Goal: Task Accomplishment & Management: Complete application form

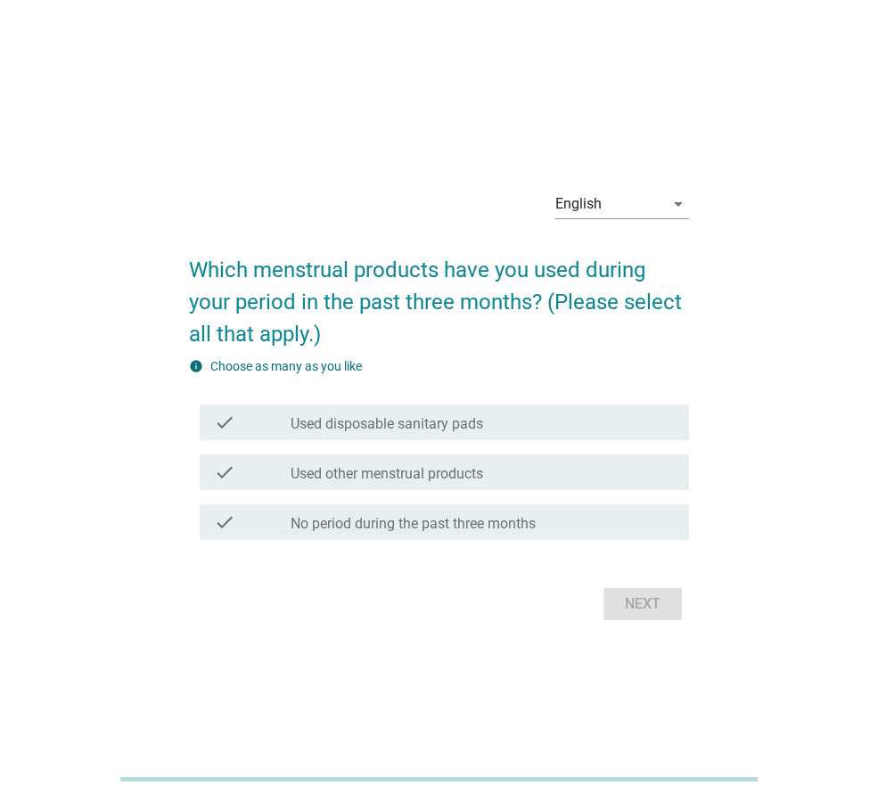
click at [299, 274] on h2 "Which menstrual products have you used during your period in the past three mon…" at bounding box center [439, 293] width 500 height 114
drag, startPoint x: 299, startPoint y: 274, endPoint x: 326, endPoint y: 274, distance: 27.6
copy h2 "menstrual"
click at [357, 271] on h2 "Which menstrual products have you used during your period in the past three mon…" at bounding box center [439, 293] width 500 height 114
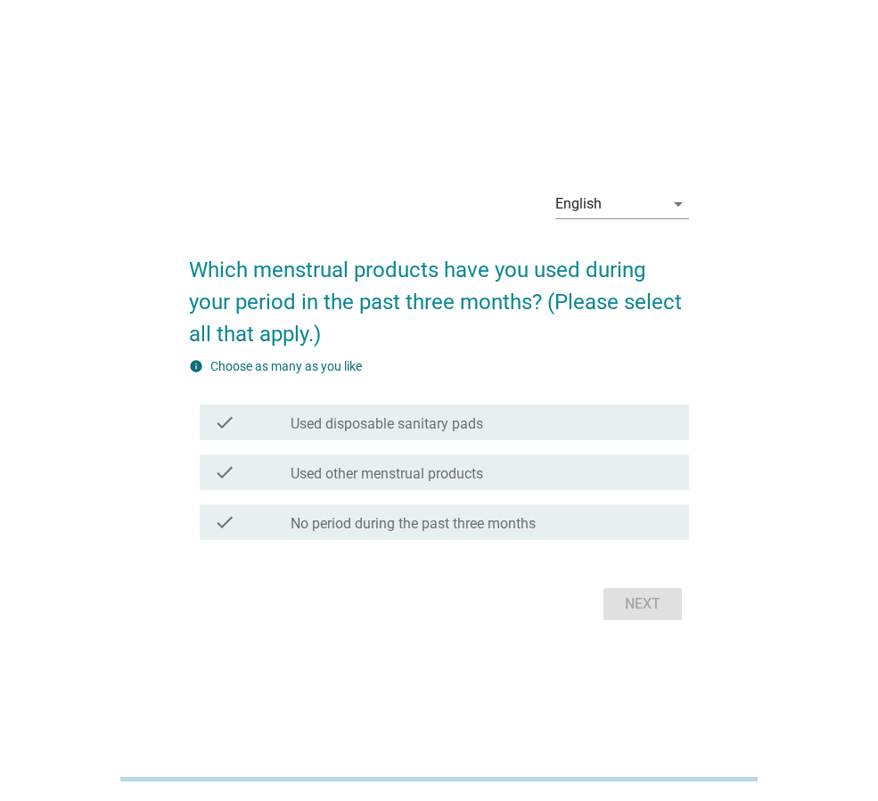
click at [308, 281] on h2 "Which menstrual products have you used during your period in the past three mon…" at bounding box center [439, 293] width 500 height 114
click at [300, 273] on h2 "Which menstrual products have you used during your period in the past three mon…" at bounding box center [439, 293] width 500 height 114
click at [299, 273] on h2 "Which menstrual products have you used during your period in the past three mon…" at bounding box center [439, 293] width 500 height 114
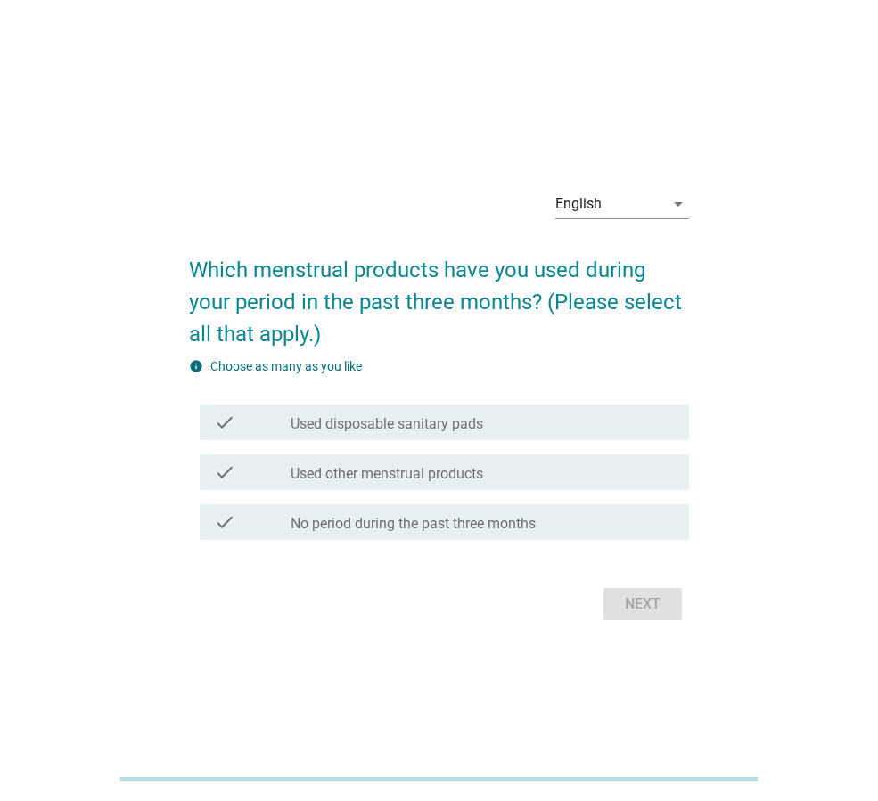
click at [299, 273] on h2 "Which menstrual products have you used during your period in the past three mon…" at bounding box center [439, 293] width 500 height 114
click at [236, 260] on h2 "Which menstrual products have you used during your period in the past three mon…" at bounding box center [439, 293] width 500 height 114
drag, startPoint x: 255, startPoint y: 272, endPoint x: 359, endPoint y: 249, distance: 106.8
click at [359, 249] on h2 "Which menstrual products have you used during your period in the past three mon…" at bounding box center [439, 293] width 500 height 114
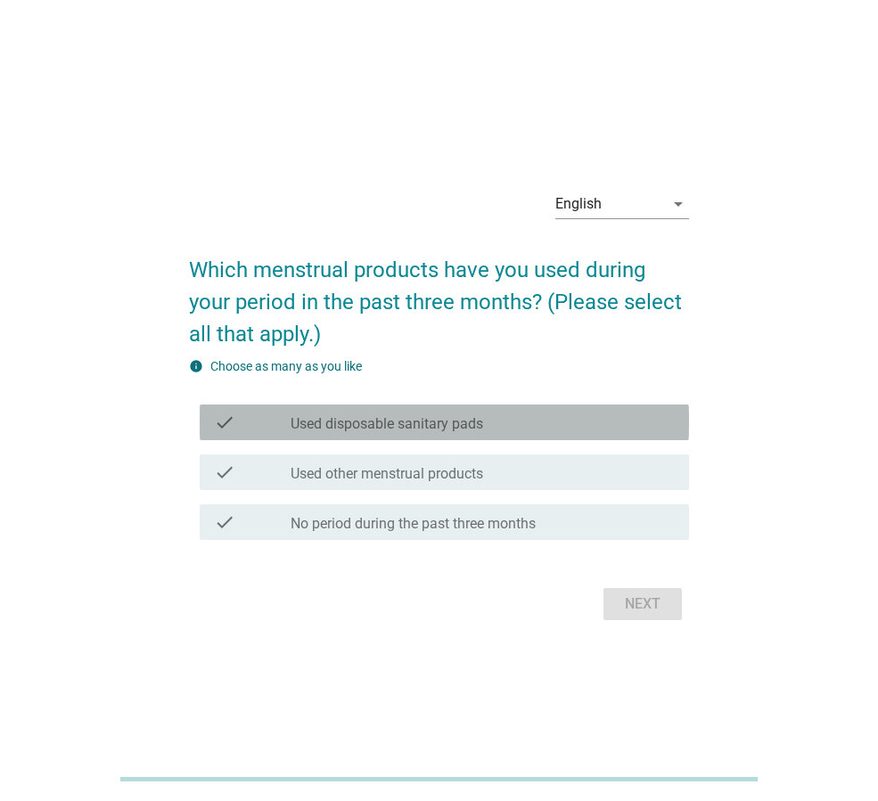
drag, startPoint x: 520, startPoint y: 412, endPoint x: 287, endPoint y: 427, distance: 233.1
click at [287, 427] on div "check check_box_outline_blank Used disposable sanitary pads" at bounding box center [444, 422] width 461 height 21
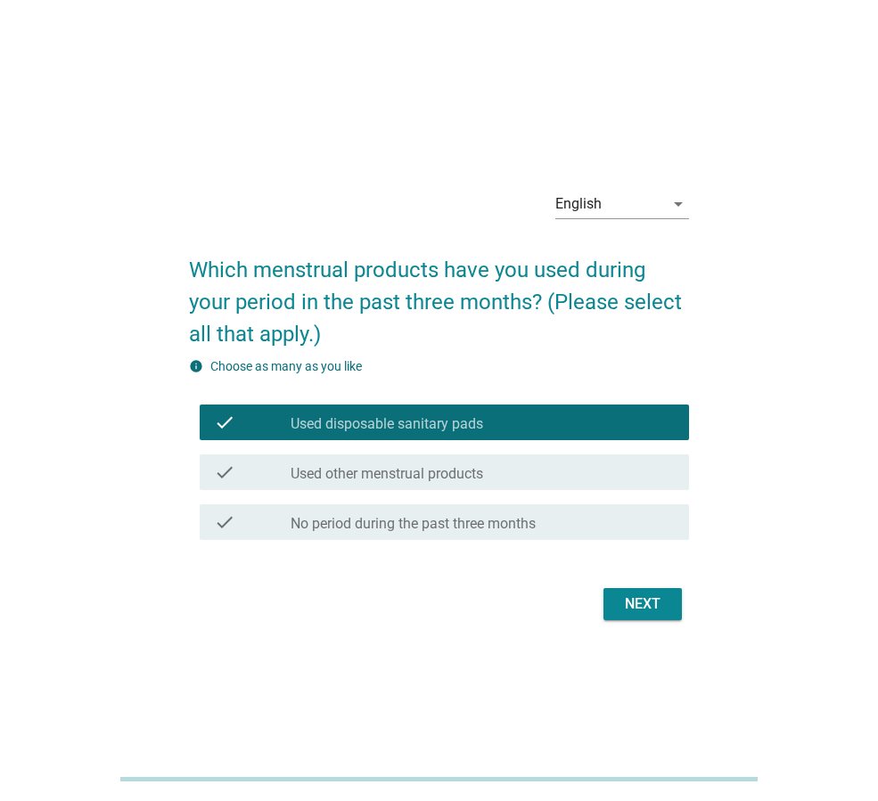
click at [510, 464] on div "check_box_outline_blank Used other menstrual products" at bounding box center [483, 472] width 384 height 21
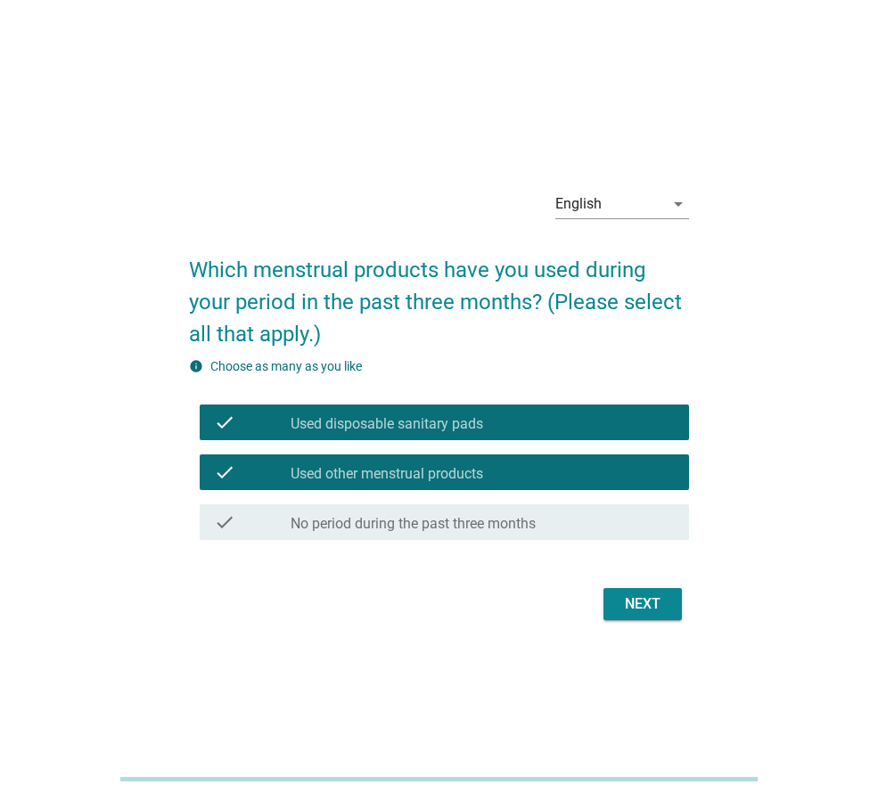
click at [569, 417] on div "check_box_outline_blank Used disposable sanitary pads" at bounding box center [483, 422] width 384 height 21
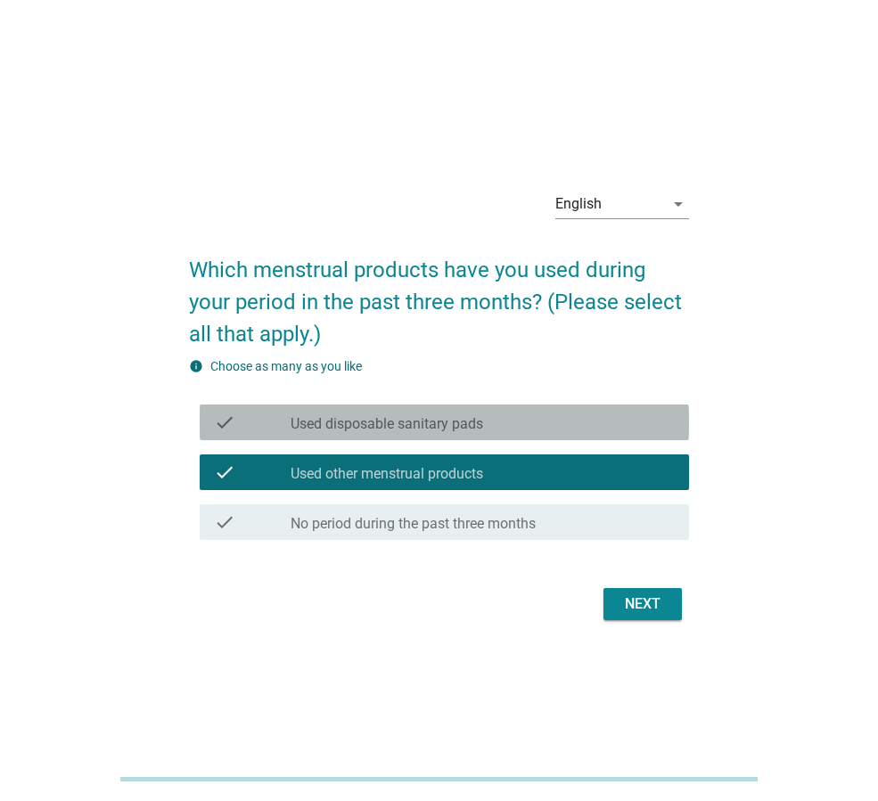
click at [569, 417] on div "check_box_outline_blank Used disposable sanitary pads" at bounding box center [483, 422] width 384 height 21
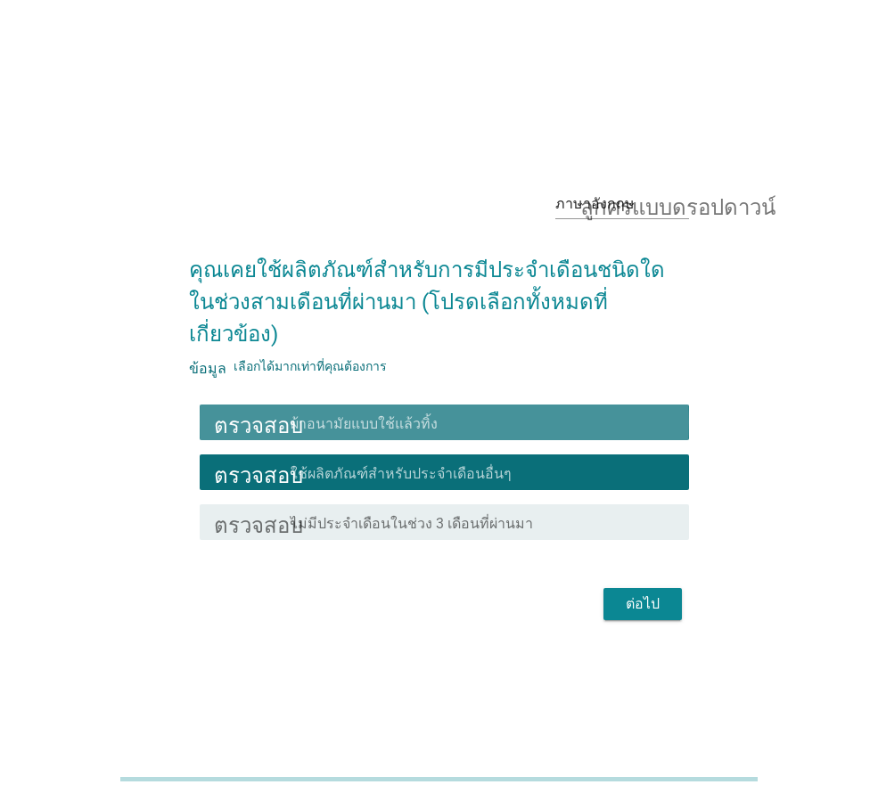
click at [624, 412] on div "โครงร่างกล่องกาเครื่องหมายว่าง ผ้าอนามัยแบบใช้แล้วทิ้ง" at bounding box center [483, 422] width 384 height 21
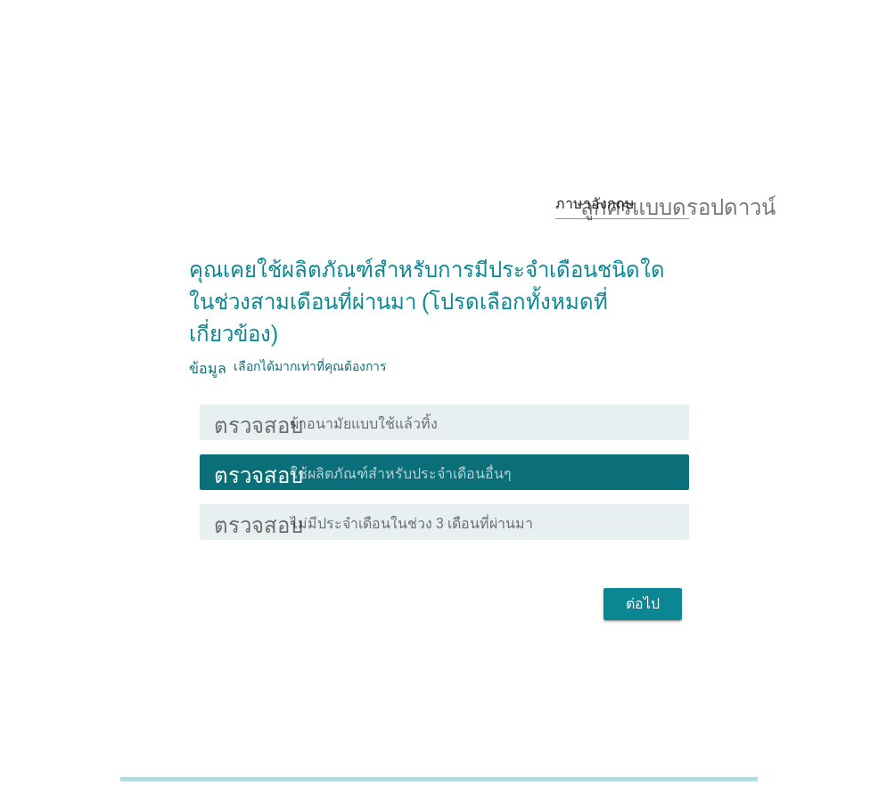
click at [532, 414] on div "โครงร่างกล่องกาเครื่องหมายว่าง ผ้าอนามัยแบบใช้แล้วทิ้ง" at bounding box center [483, 422] width 384 height 21
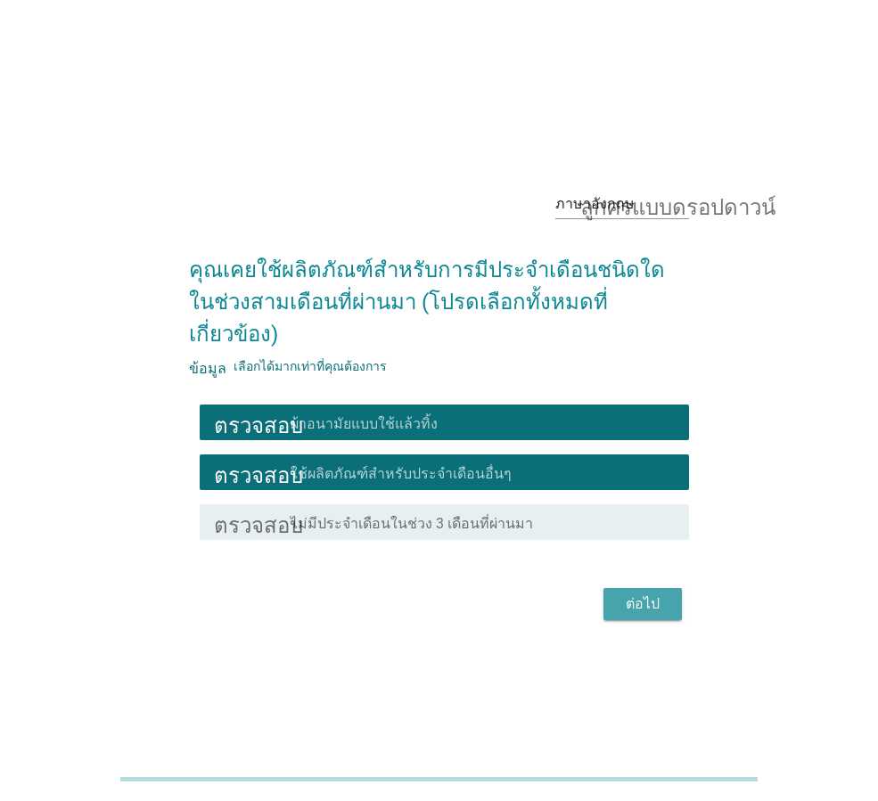
click at [628, 595] on font "ต่อไป" at bounding box center [643, 603] width 34 height 17
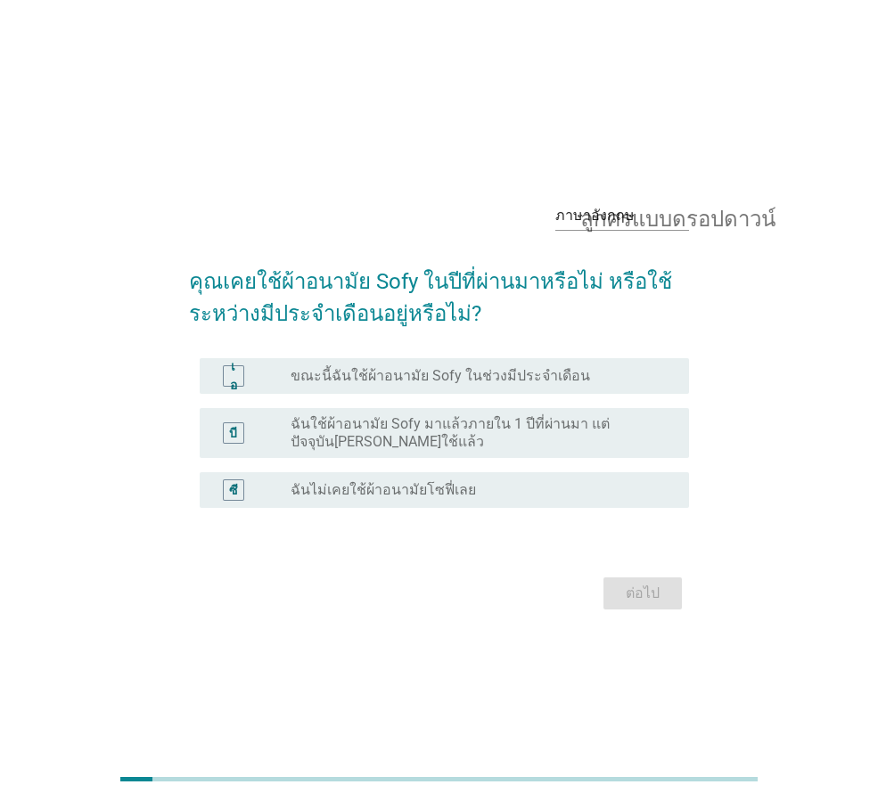
click at [610, 429] on font "ฉันใช้ผ้าอนามัย Sofy มาแล้วภายใน 1 ปีที่ผ่านมา แต่ปัจจุบันไม่ได้ใช้แล้ว" at bounding box center [450, 432] width 319 height 35
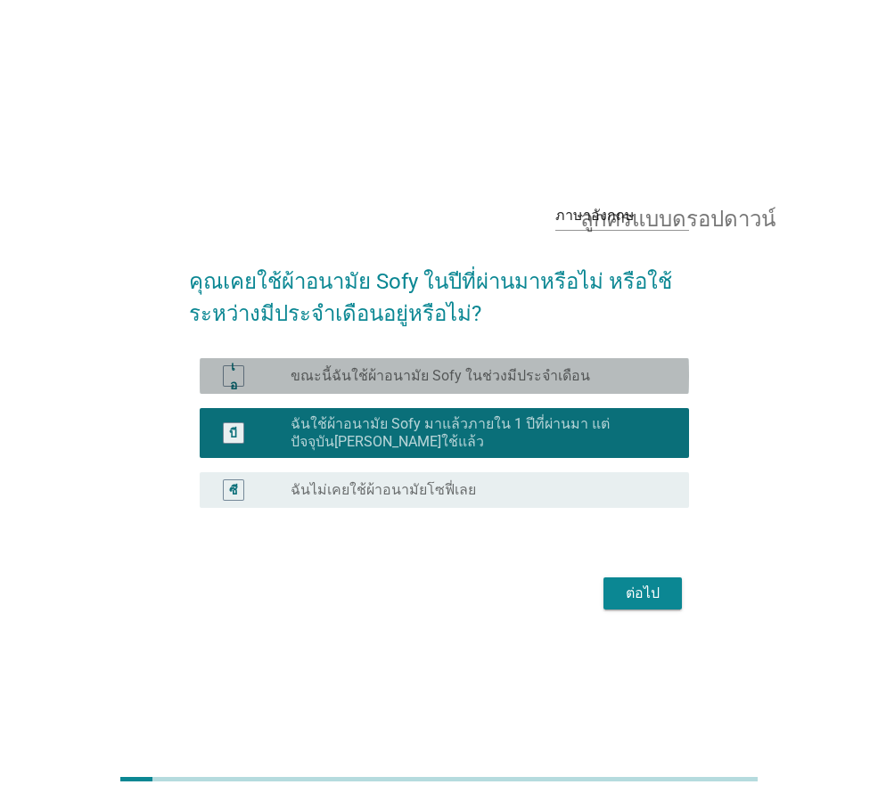
click at [594, 383] on div "ปุ่มวิทยุไม่ได้เลือก ขณะนี้ฉันใช้ผ้าอนามัย Sofy ในช่วงมีประจำเดือน" at bounding box center [476, 376] width 370 height 18
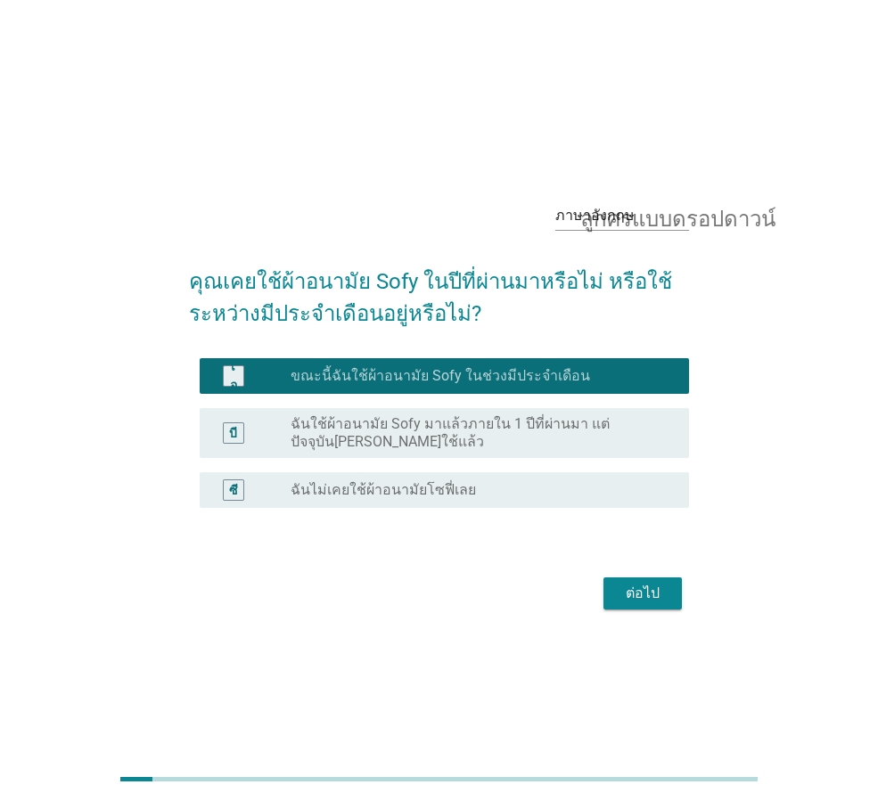
click at [600, 448] on font "ฉันใช้ผ้าอนามัย Sofy มาแล้วภายใน 1 ปีที่ผ่านมา แต่ปัจจุบันไม่ได้ใช้แล้ว" at bounding box center [476, 433] width 370 height 36
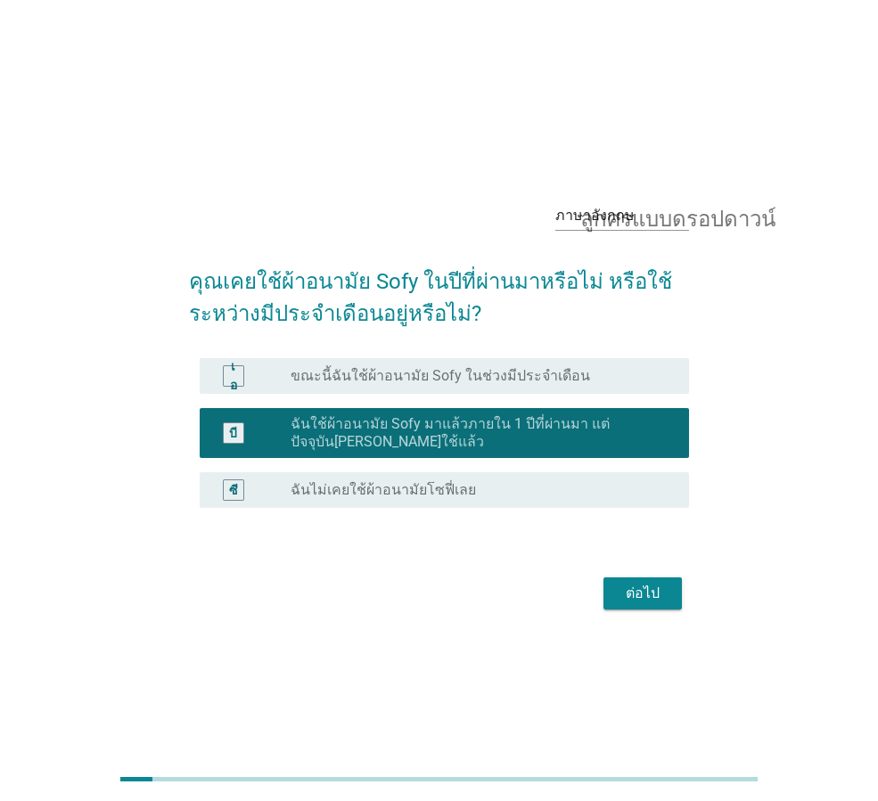
click at [606, 382] on div "ปุ่มวิทยุไม่ได้เลือก ขณะนี้ฉันใช้ผ้าอนามัย Sofy ในช่วงมีประจำเดือน" at bounding box center [476, 376] width 370 height 18
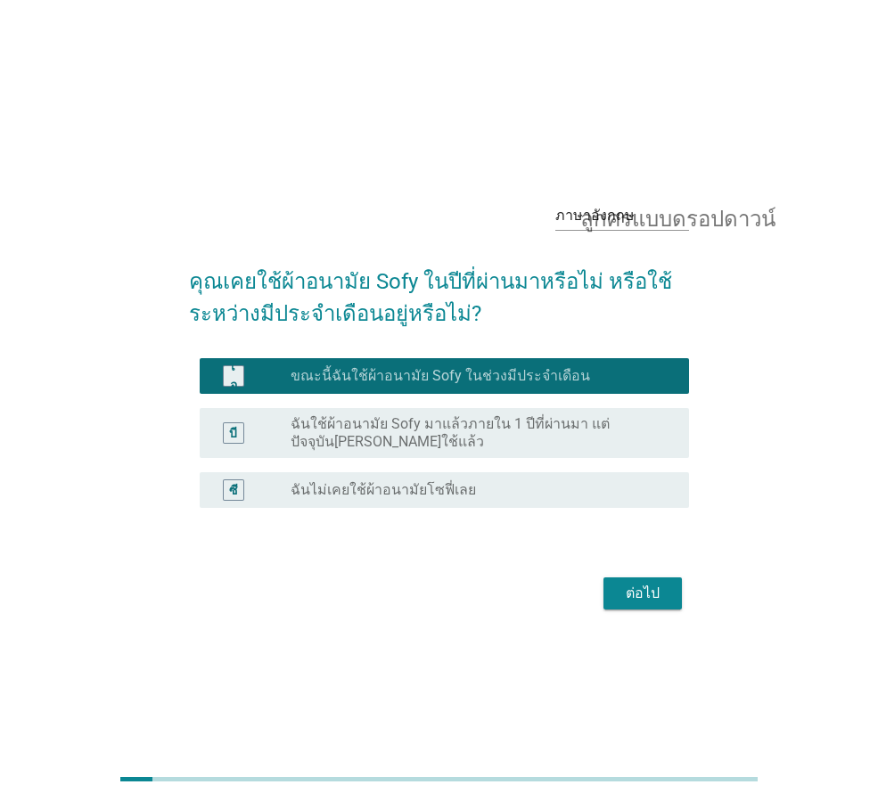
click at [661, 599] on div "ต่อไป" at bounding box center [643, 593] width 50 height 21
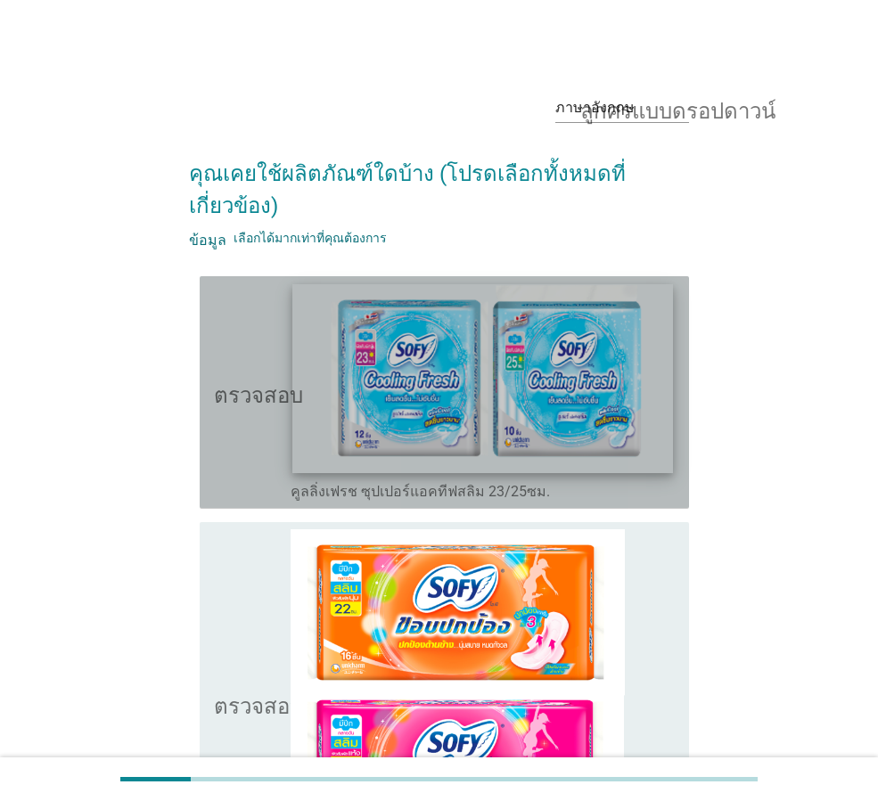
click at [437, 433] on img at bounding box center [482, 378] width 380 height 188
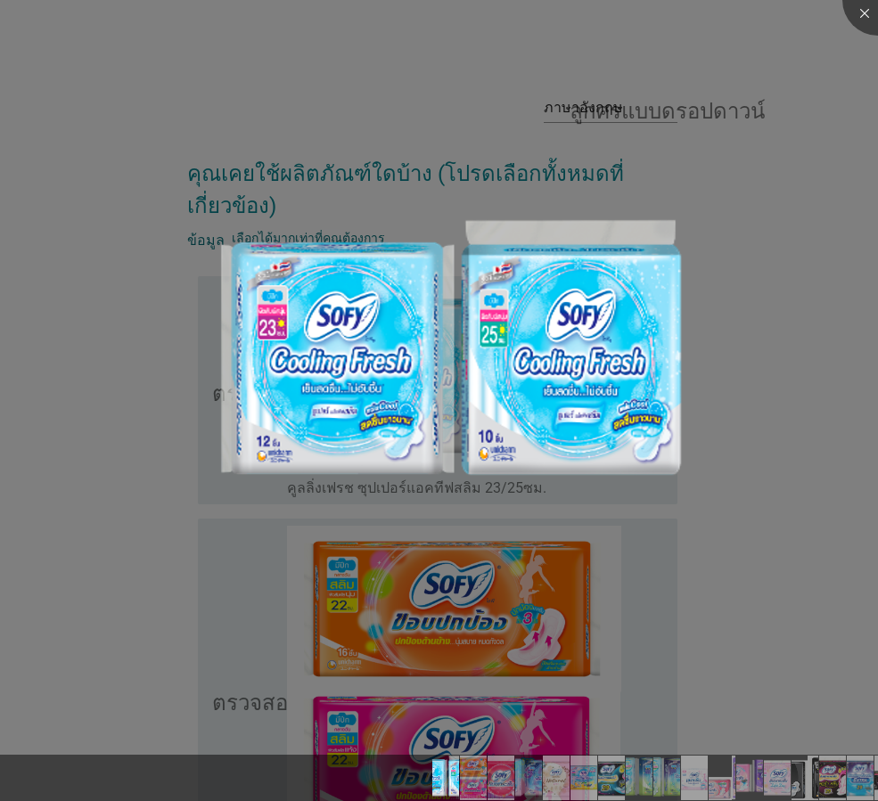
click at [573, 511] on div at bounding box center [439, 400] width 878 height 801
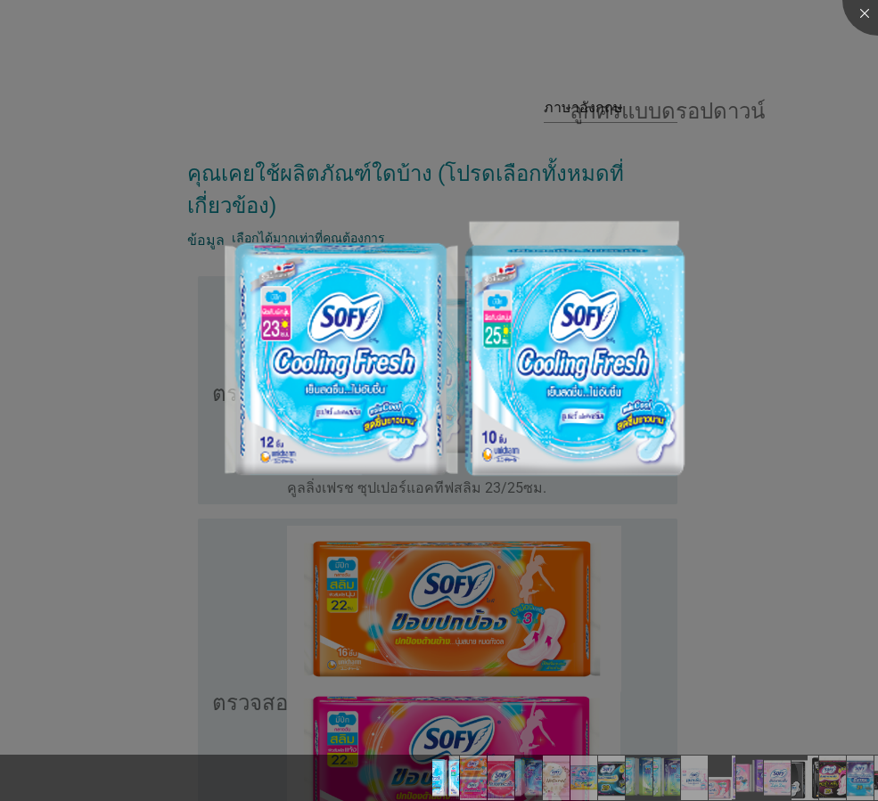
click at [623, 513] on div at bounding box center [439, 400] width 878 height 801
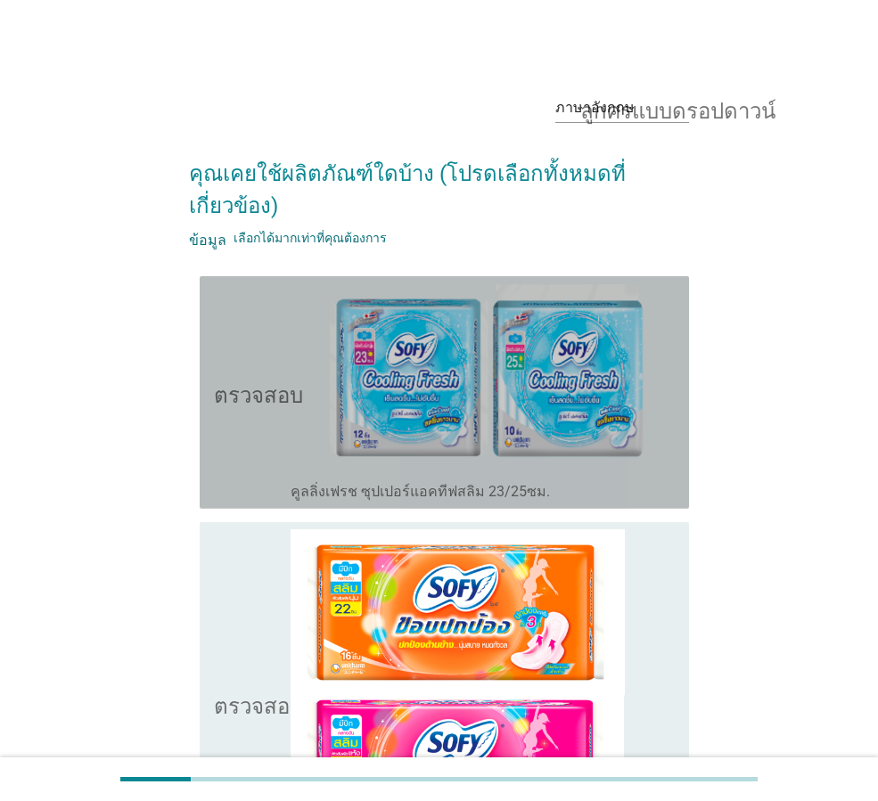
click at [252, 415] on icon "ตรวจสอบ" at bounding box center [258, 392] width 89 height 218
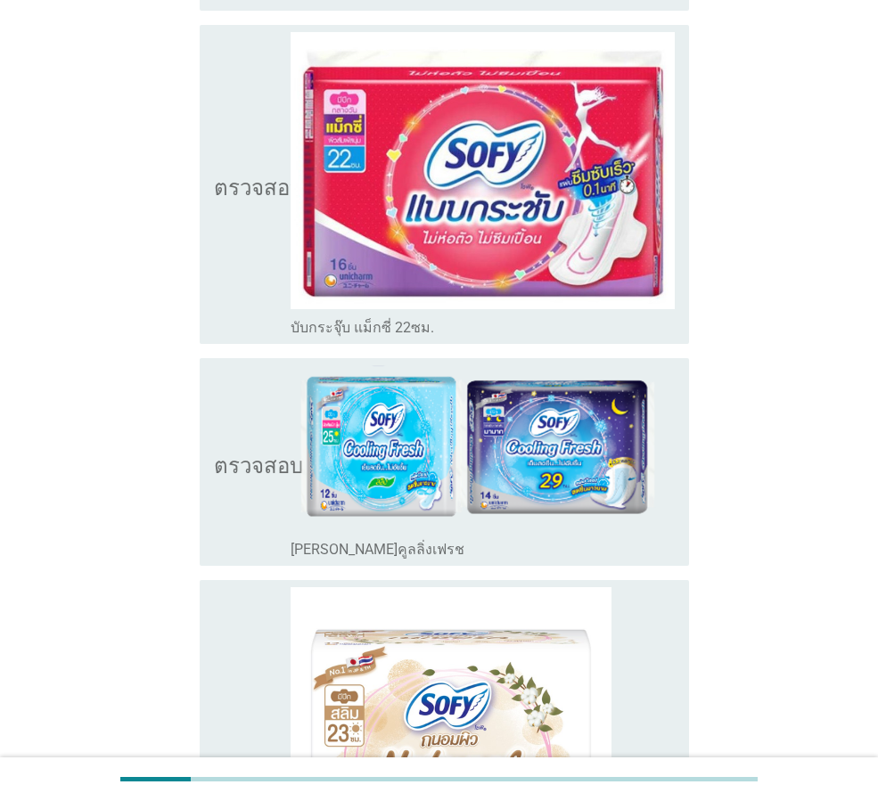
scroll to position [891, 0]
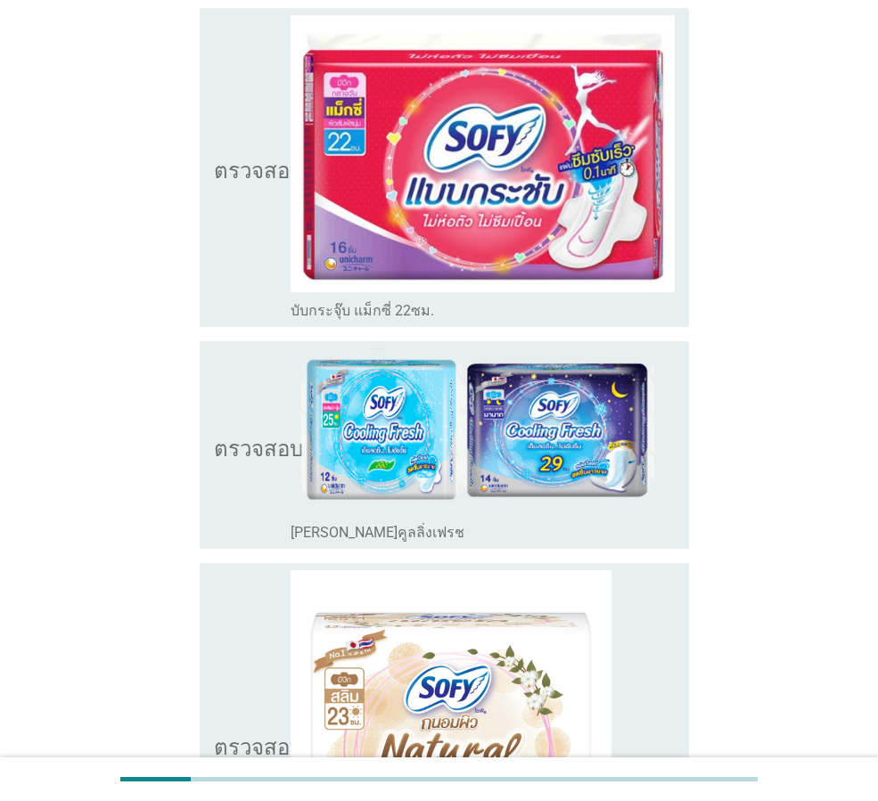
click at [211, 446] on div "ตรวจสอบ โครงร่างกล่องกาเครื่องหมายว่าง ซีรีส์คูลลิ่งเฟรช" at bounding box center [444, 445] width 489 height 208
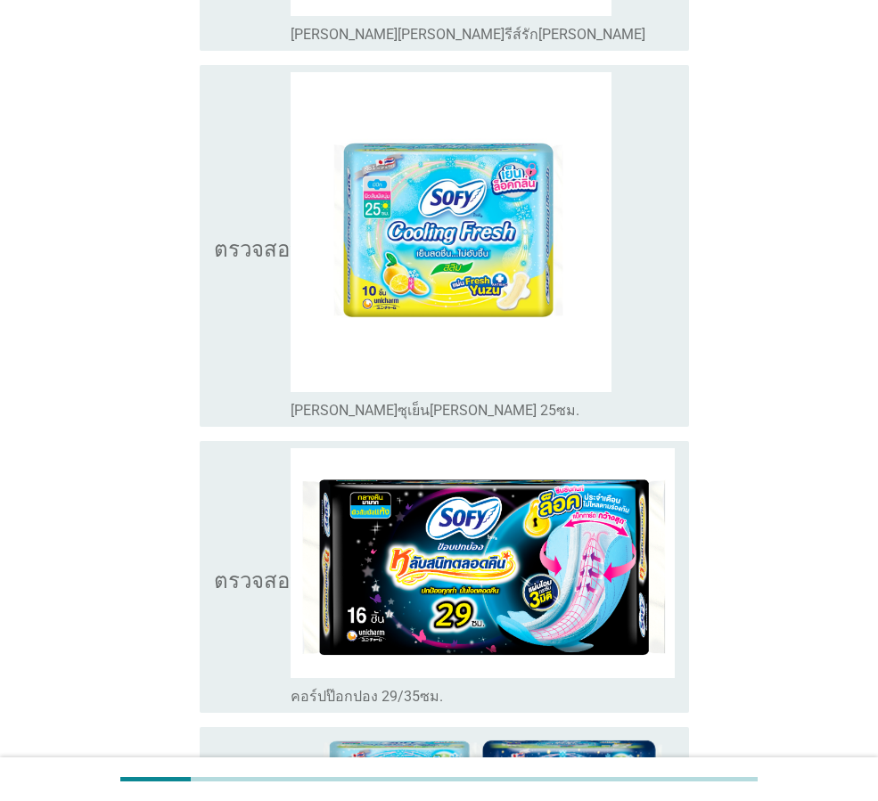
scroll to position [1782, 0]
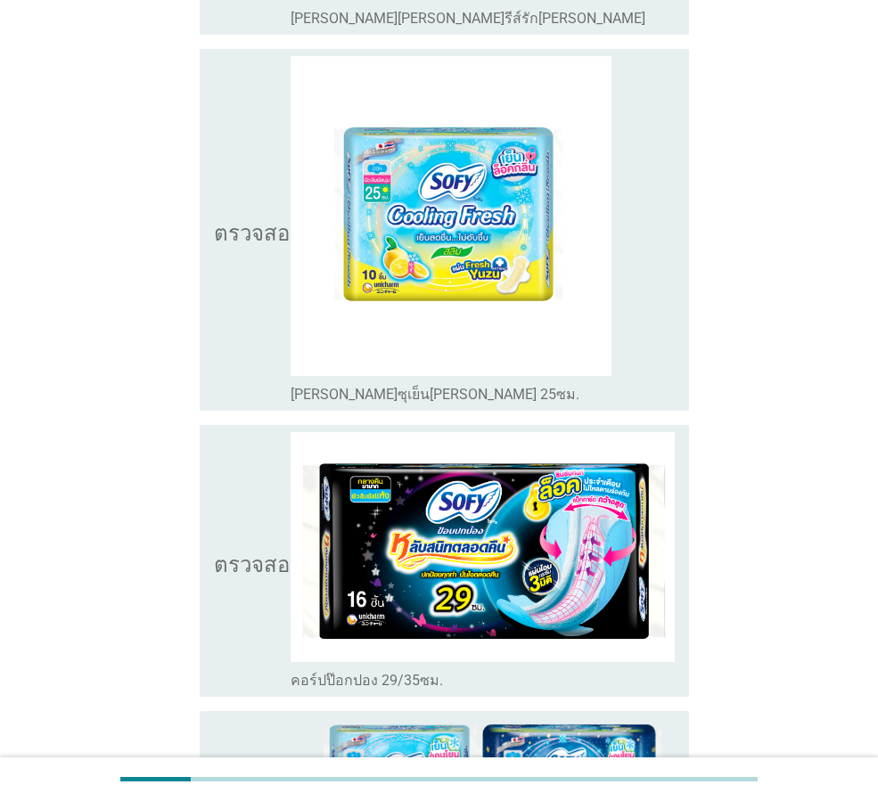
click at [222, 262] on icon "ตรวจสอบ" at bounding box center [258, 230] width 89 height 348
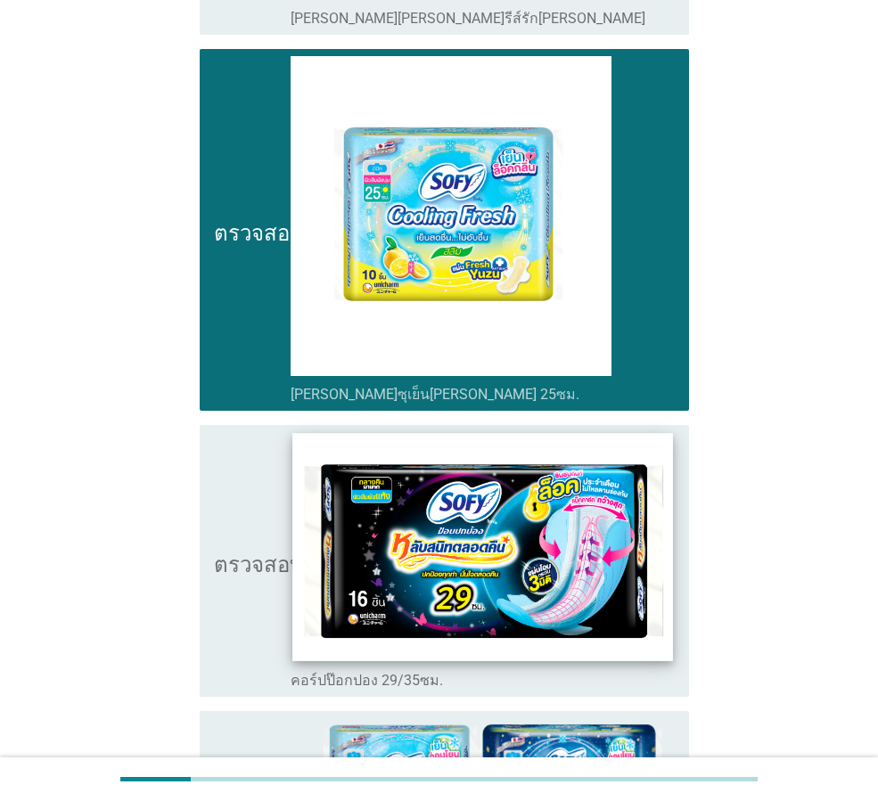
scroll to position [2377, 0]
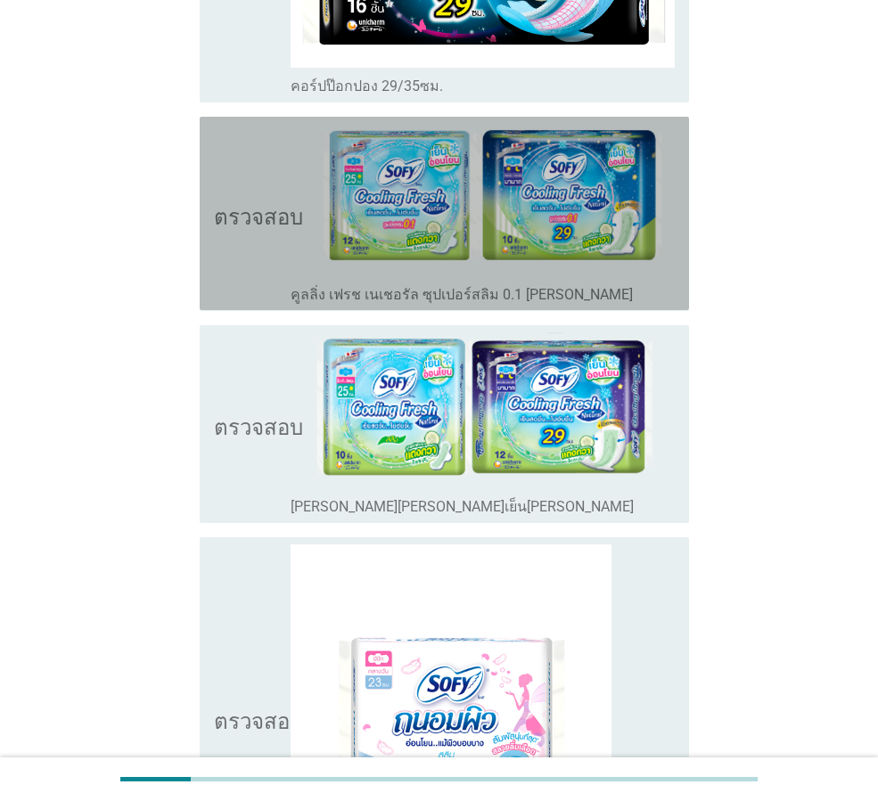
click at [236, 246] on icon "ตรวจสอบ" at bounding box center [258, 213] width 89 height 179
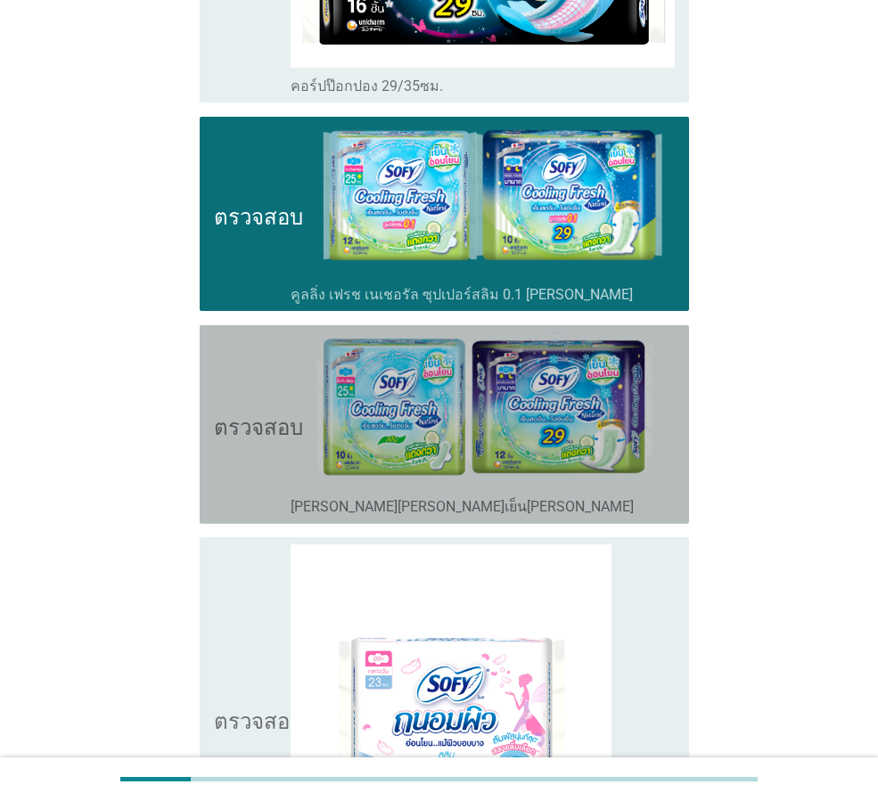
click at [237, 438] on icon "ตรวจสอบ" at bounding box center [258, 424] width 89 height 184
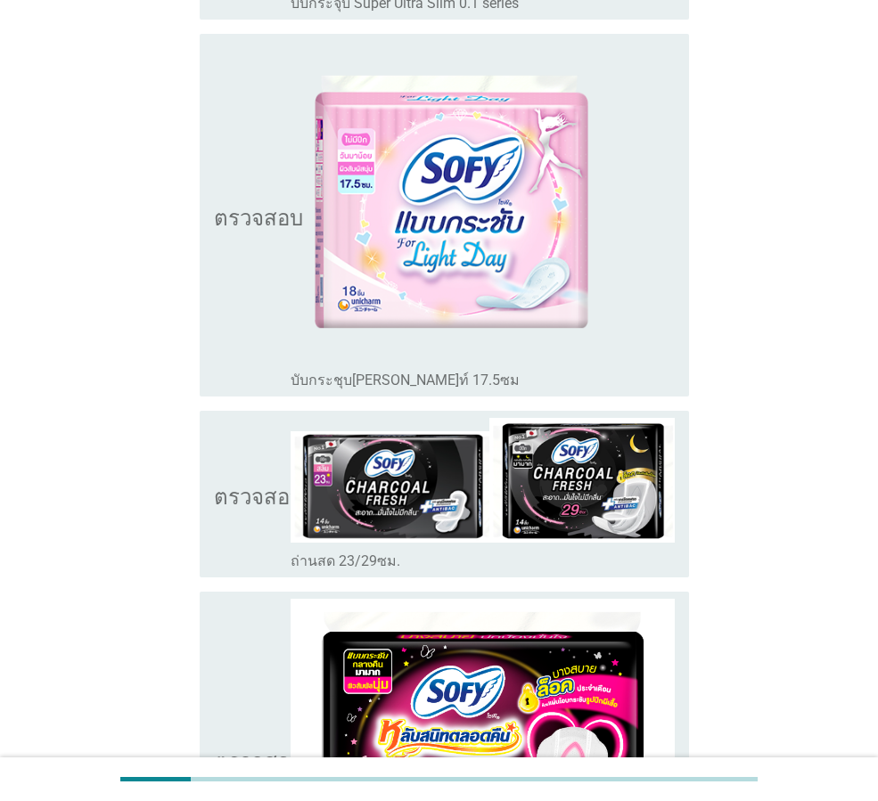
scroll to position [4159, 0]
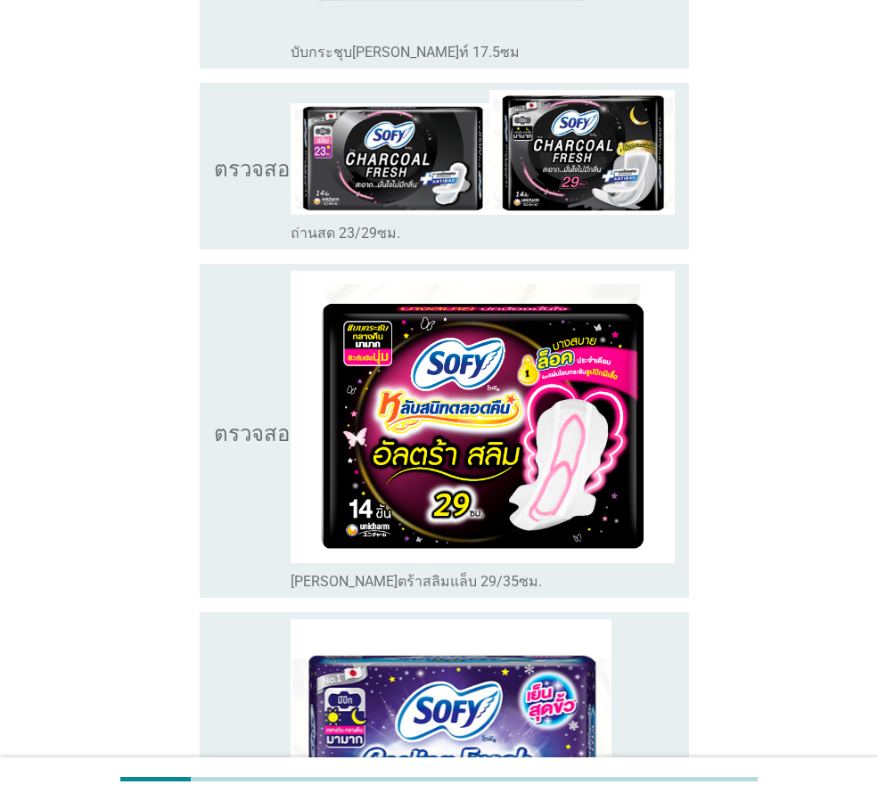
click at [232, 178] on icon "ตรวจสอบ" at bounding box center [258, 166] width 89 height 152
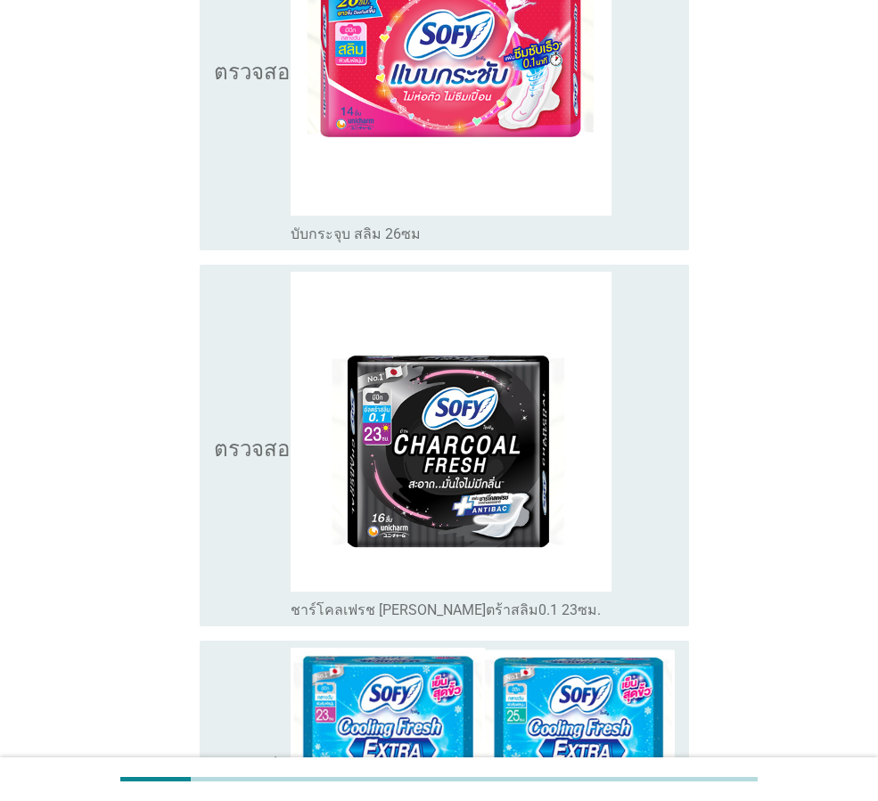
scroll to position [5644, 0]
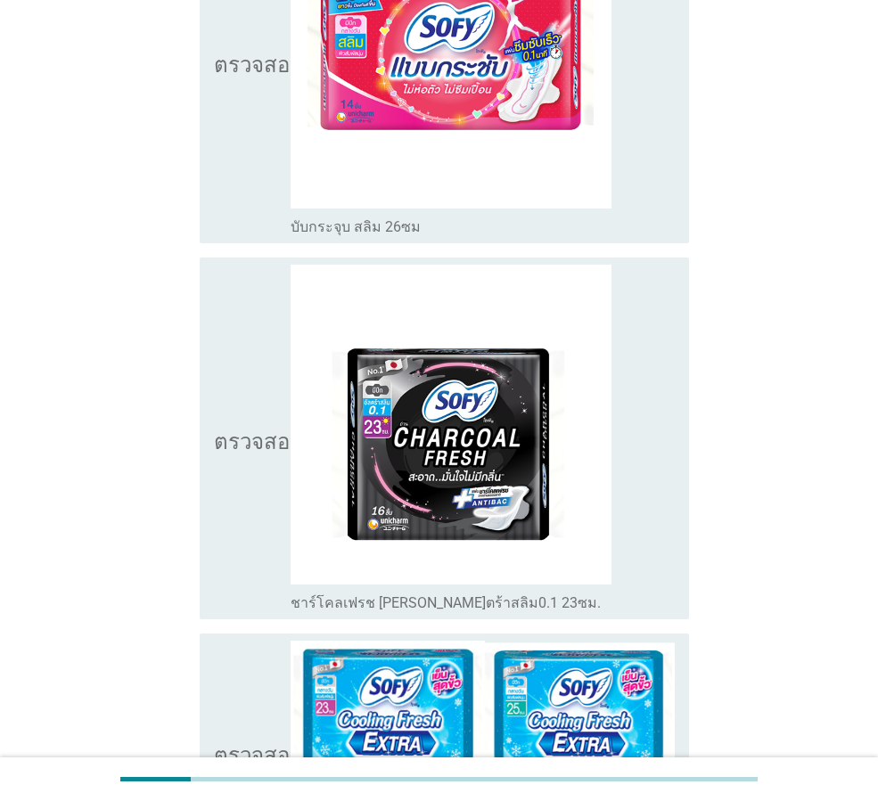
click at [236, 381] on icon "ตรวจสอบ" at bounding box center [258, 439] width 89 height 348
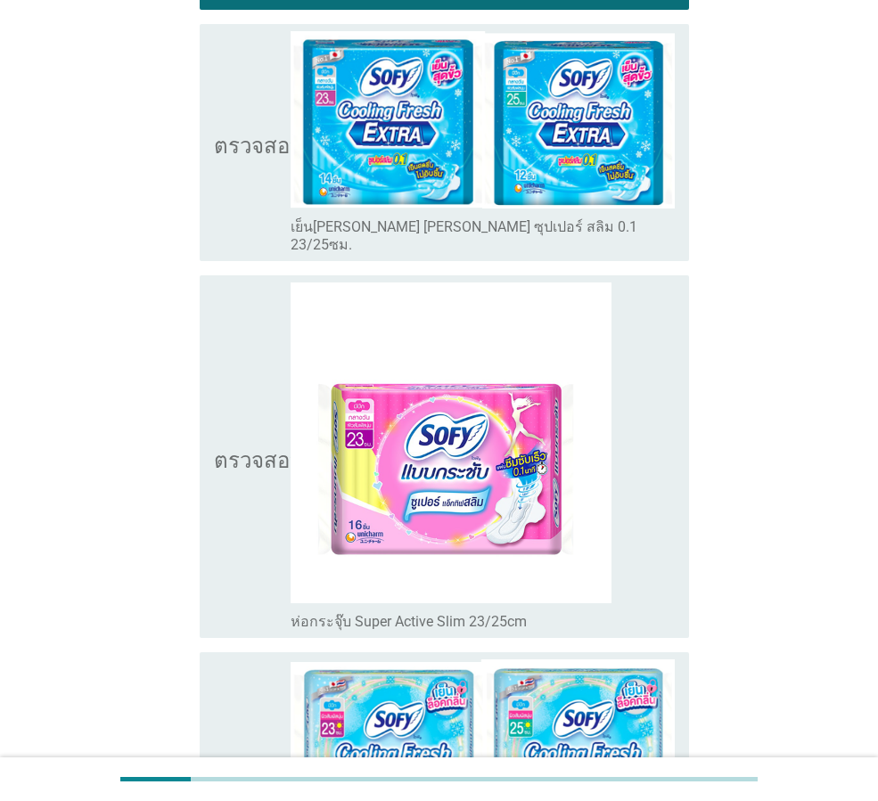
scroll to position [6238, 0]
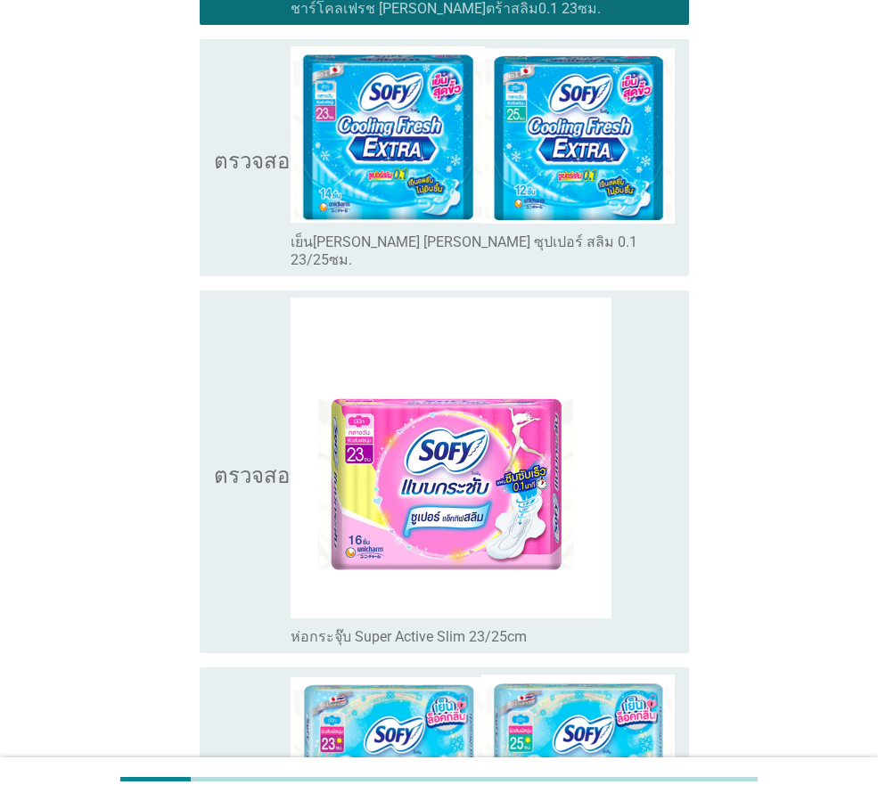
click at [199, 183] on div "ตรวจสอบ โครงร่างกล่องกาเครื่องหมายว่าง เย็นสดชื่น เอ็กซ์ตร้า ซุปเปอร์ สลิม 0.1 …" at bounding box center [439, 157] width 500 height 251
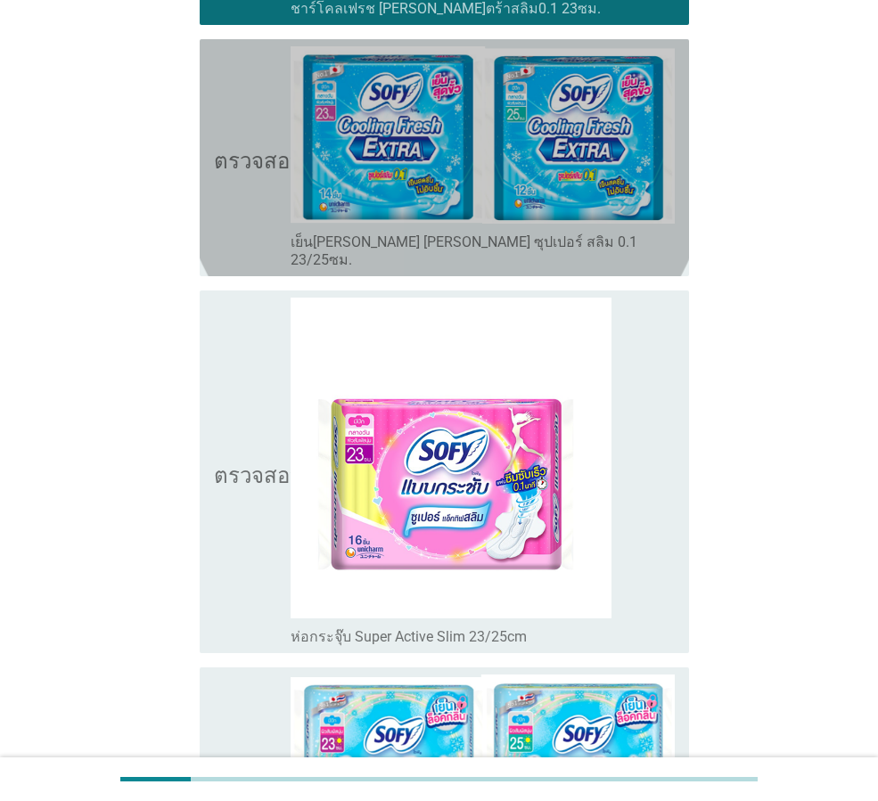
click at [216, 183] on icon "ตรวจสอบ" at bounding box center [258, 157] width 89 height 223
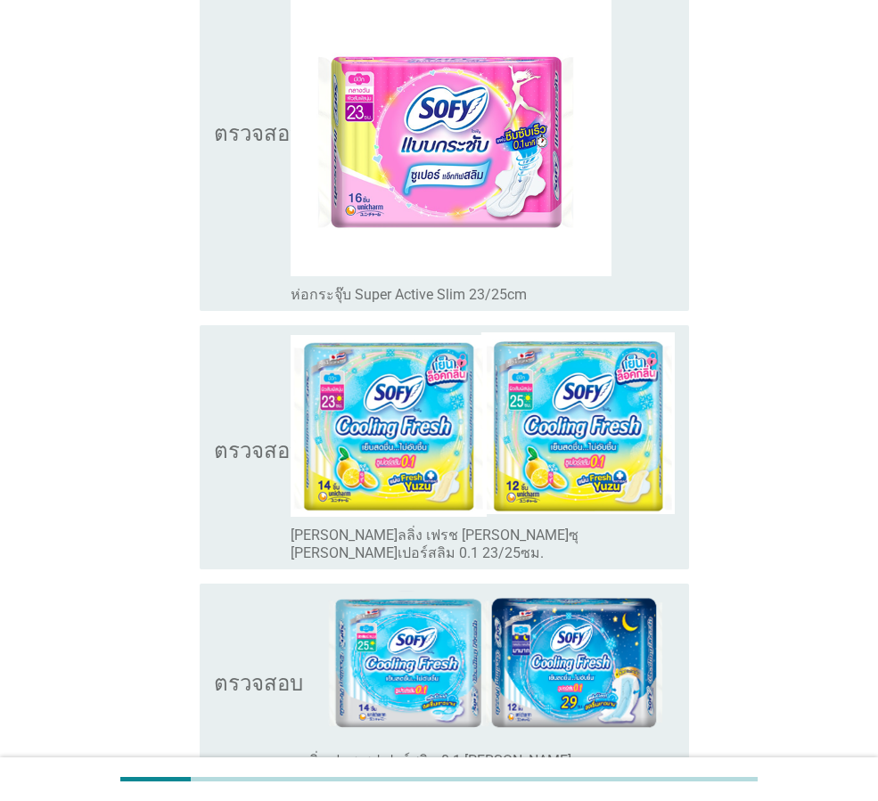
scroll to position [6728, 0]
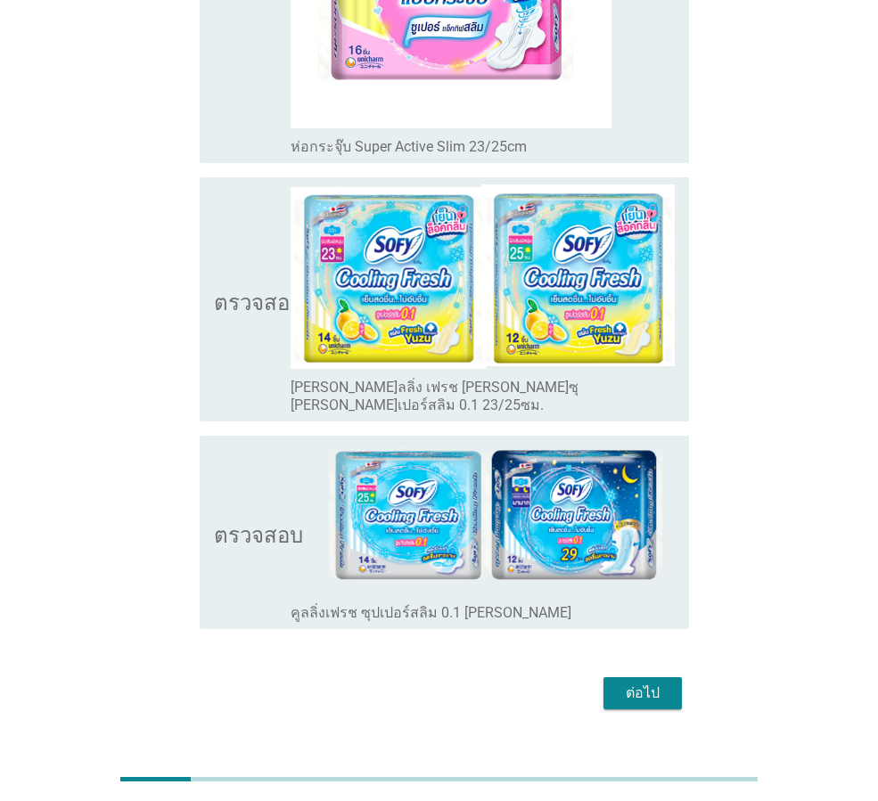
click at [244, 289] on font "ตรวจสอบ" at bounding box center [258, 299] width 89 height 21
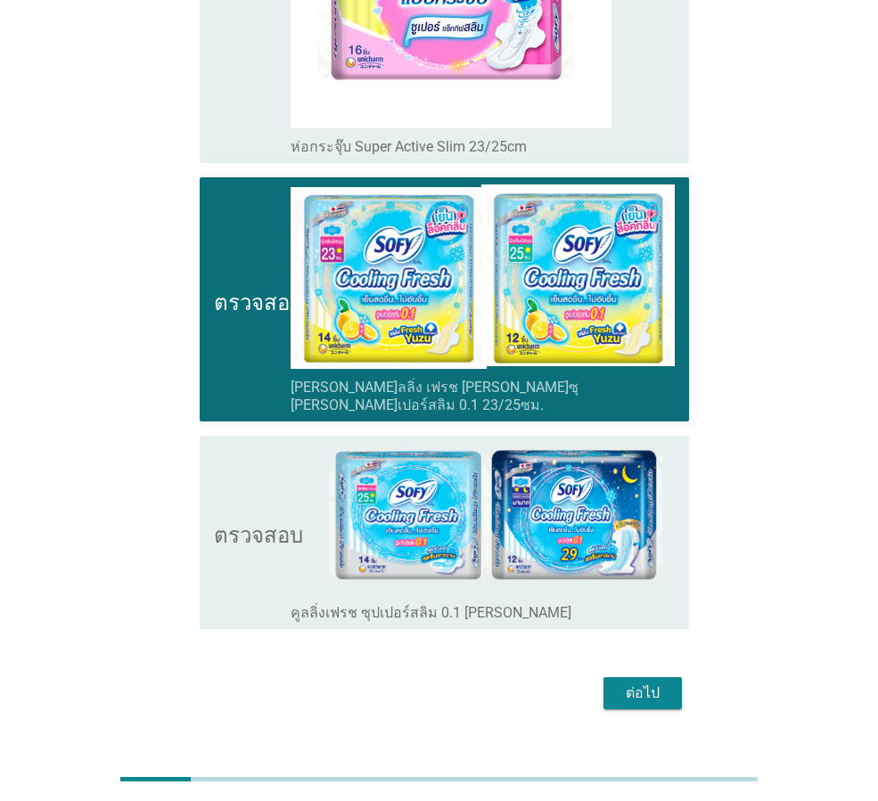
click at [266, 485] on icon "ตรวจสอบ" at bounding box center [258, 532] width 89 height 179
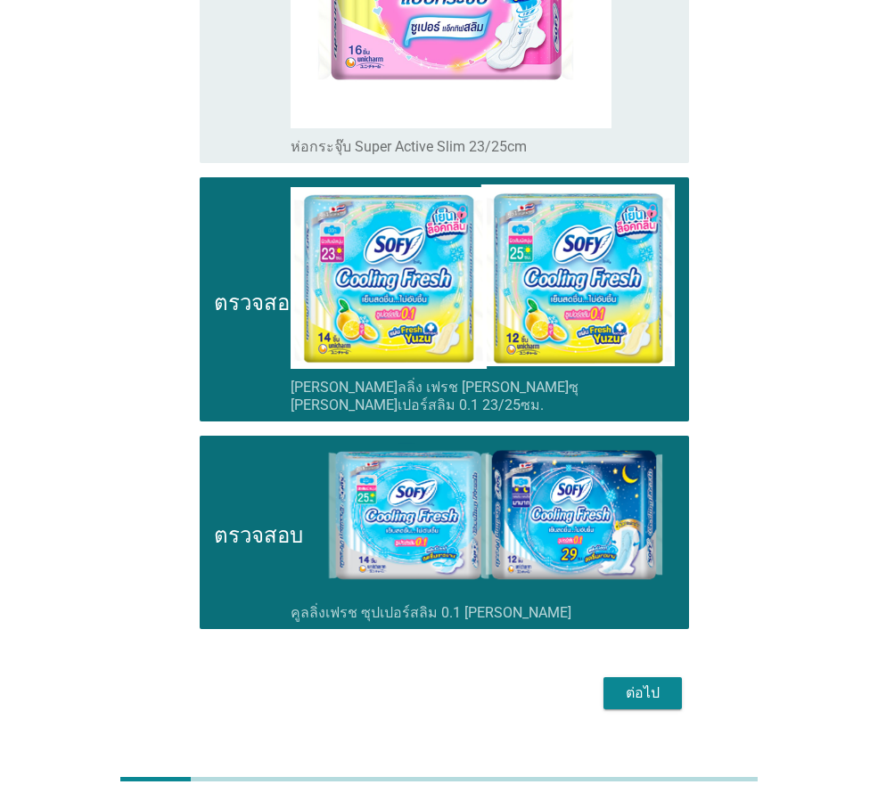
click at [659, 684] on font "ต่อไป" at bounding box center [643, 692] width 34 height 17
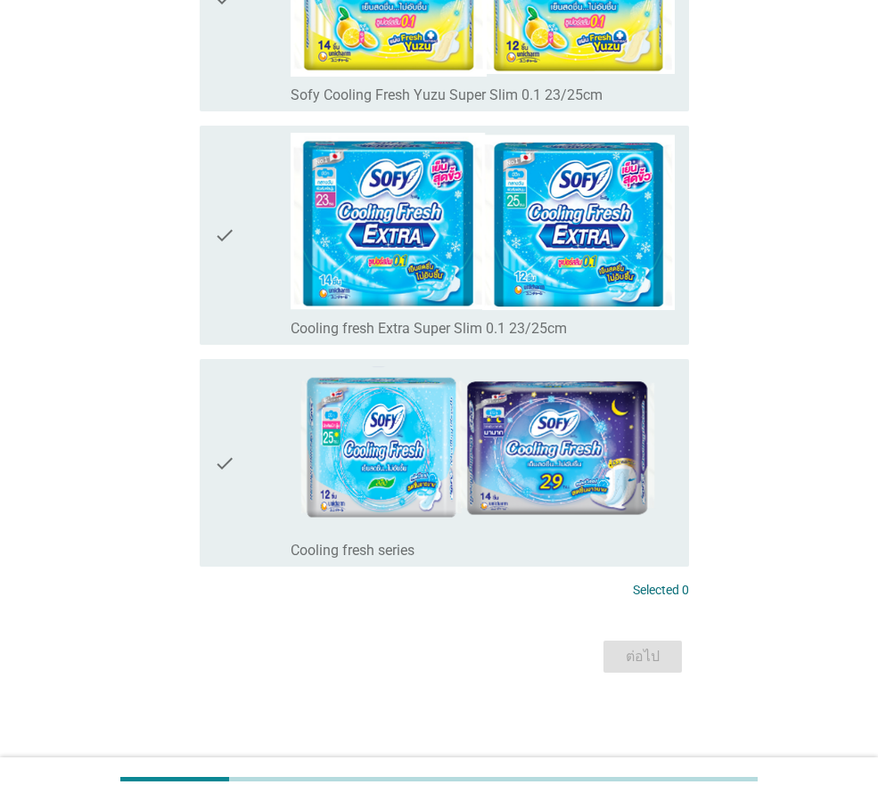
scroll to position [0, 0]
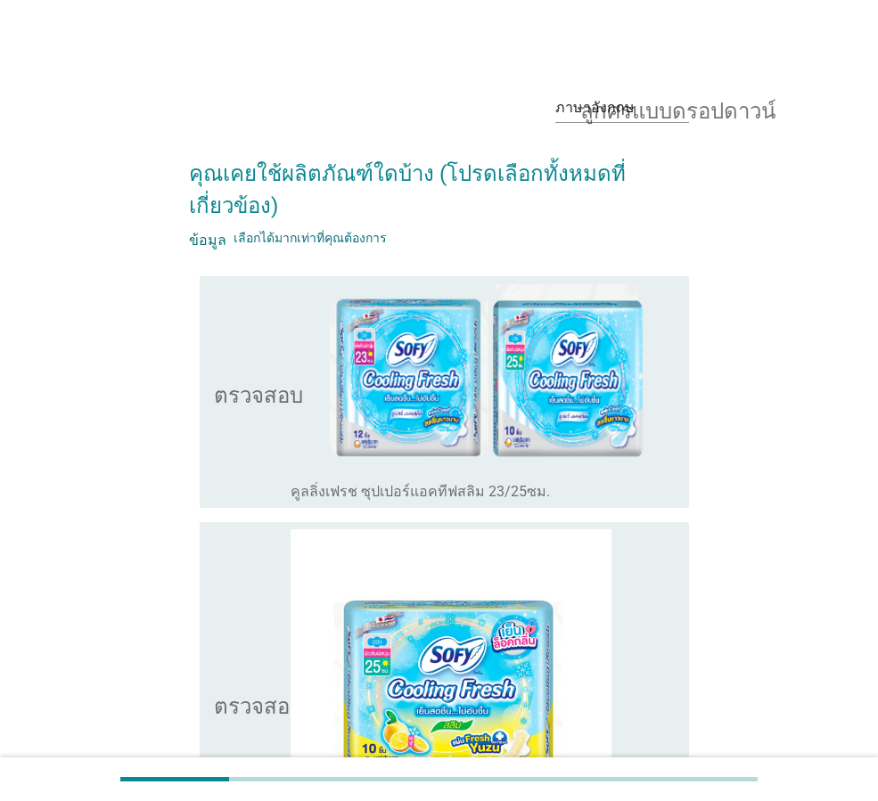
click at [237, 348] on icon "ตรวจสอบ" at bounding box center [258, 392] width 89 height 218
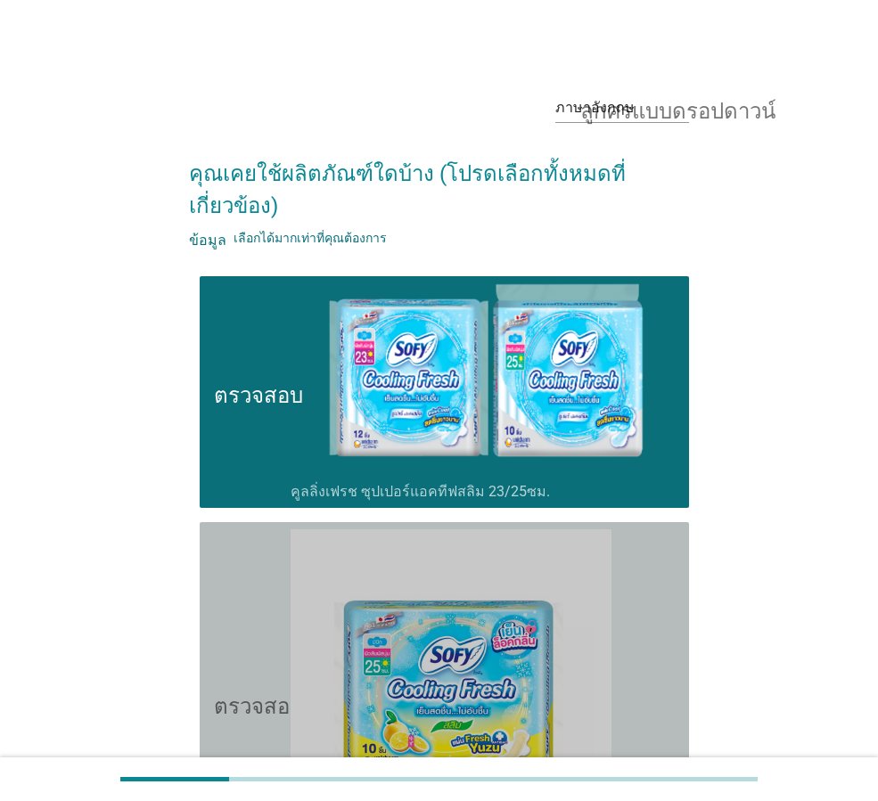
click at [251, 585] on icon "ตรวจสอบ" at bounding box center [258, 703] width 89 height 348
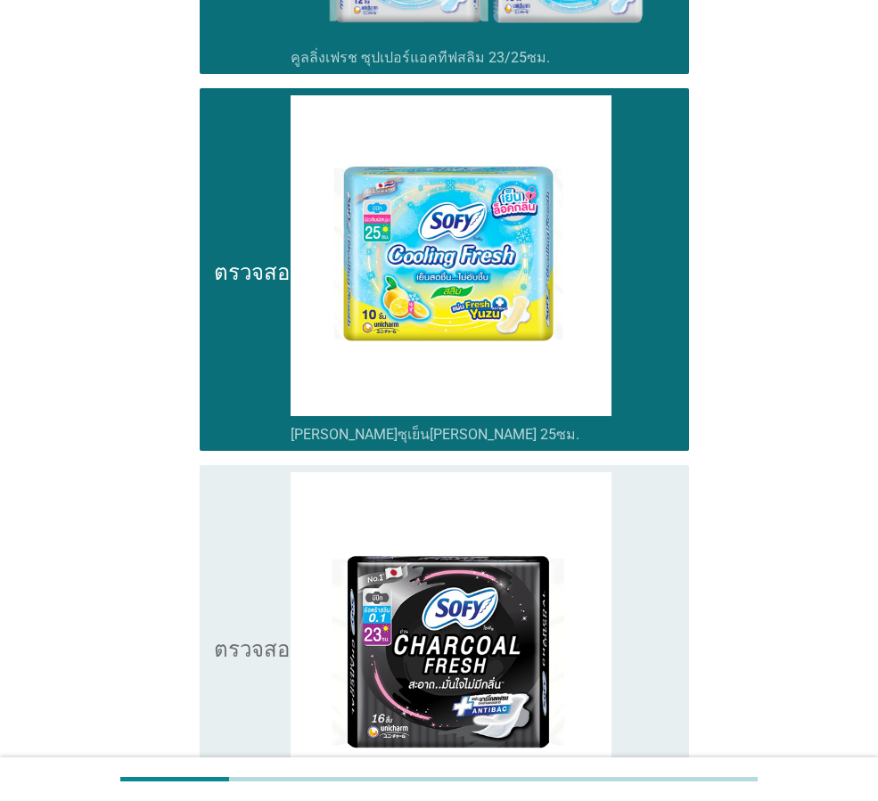
scroll to position [594, 0]
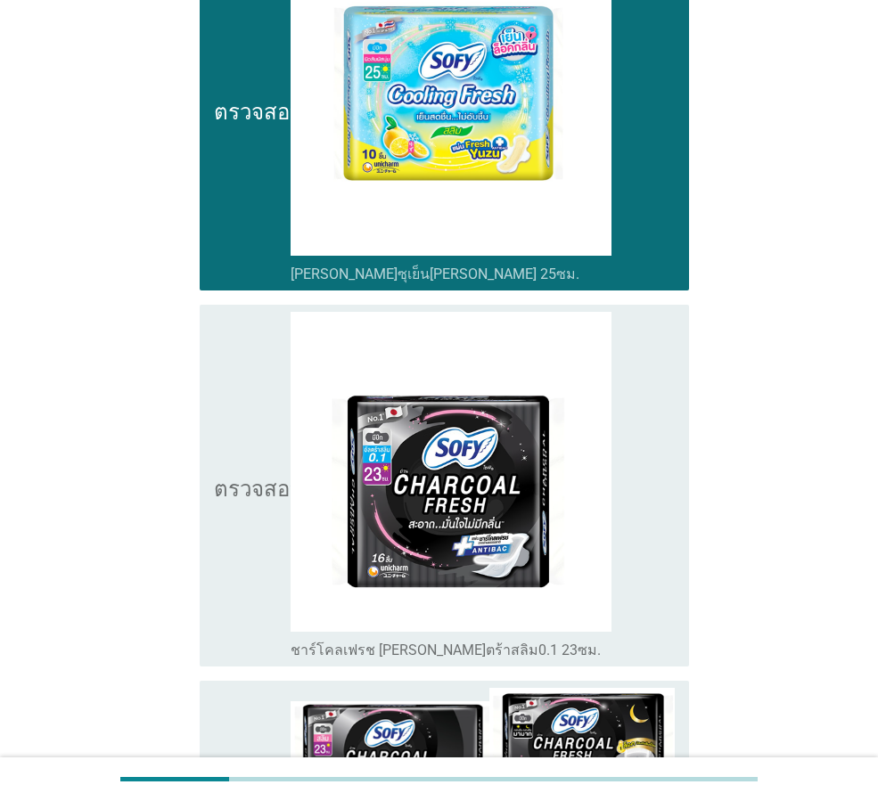
click at [229, 543] on icon "ตรวจสอบ" at bounding box center [258, 486] width 89 height 348
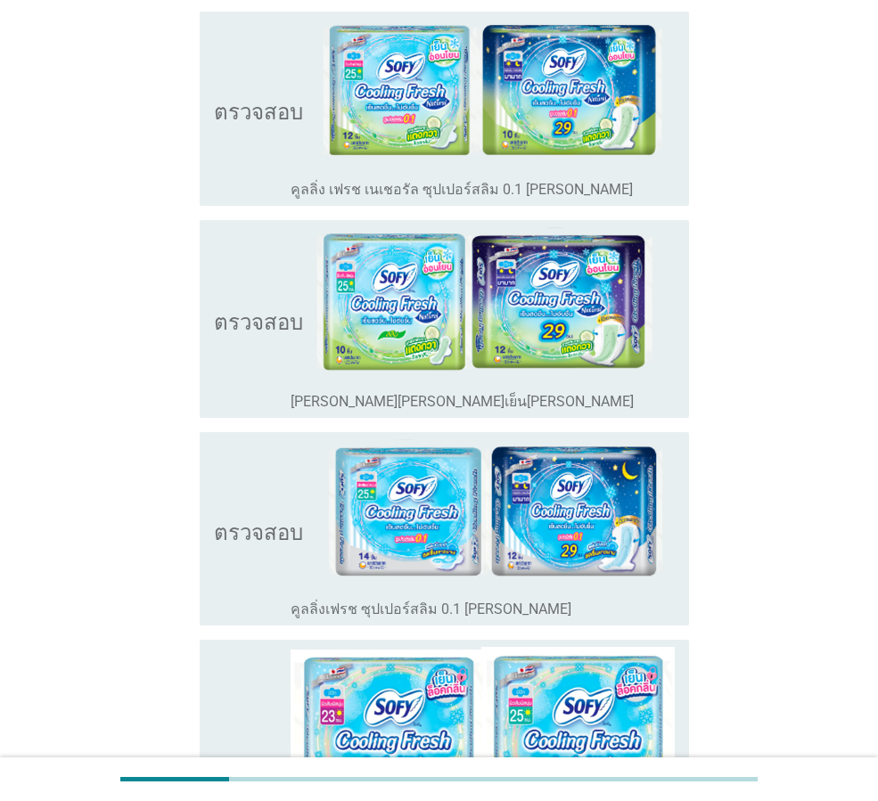
scroll to position [1486, 0]
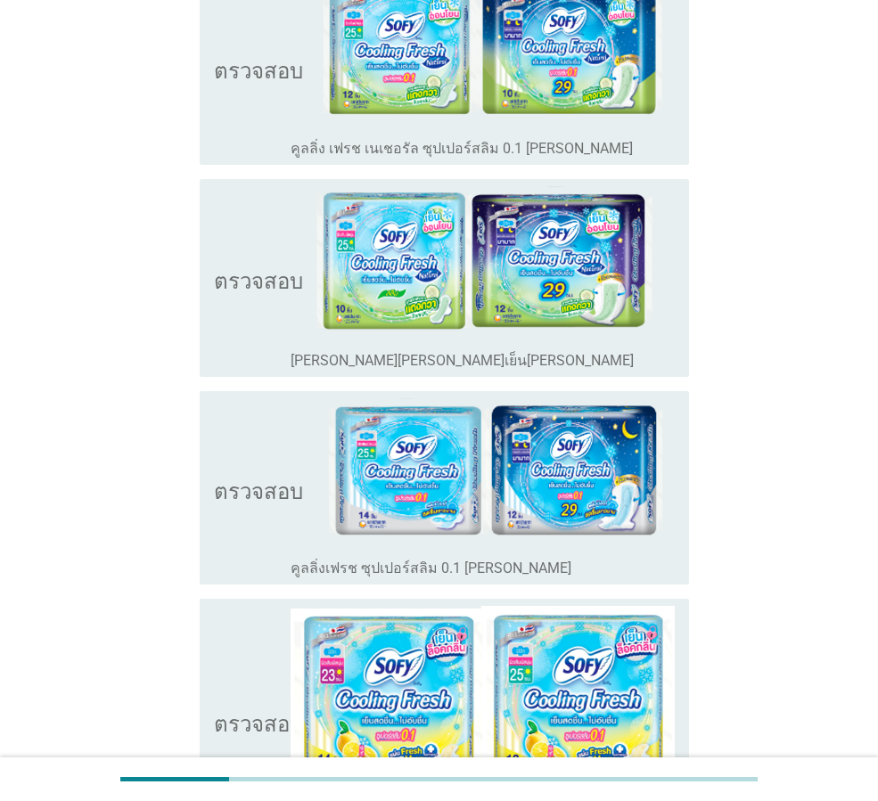
click at [220, 241] on icon "ตรวจสอบ" at bounding box center [258, 278] width 89 height 184
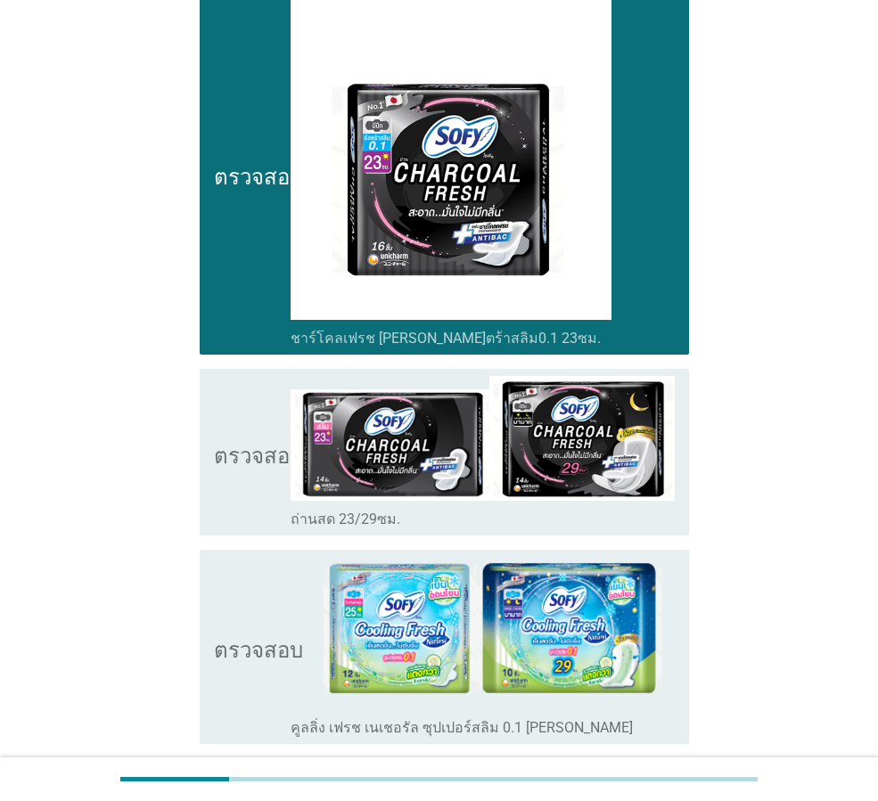
scroll to position [1011, 0]
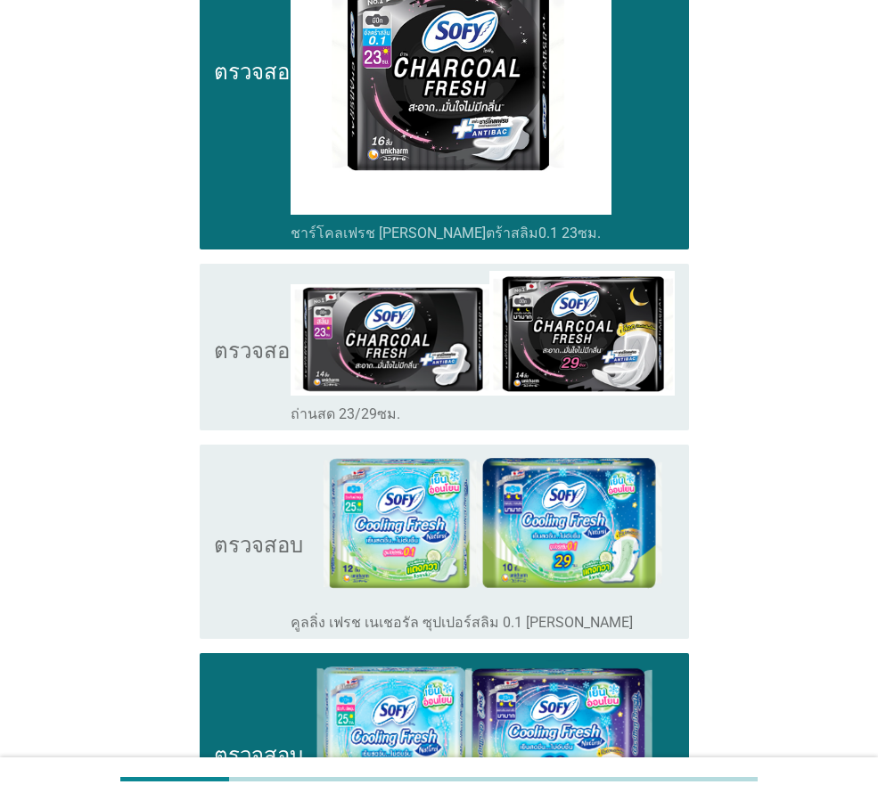
click at [215, 361] on icon "ตรวจสอบ" at bounding box center [258, 347] width 89 height 152
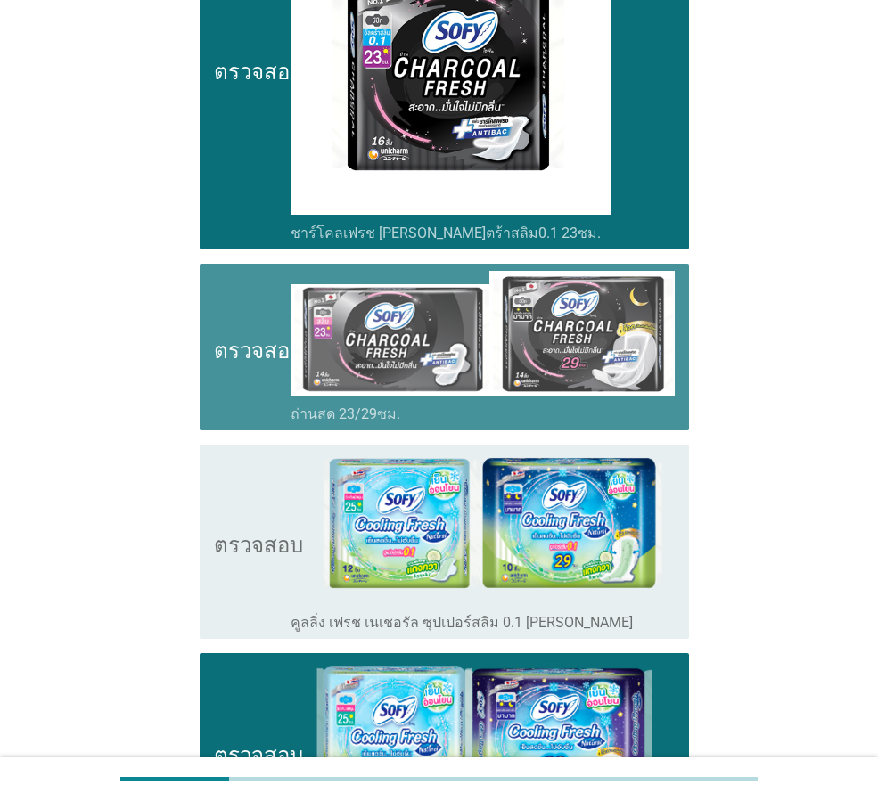
click at [256, 518] on icon "ตรวจสอบ" at bounding box center [258, 541] width 89 height 179
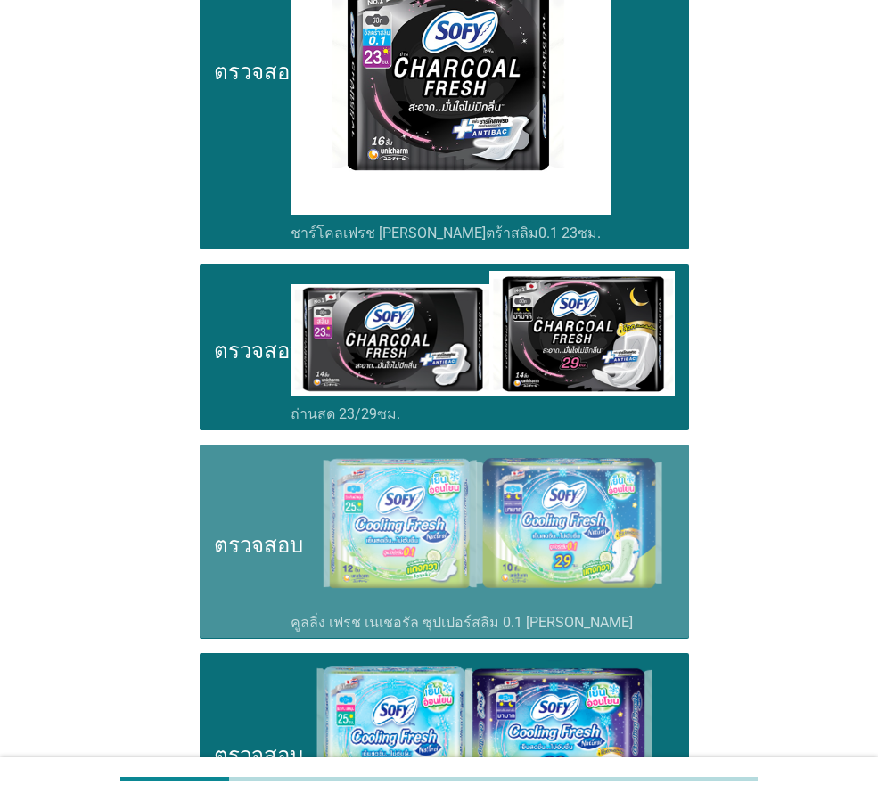
scroll to position [2199, 0]
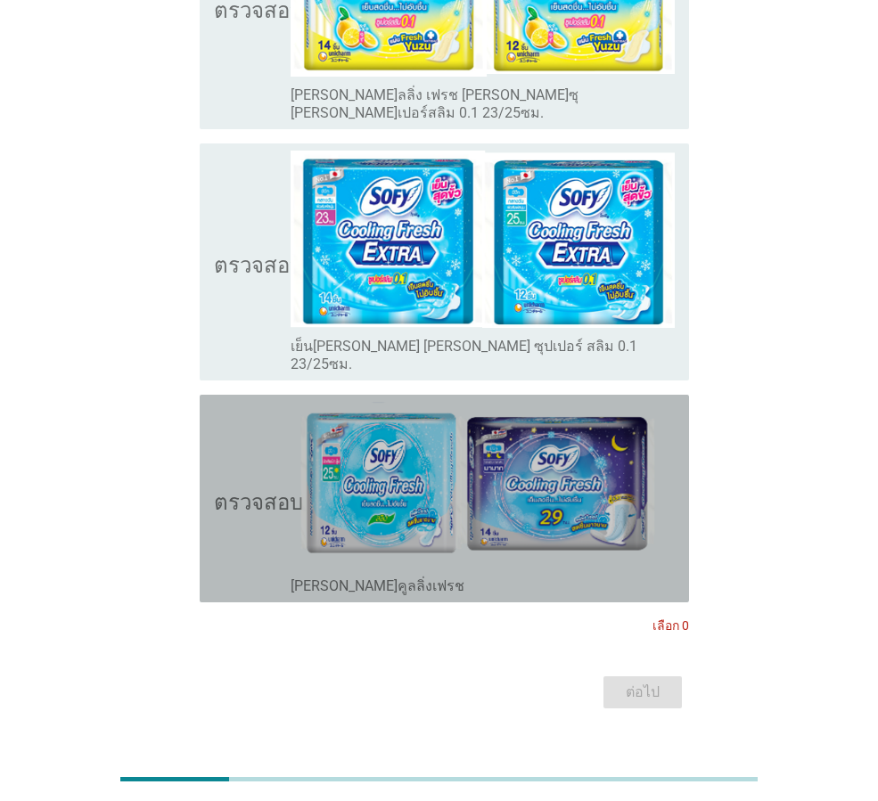
click at [242, 496] on icon "ตรวจสอบ" at bounding box center [258, 498] width 89 height 193
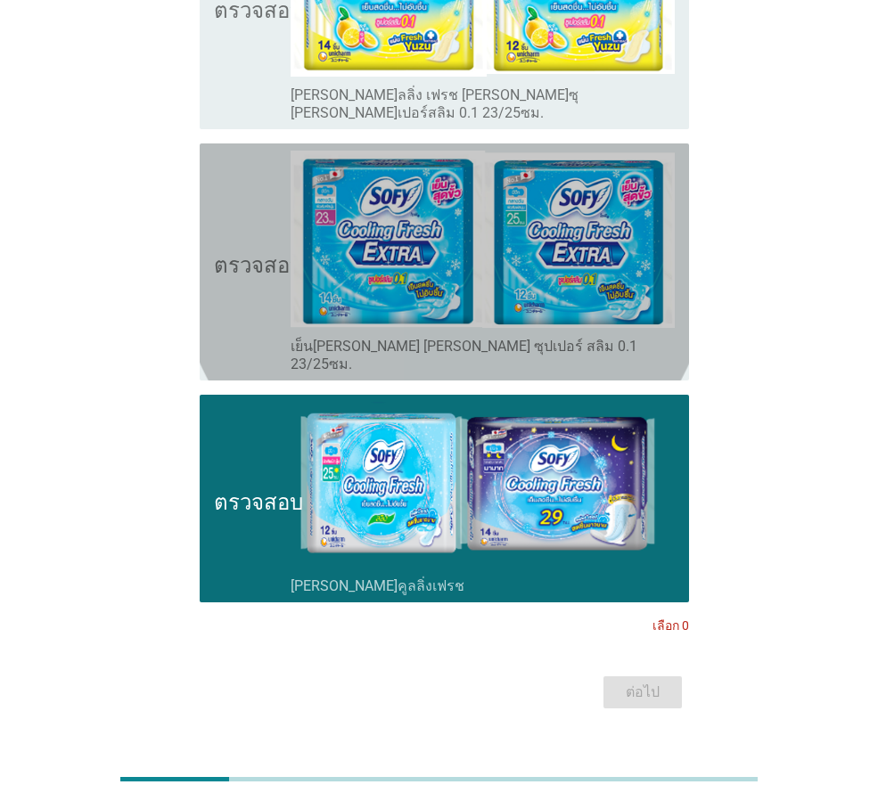
click at [225, 284] on icon "ตรวจสอบ" at bounding box center [258, 262] width 89 height 223
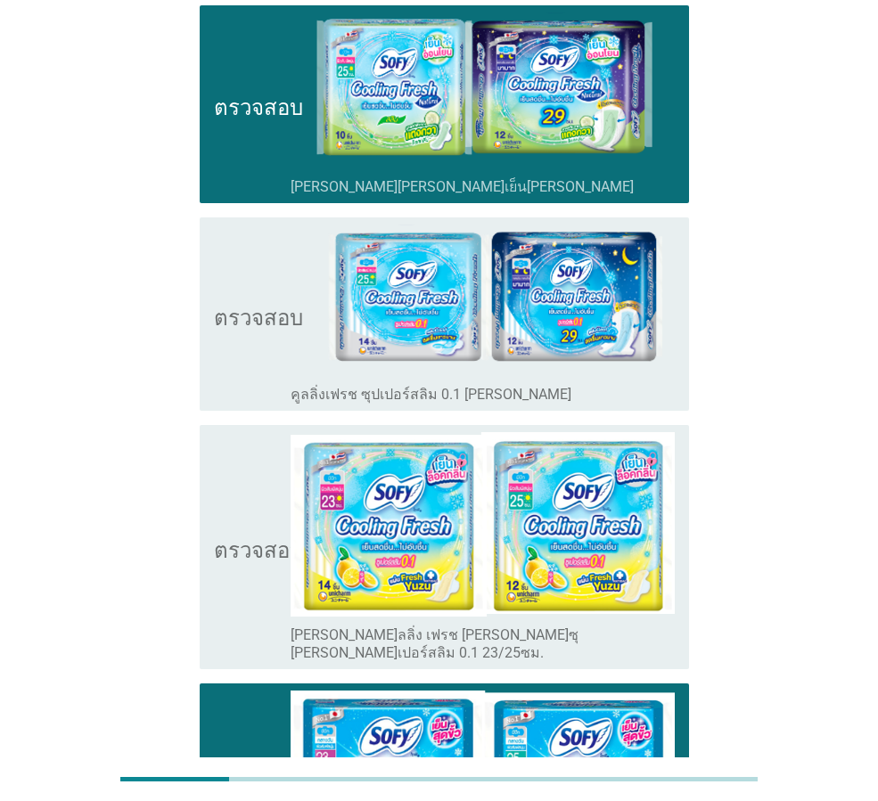
scroll to position [1308, 0]
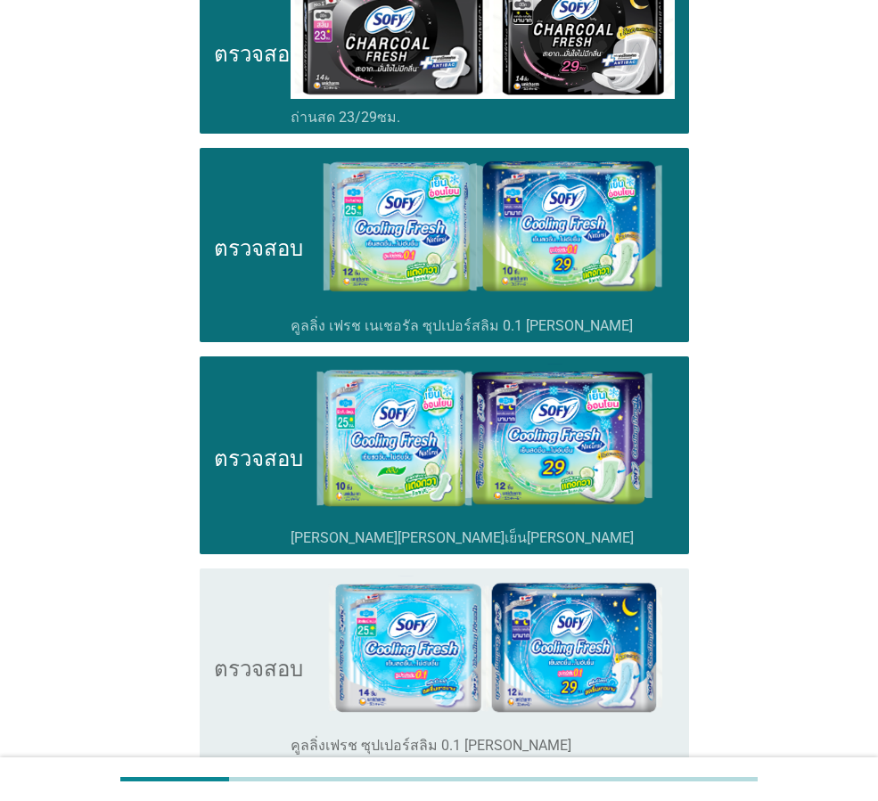
click at [270, 643] on icon "ตรวจสอบ" at bounding box center [258, 665] width 89 height 179
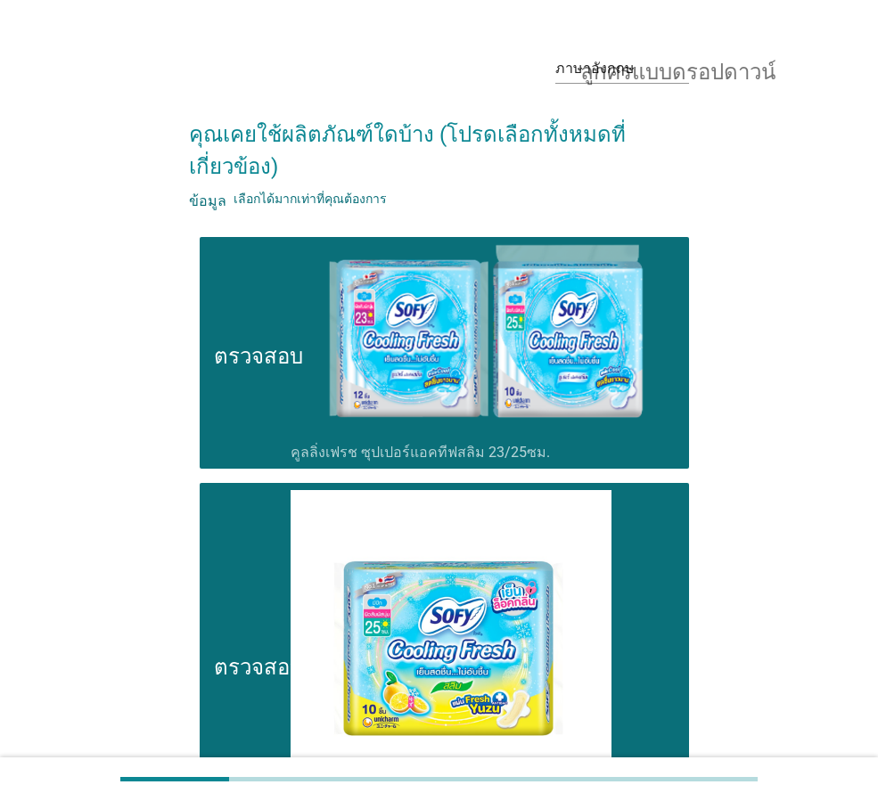
scroll to position [0, 0]
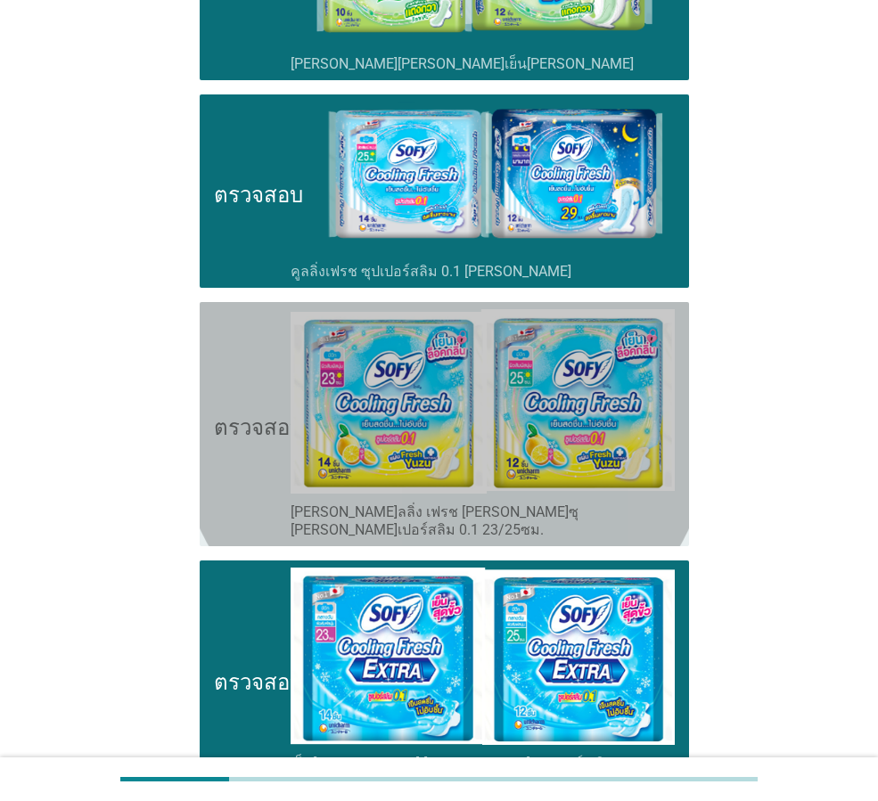
click at [224, 456] on icon "ตรวจสอบ" at bounding box center [258, 424] width 89 height 230
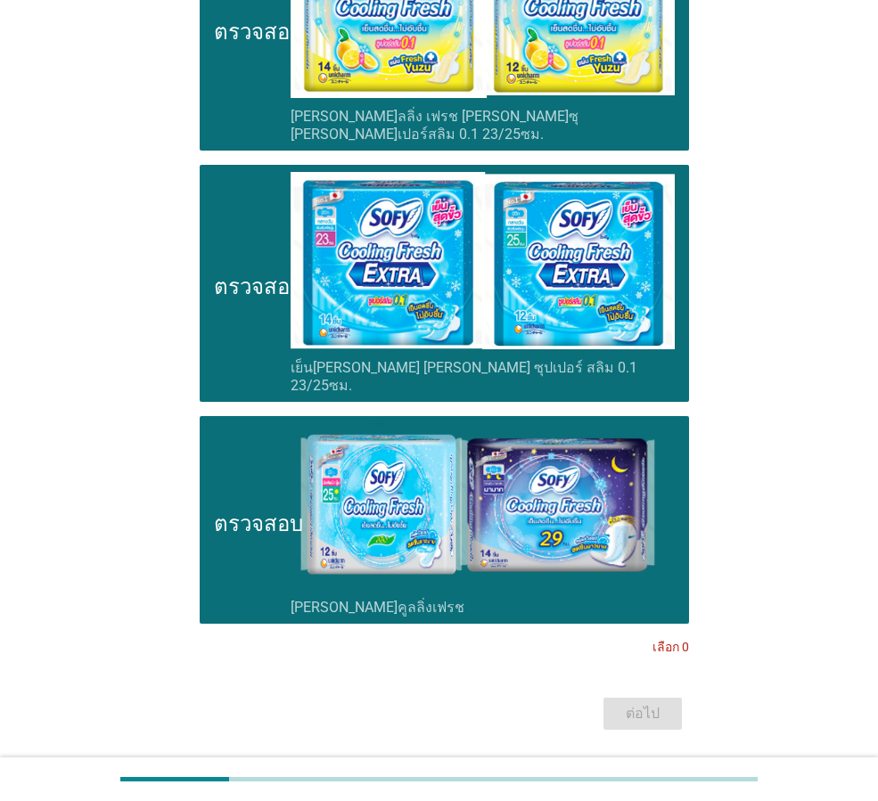
scroll to position [2199, 0]
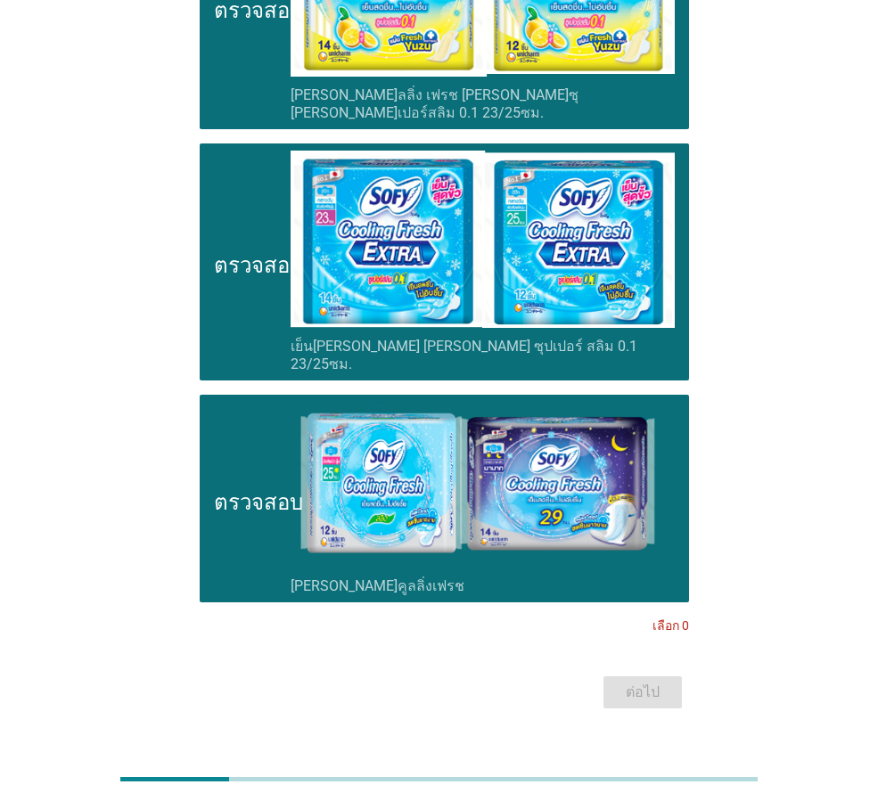
click at [645, 671] on div "ต่อไป" at bounding box center [439, 692] width 500 height 43
click at [644, 671] on div "ต่อไป" at bounding box center [439, 692] width 500 height 43
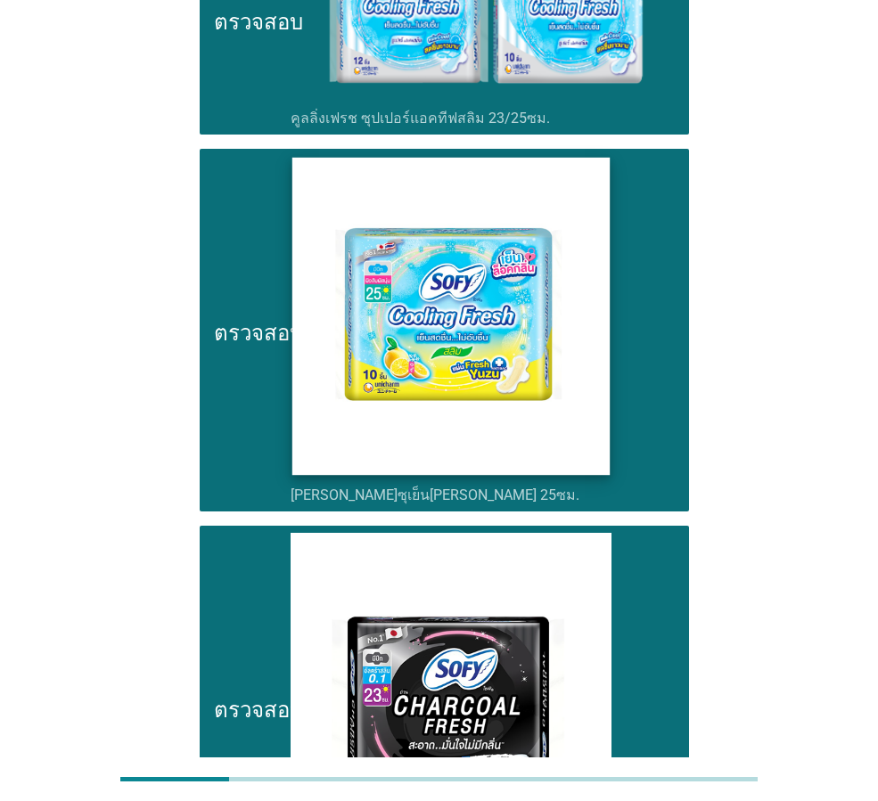
scroll to position [0, 0]
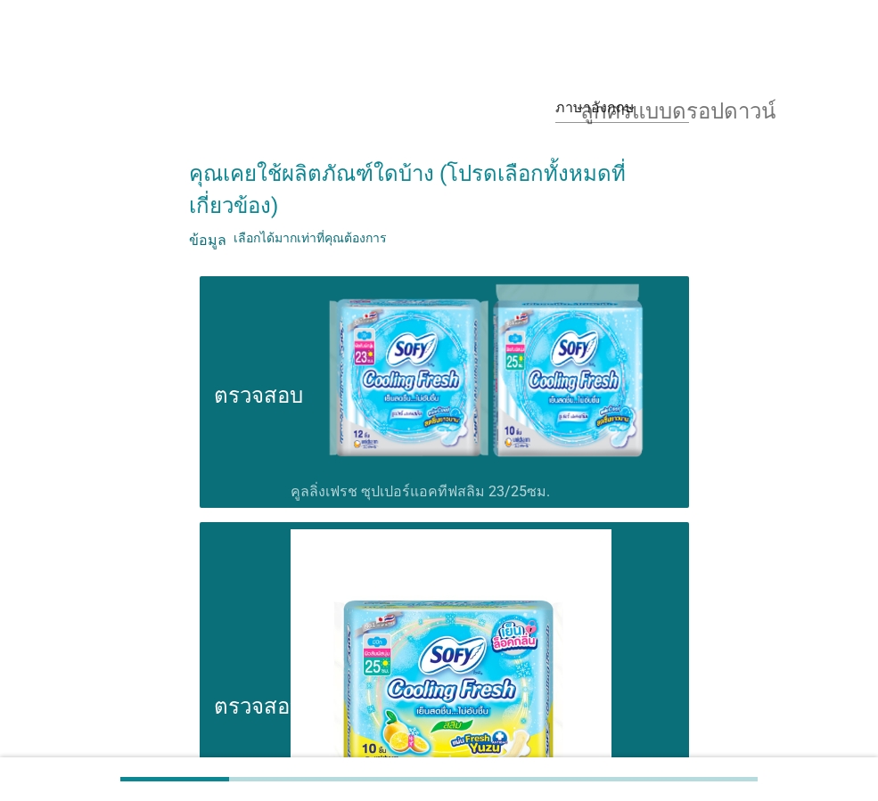
click at [258, 332] on icon "ตรวจสอบ" at bounding box center [258, 392] width 89 height 218
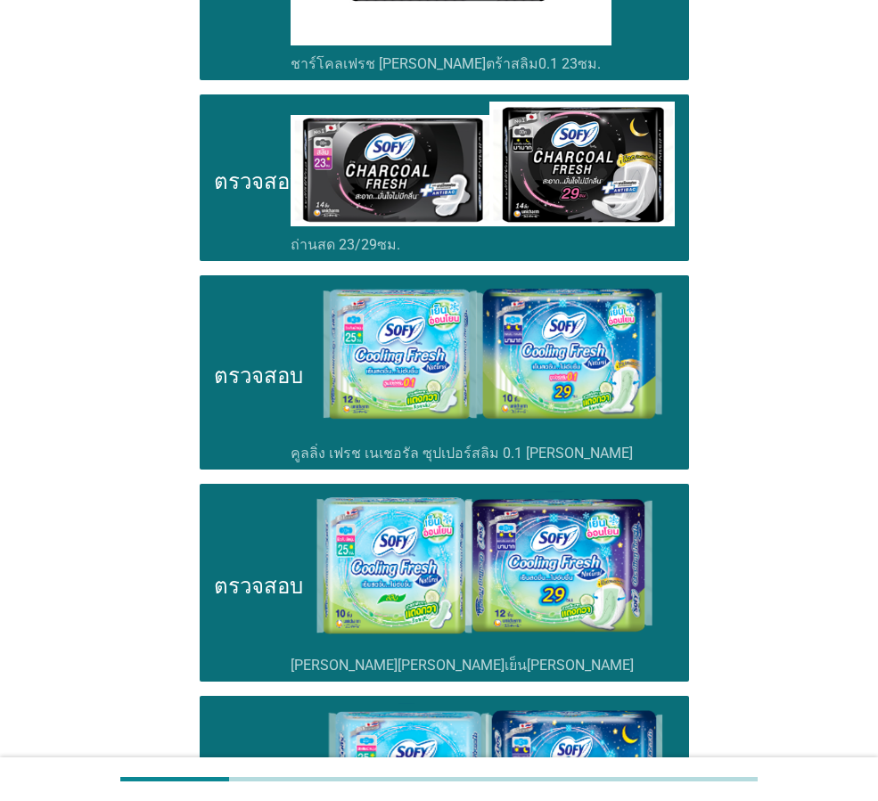
scroll to position [1188, 0]
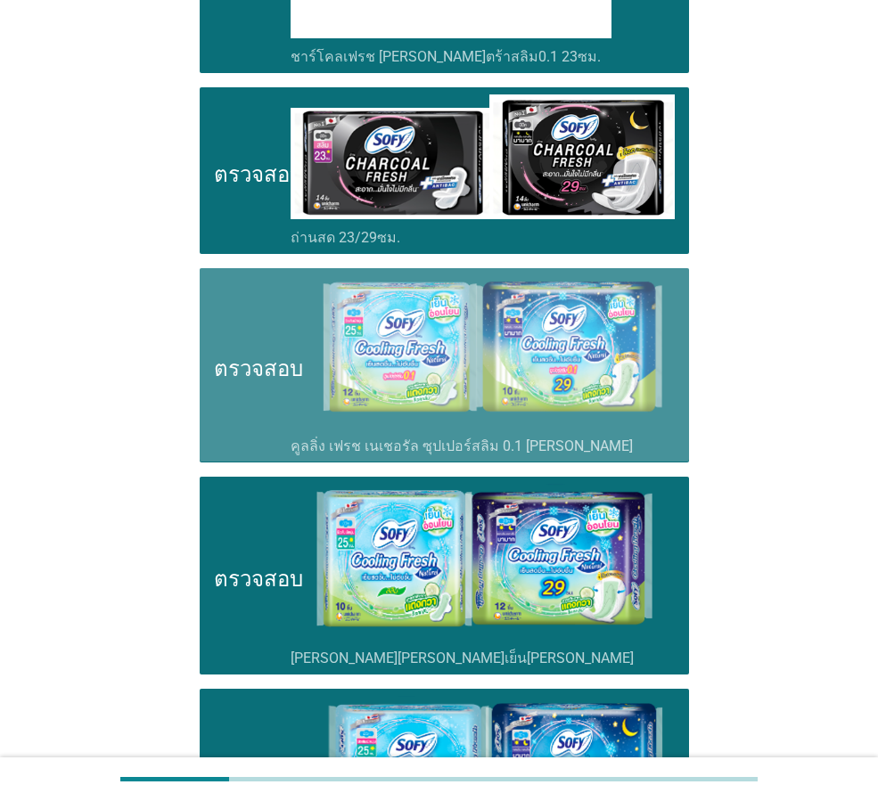
click at [225, 374] on font "ตรวจสอบ" at bounding box center [258, 365] width 89 height 21
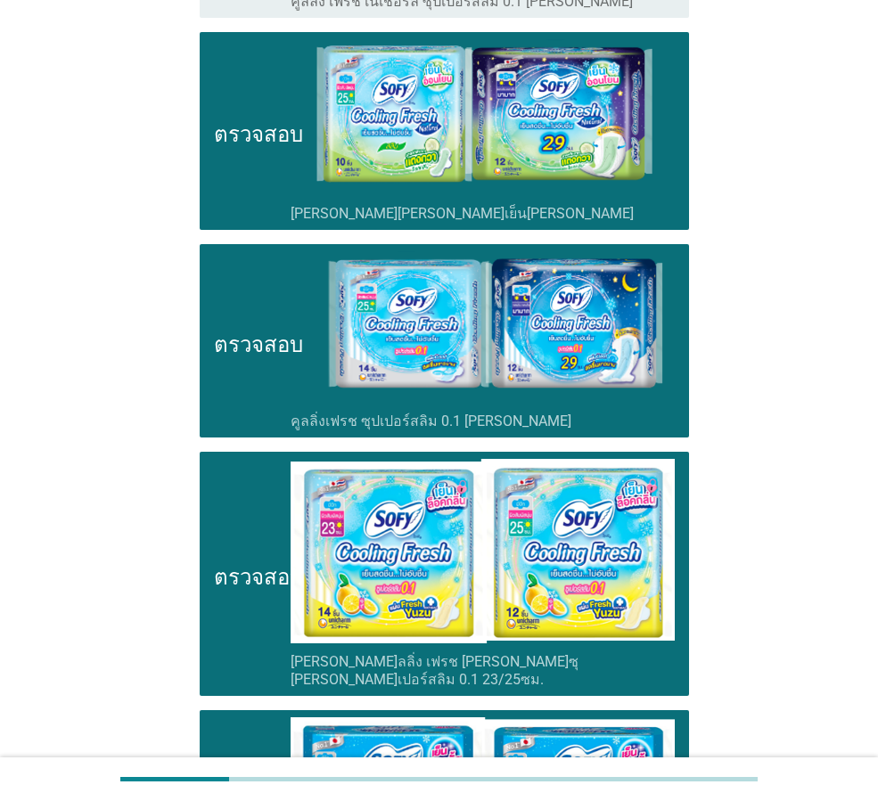
scroll to position [1782, 0]
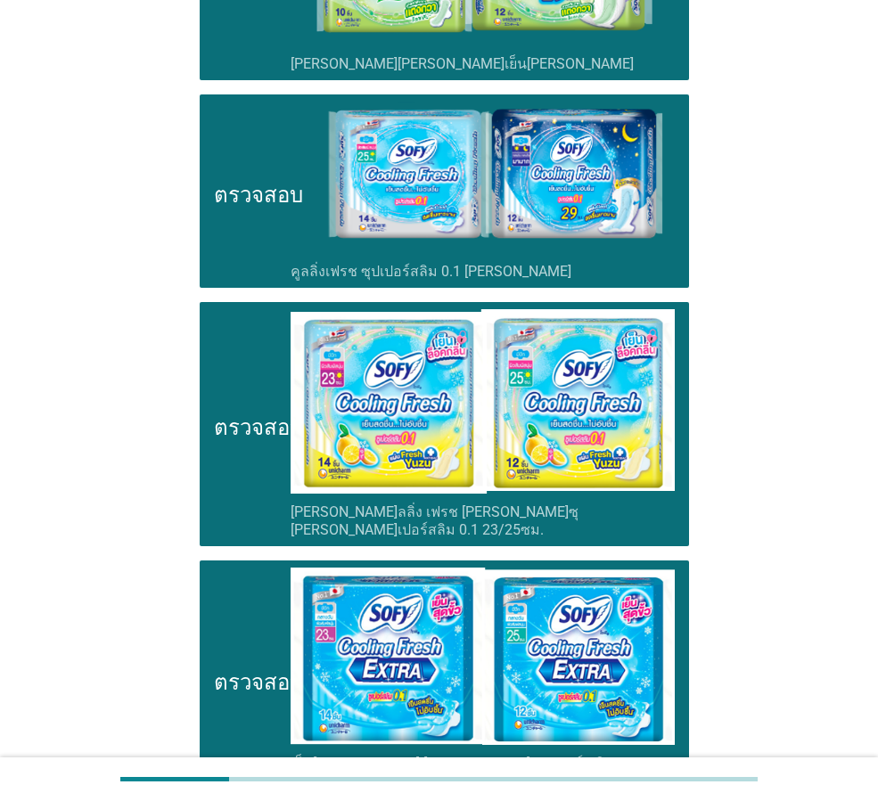
click at [225, 206] on icon "ตรวจสอบ" at bounding box center [258, 191] width 89 height 179
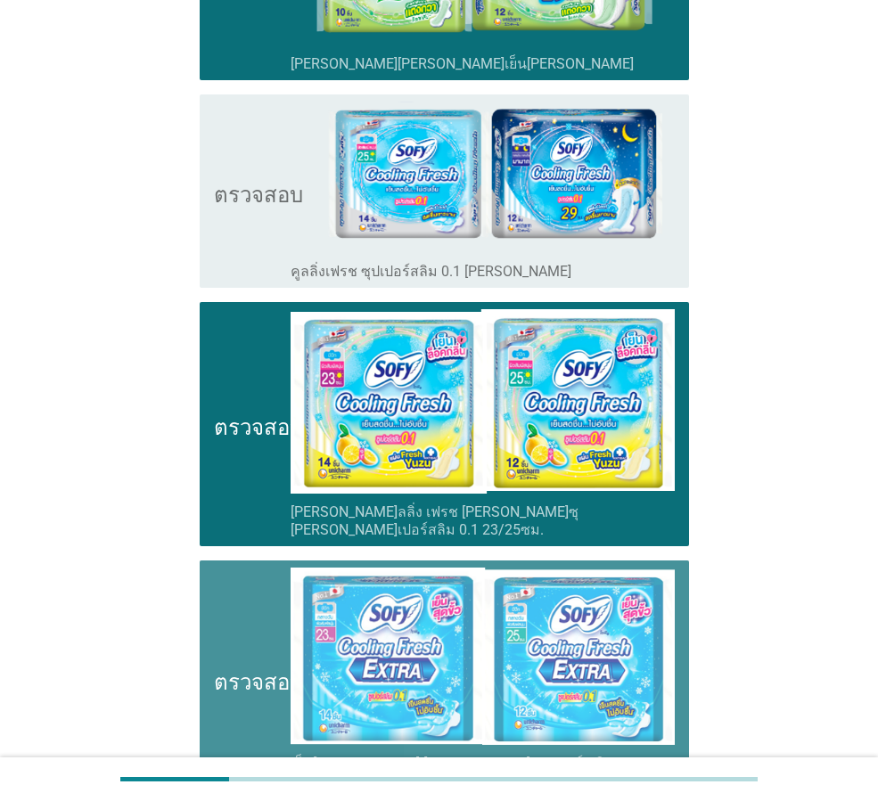
click at [225, 602] on icon "ตรวจสอบ" at bounding box center [258, 679] width 89 height 223
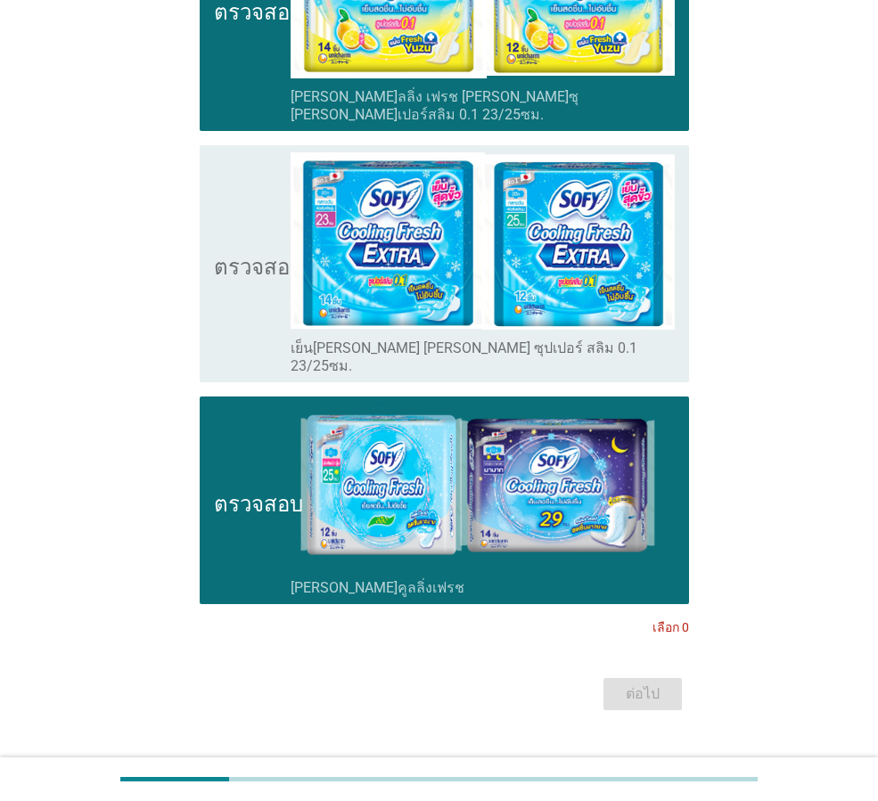
scroll to position [2199, 0]
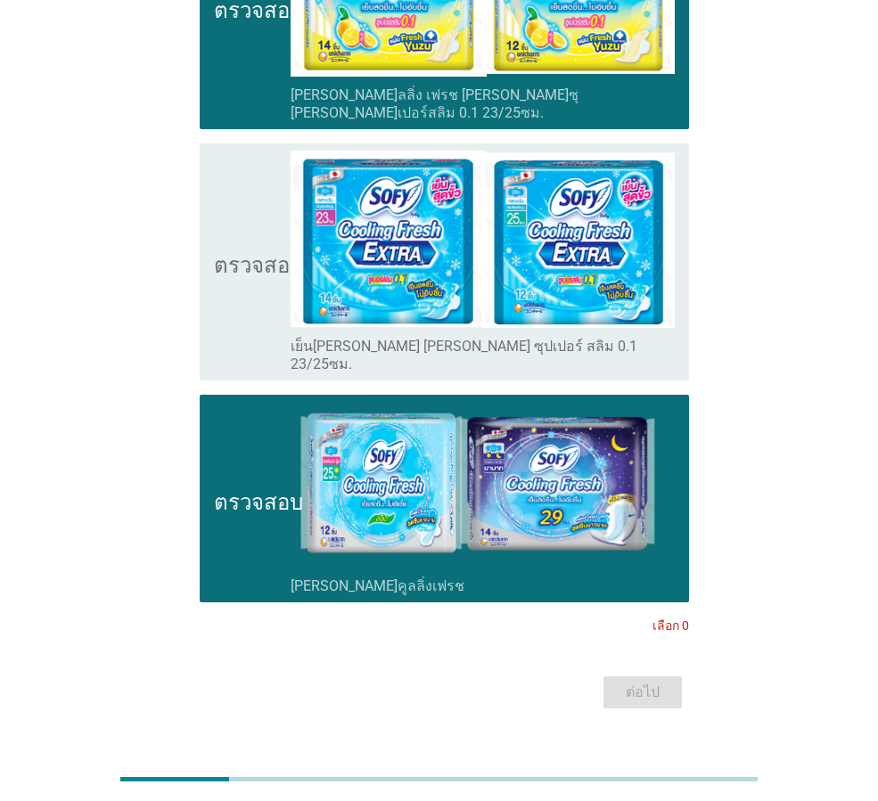
click at [667, 618] on font "เลือก 0" at bounding box center [670, 625] width 37 height 14
click at [672, 618] on font "เลือก 0" at bounding box center [670, 625] width 37 height 14
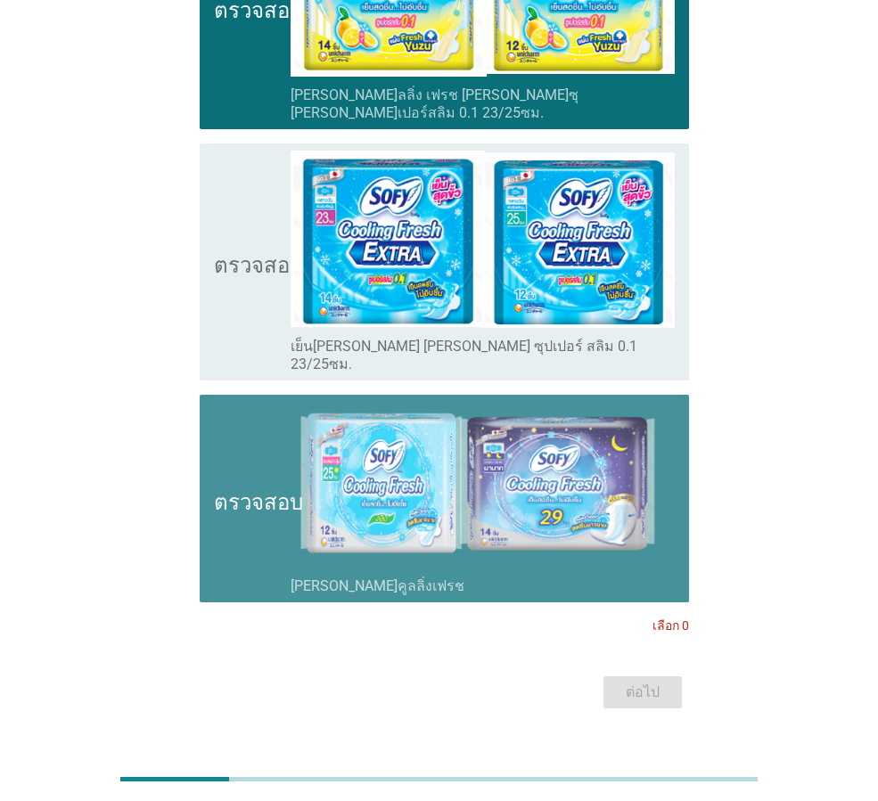
click at [655, 574] on div "โครงร่างกล่องกาเครื่องหมายว่าง ซีรีส์คูลลิ่งเฟรช" at bounding box center [483, 584] width 384 height 21
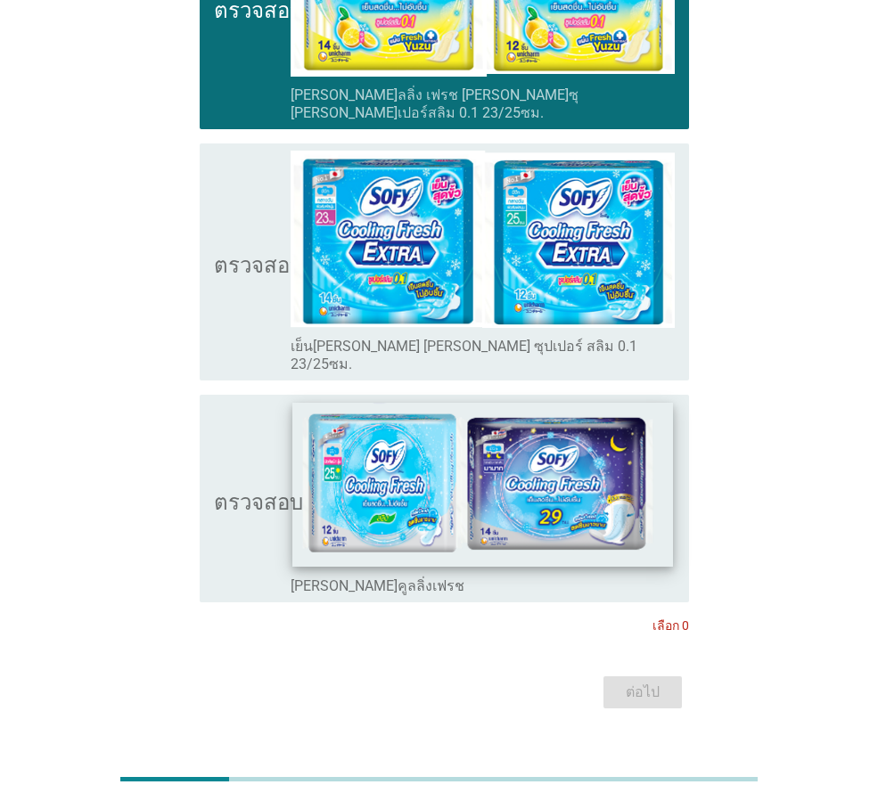
click at [579, 492] on img at bounding box center [482, 485] width 380 height 164
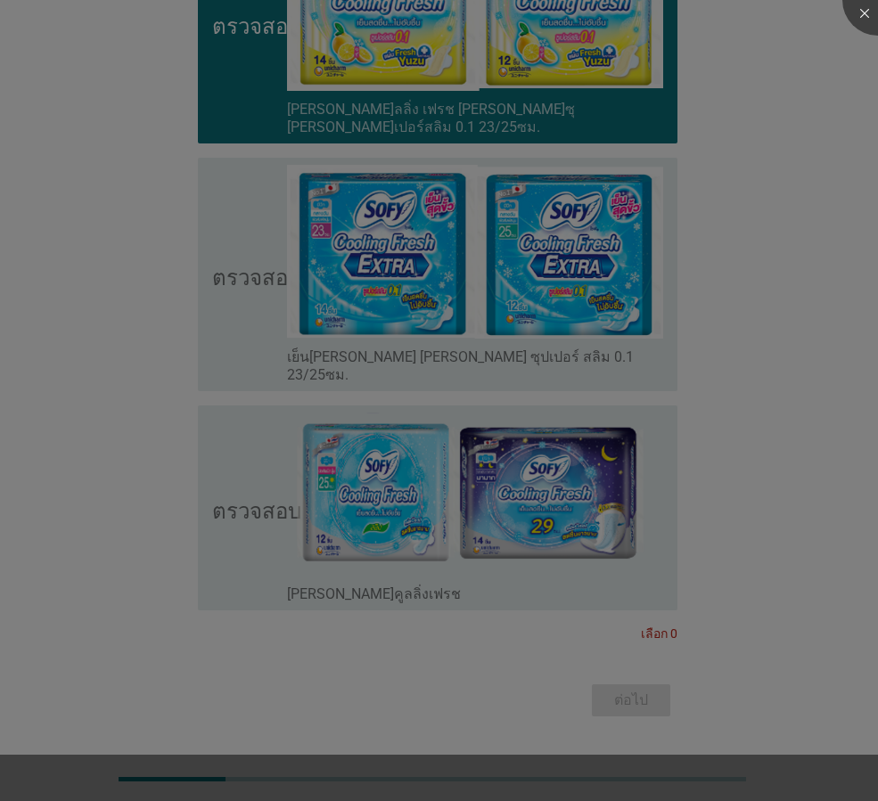
click at [575, 479] on div at bounding box center [439, 400] width 878 height 801
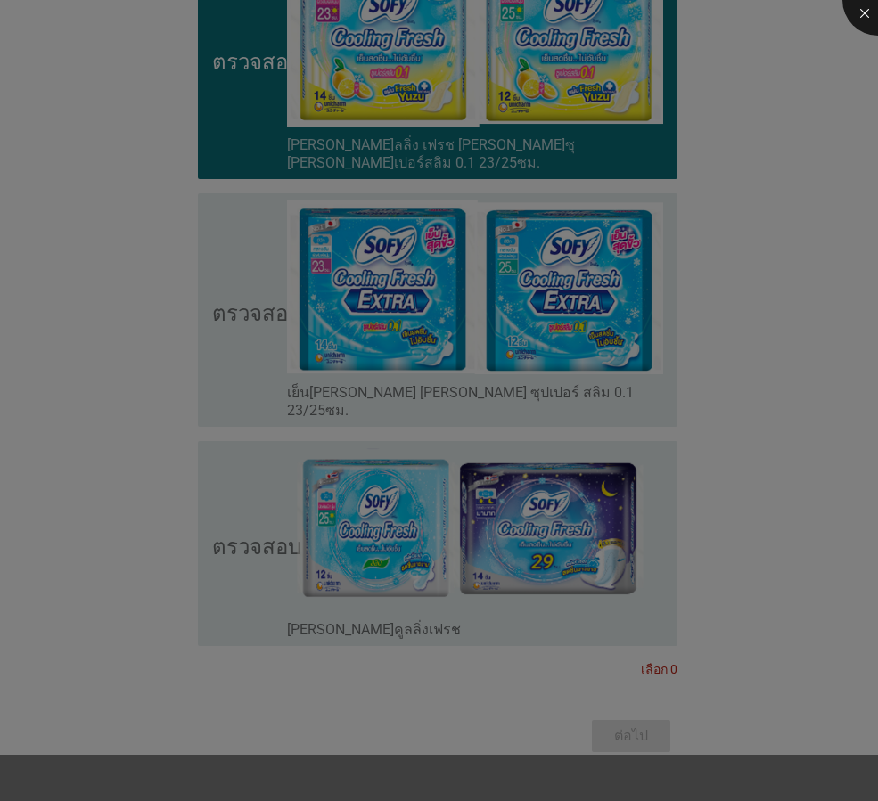
click at [571, 439] on div at bounding box center [439, 400] width 878 height 801
click at [572, 439] on div at bounding box center [439, 400] width 878 height 801
click at [628, 544] on div at bounding box center [439, 400] width 878 height 801
click at [749, 436] on div at bounding box center [439, 400] width 878 height 801
click at [858, 117] on div at bounding box center [439, 400] width 878 height 801
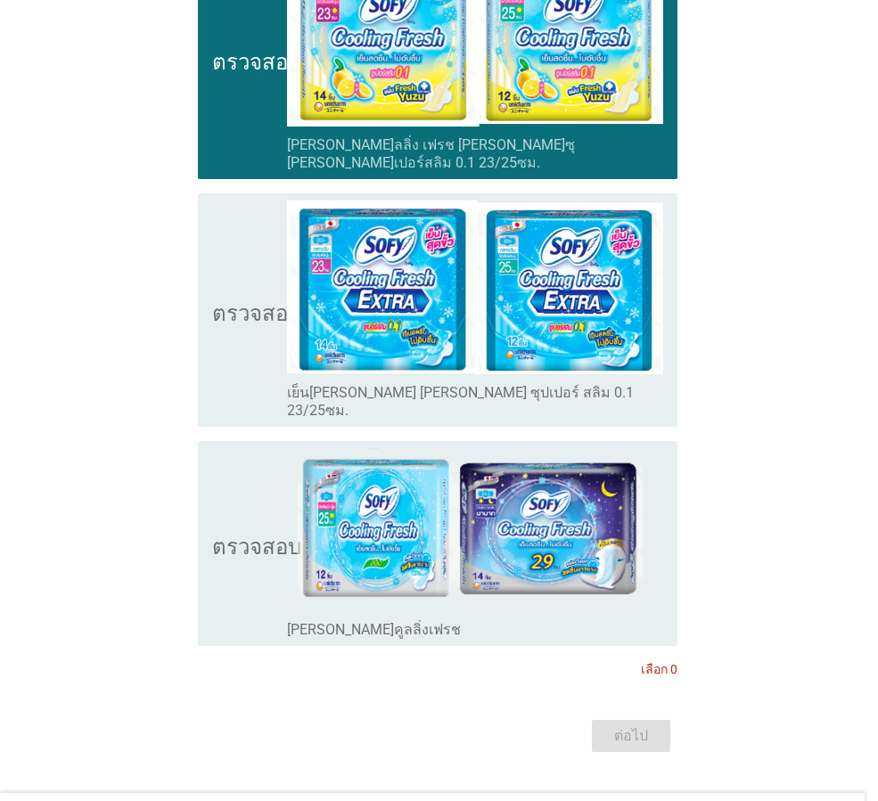
click at [857, 20] on div at bounding box center [877, -1] width 71 height 71
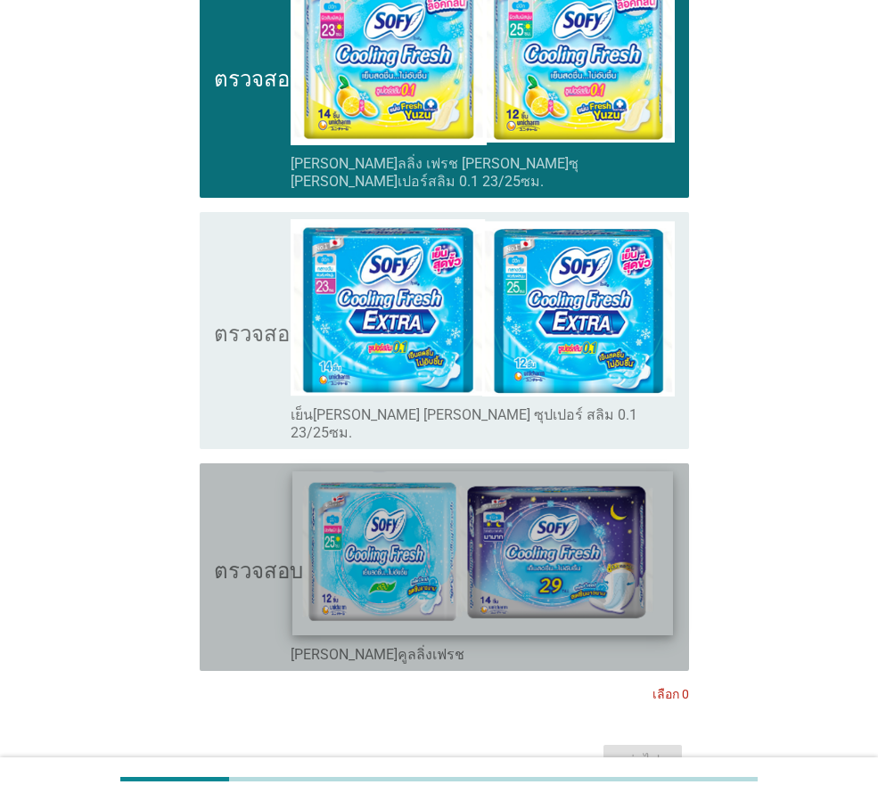
click at [497, 471] on img at bounding box center [482, 553] width 380 height 164
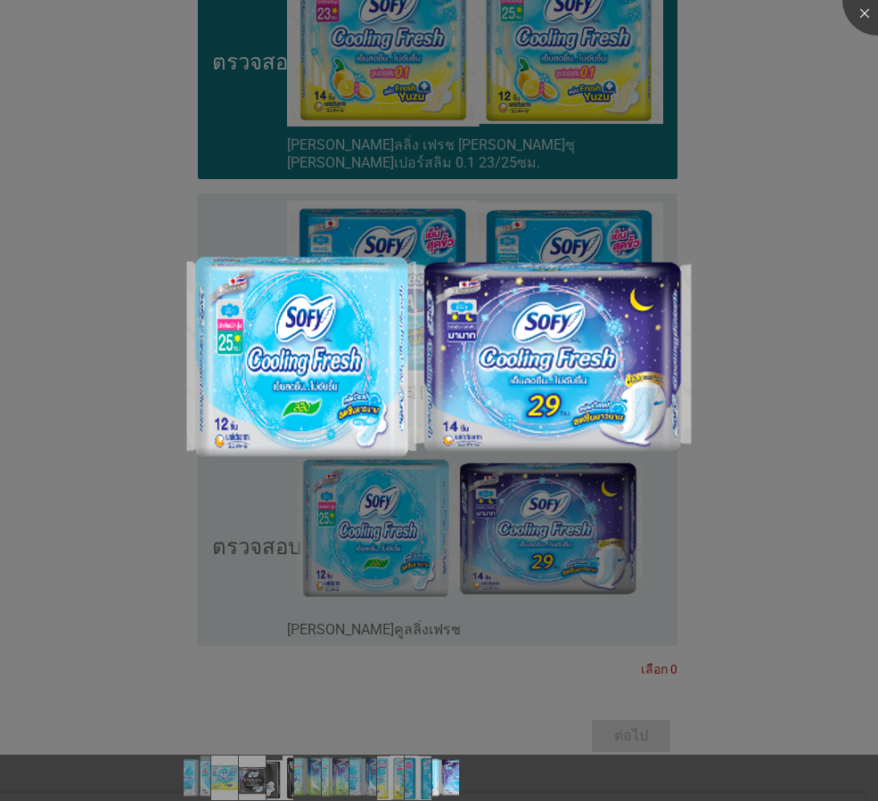
click at [609, 561] on div at bounding box center [439, 400] width 878 height 801
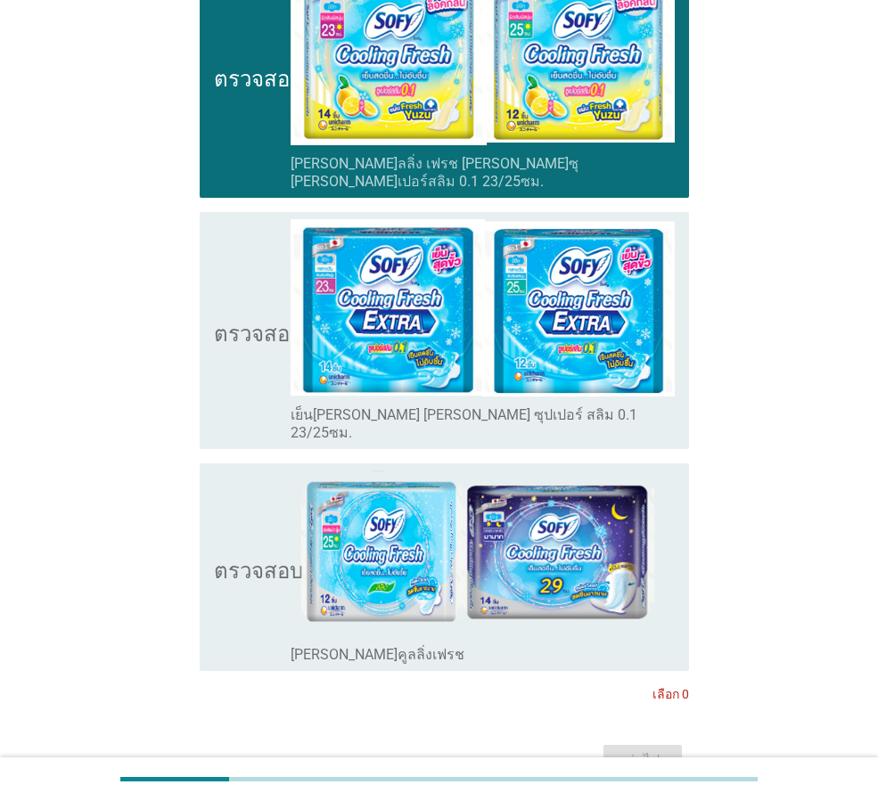
click at [658, 630] on div "ตรวจสอบ โครงร่างกล่องกาเครื่องหมายว่าง ซีรีส์คูลลิ่งเฟรช" at bounding box center [444, 567] width 489 height 208
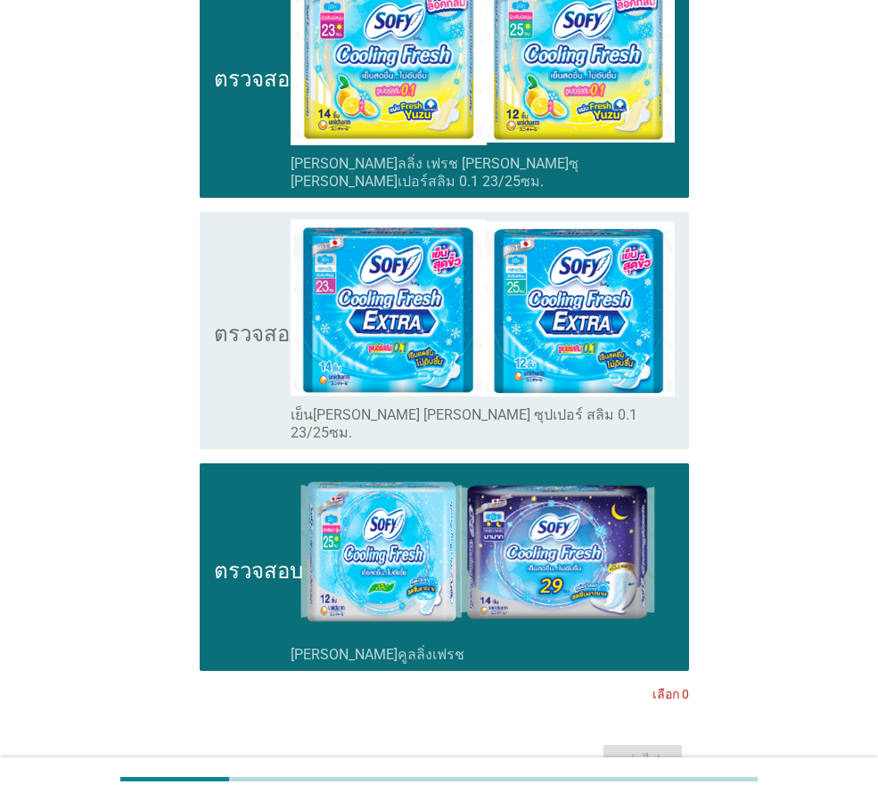
click at [657, 576] on img at bounding box center [483, 554] width 384 height 166
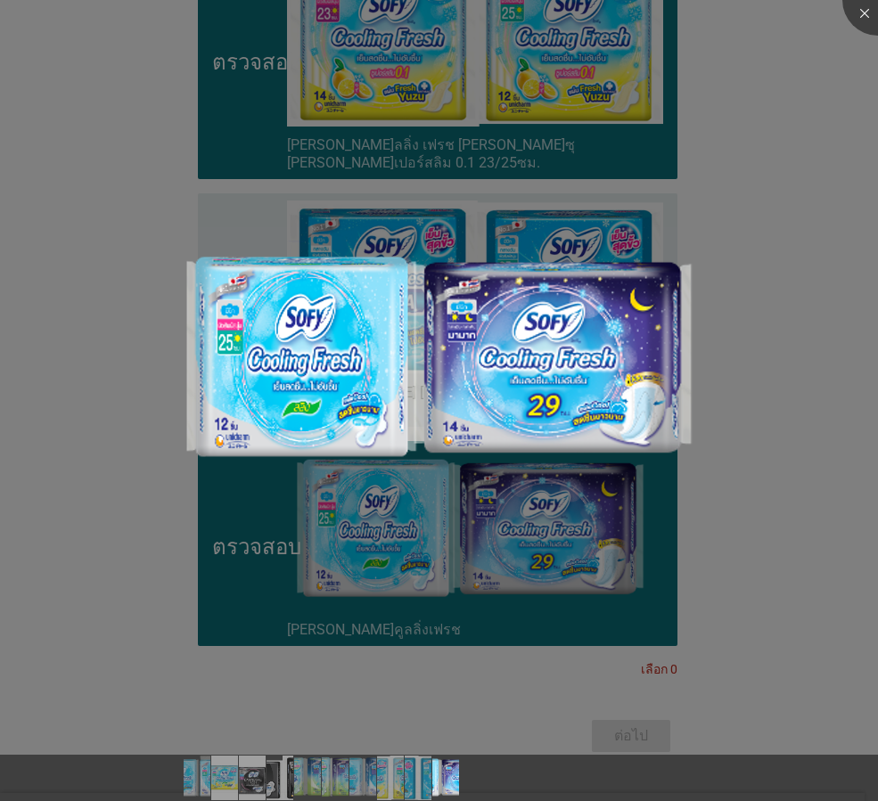
click at [730, 225] on div at bounding box center [439, 400] width 878 height 801
click at [227, 603] on div at bounding box center [439, 400] width 878 height 801
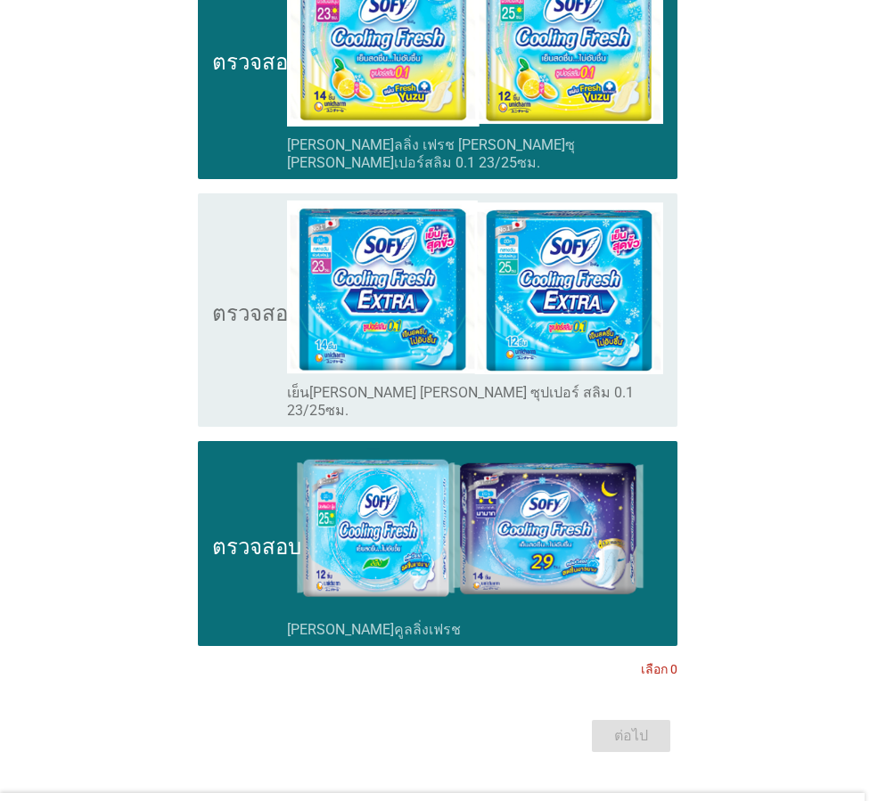
click at [218, 533] on font "ตรวจสอบ" at bounding box center [256, 543] width 89 height 21
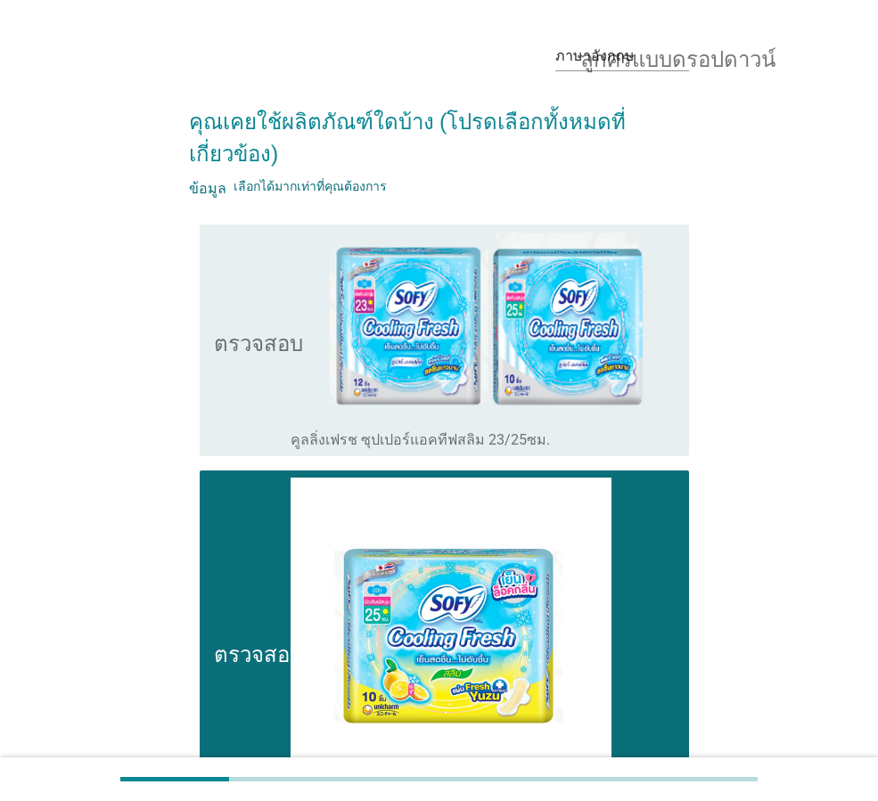
scroll to position [0, 0]
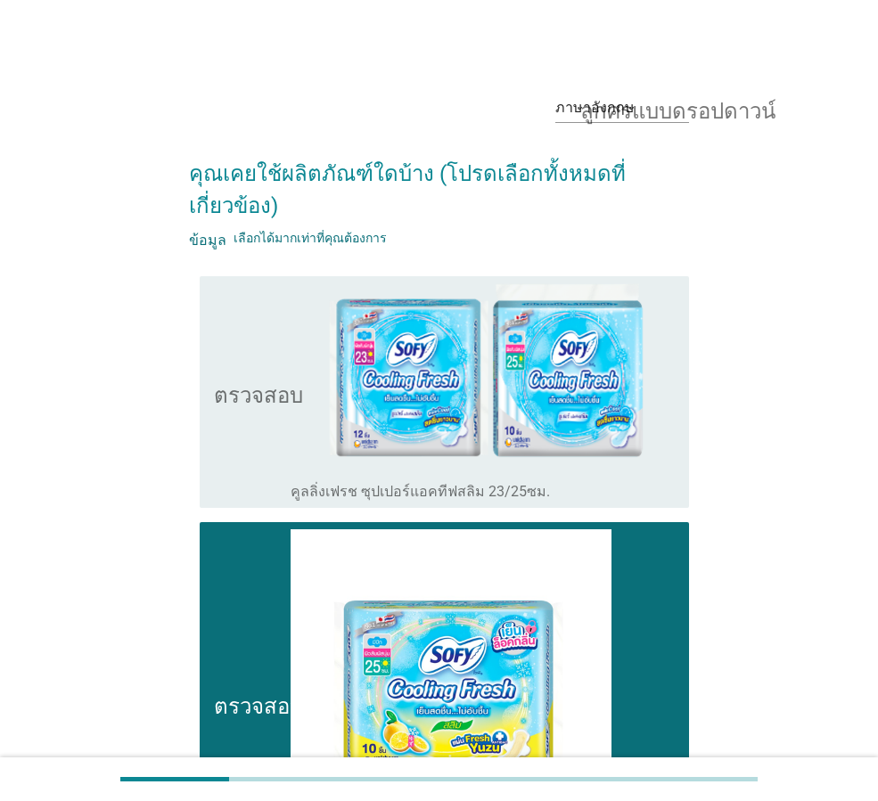
click at [504, 200] on h2 "คุณเคยใช้ผลิตภัณฑ์ใดบ้าง (โปรดเลือกทั้งหมดที่เกี่ยวข้อง)" at bounding box center [439, 181] width 500 height 82
click at [504, 184] on font "คุณเคยใช้ผลิตภัณฑ์ใดบ้าง (โปรดเลือกทั้งหมดที่เกี่ยวข้อง)" at bounding box center [407, 189] width 437 height 57
click at [198, 302] on div "ตรวจสอบ โครงร่างกล่องกาเครื่องหมายว่าง คูลลิ่งเฟรช ซุปเปอร์แอคทีฟสลิม 23/25ซม." at bounding box center [439, 392] width 500 height 247
click at [239, 235] on font "เลือกได้มากเท่าที่คุณต้องการ" at bounding box center [309, 238] width 153 height 14
drag, startPoint x: 637, startPoint y: 47, endPoint x: 637, endPoint y: 58, distance: 10.7
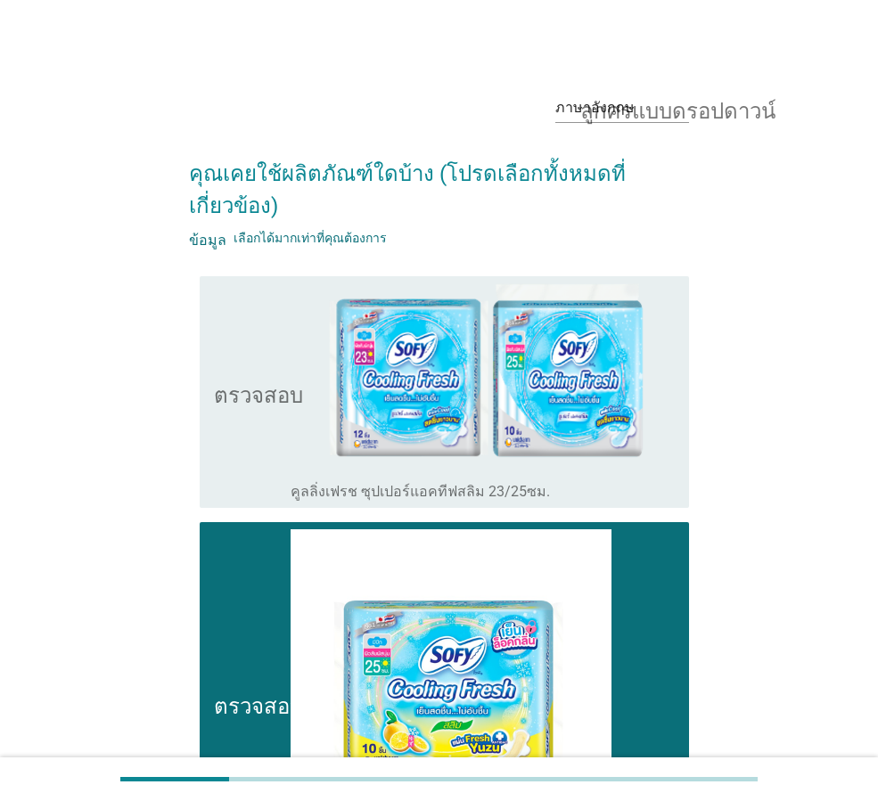
click at [644, 106] on font "ลูกศรแบบดรอปดาวน์" at bounding box center [677, 107] width 195 height 21
click at [636, 111] on font "ลูกศรแบบดรอปดาวน์" at bounding box center [677, 107] width 195 height 21
click at [0, 0] on div "ภาษาอังกฤษ" at bounding box center [0, 0] width 0 height 0
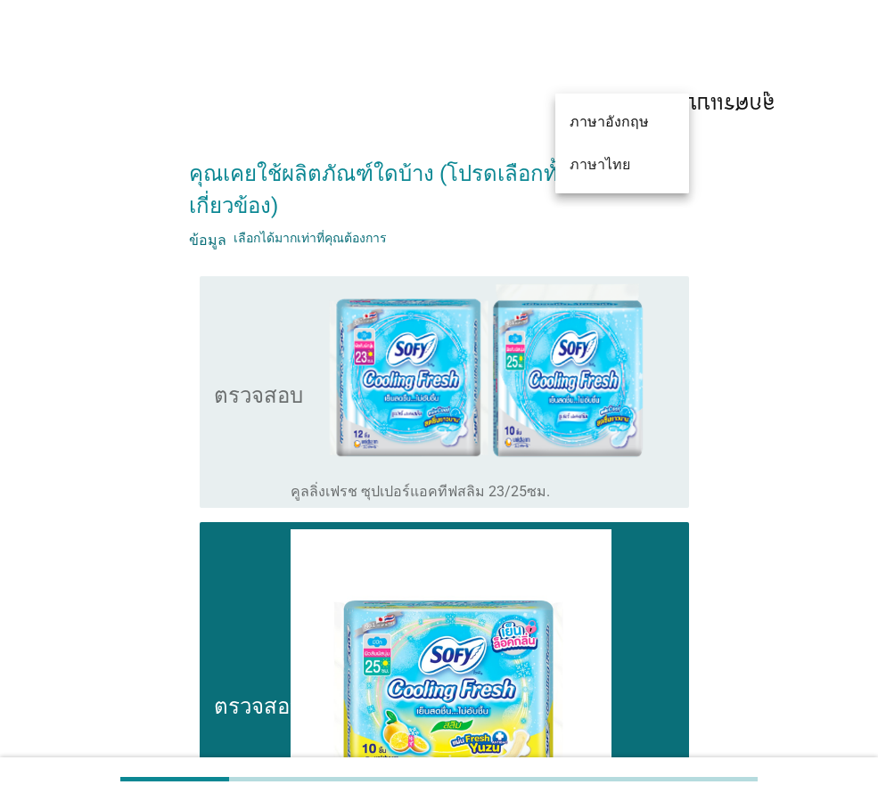
click at [693, 118] on font "ลูกศรแบบดรอปดาวน์" at bounding box center [677, 107] width 195 height 21
click at [626, 162] on div "ภาษาไทย" at bounding box center [621, 164] width 105 height 21
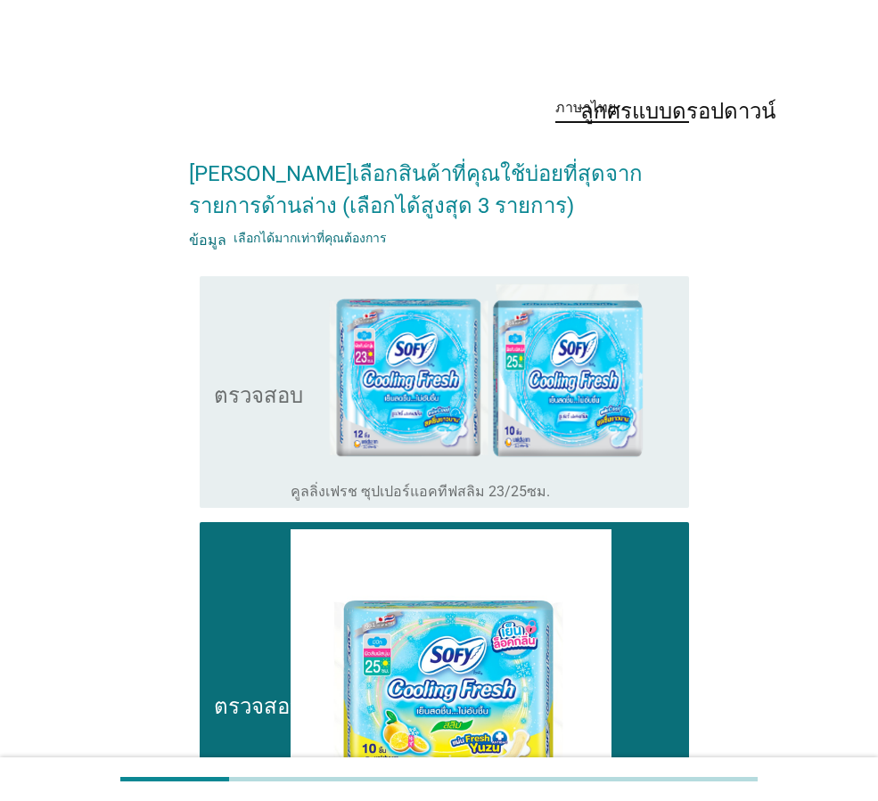
click at [665, 163] on h2 "[PERSON_NAME]เลือกสินค้าที่คุณใช้บ่อยที่สุดจากรายการด้านล่าง (เลือกได้สูงสุด 3 …" at bounding box center [439, 181] width 500 height 82
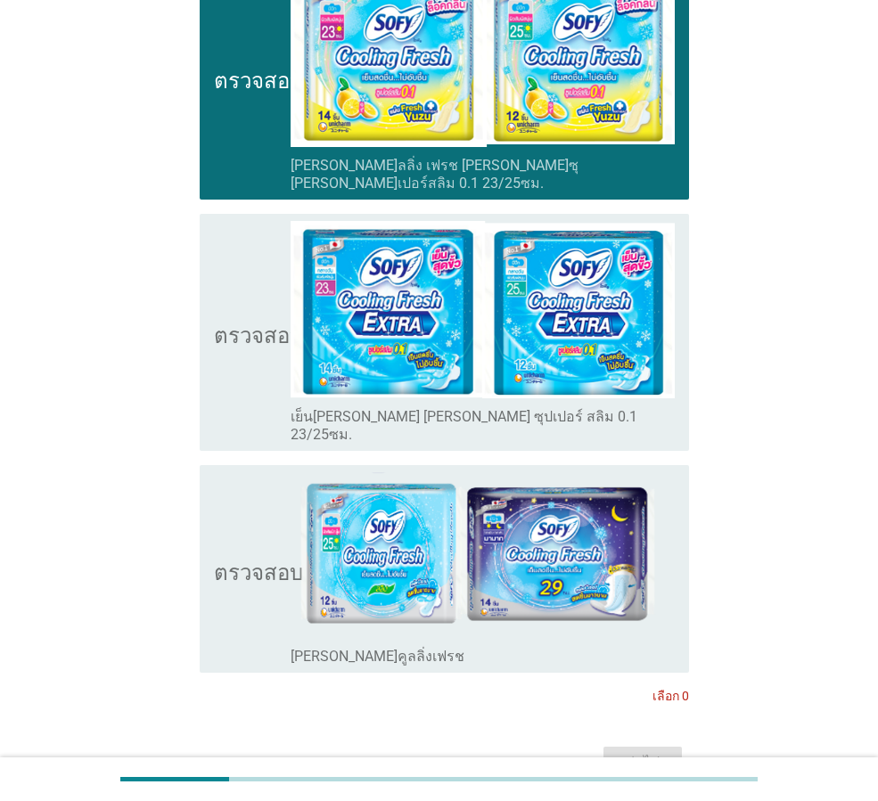
scroll to position [2199, 0]
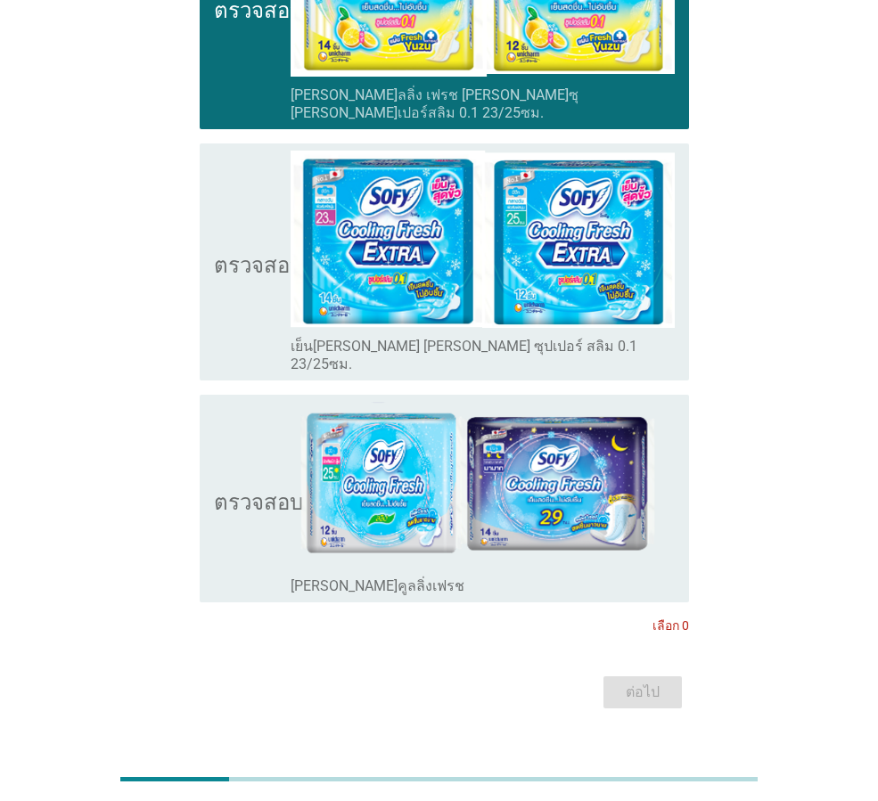
click at [647, 671] on div "ต่อไป" at bounding box center [439, 692] width 500 height 43
click at [648, 671] on div "ต่อไป" at bounding box center [439, 692] width 500 height 43
drag, startPoint x: 667, startPoint y: 623, endPoint x: 668, endPoint y: 610, distance: 12.6
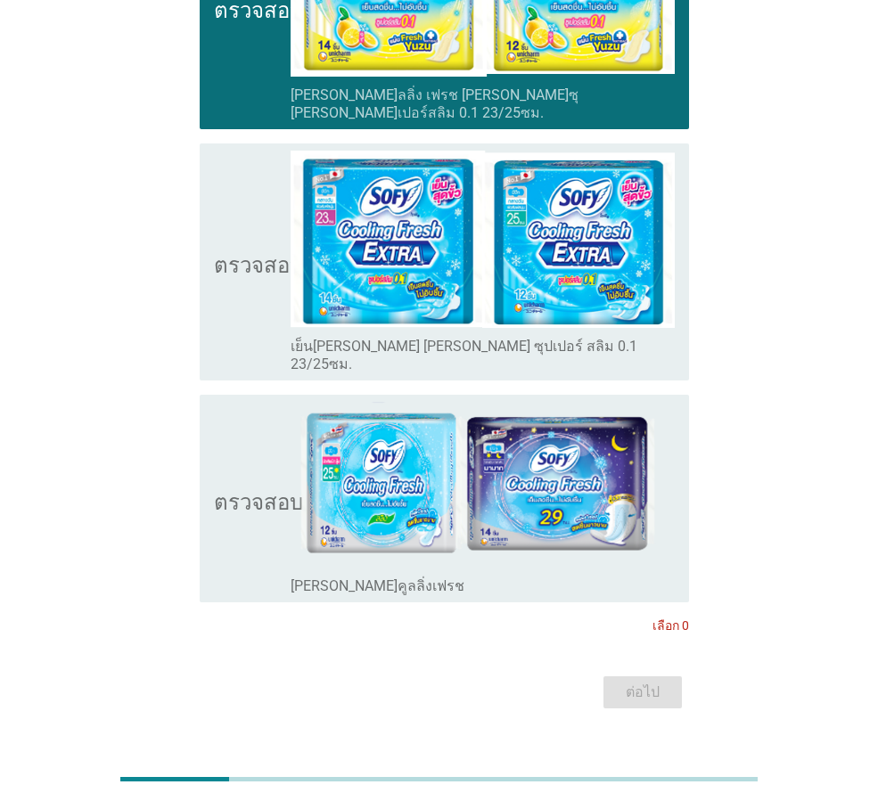
drag, startPoint x: 671, startPoint y: 587, endPoint x: 761, endPoint y: 362, distance: 242.8
click at [671, 618] on font "เลือก 0" at bounding box center [670, 625] width 37 height 14
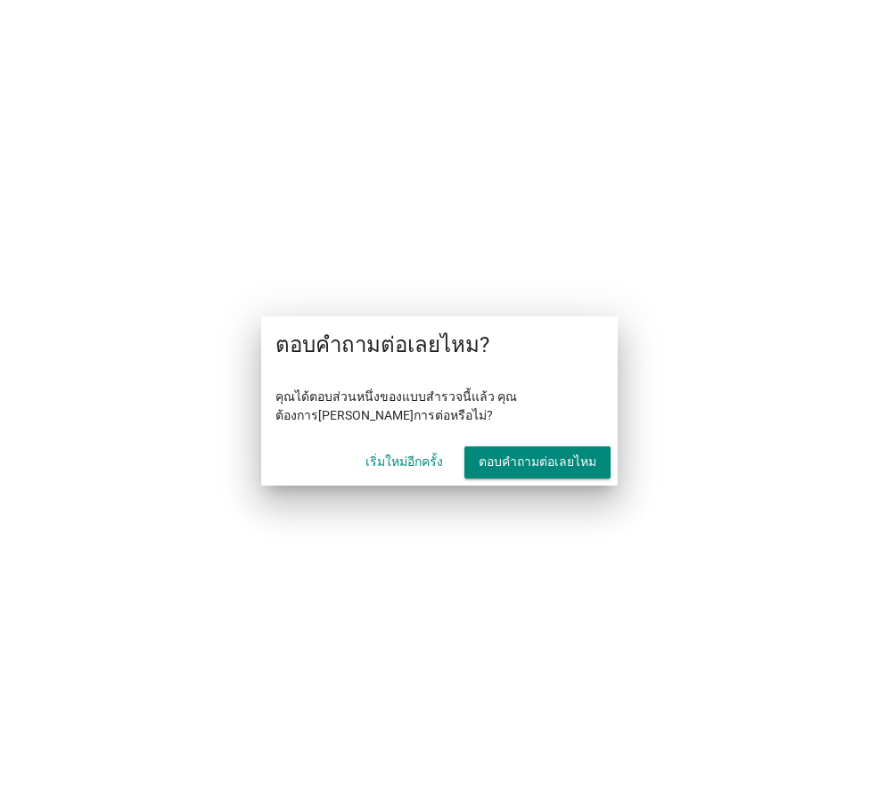
click at [420, 468] on div "เริ่มใหม่อีกครั้ง" at bounding box center [404, 462] width 78 height 19
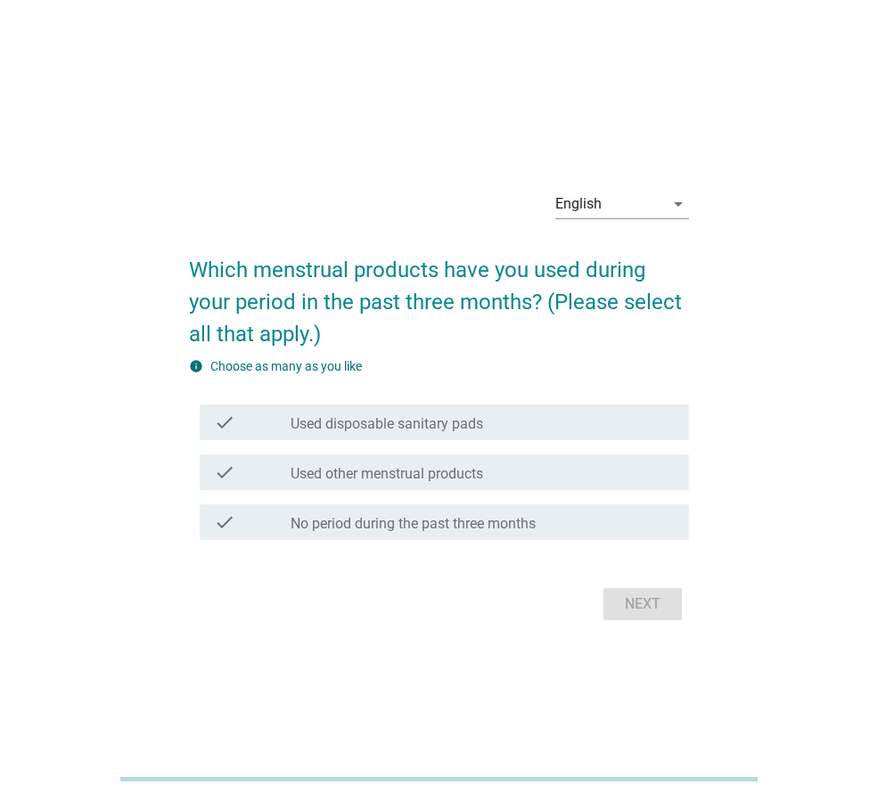
click at [446, 472] on label "Used other menstrual products" at bounding box center [387, 474] width 192 height 18
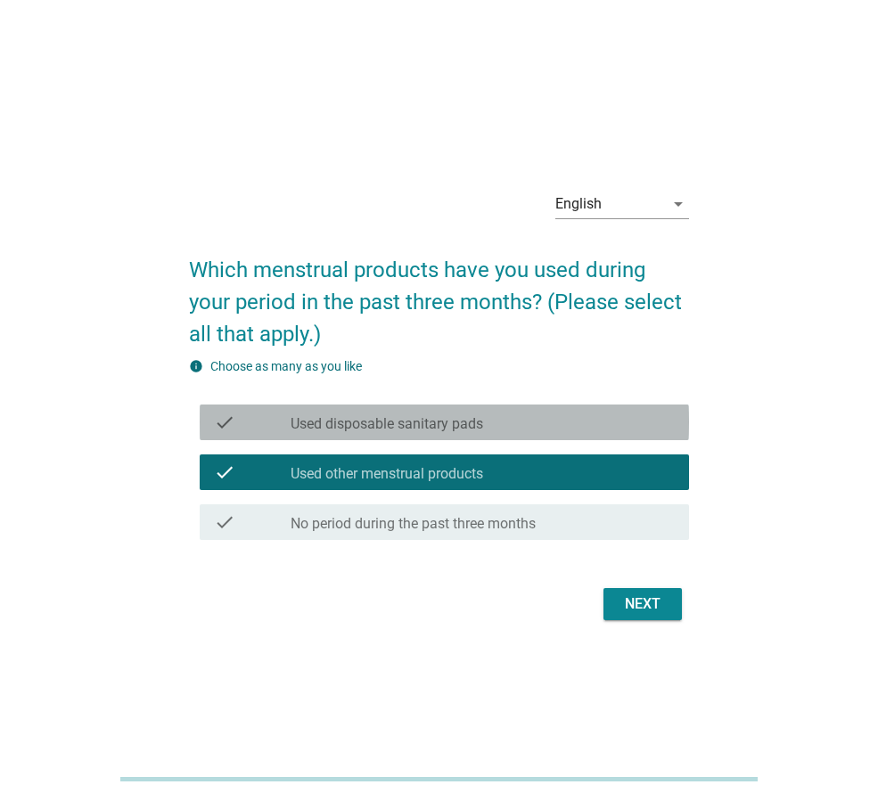
click at [554, 422] on div "check_box_outline_blank Used disposable sanitary pads" at bounding box center [483, 422] width 384 height 21
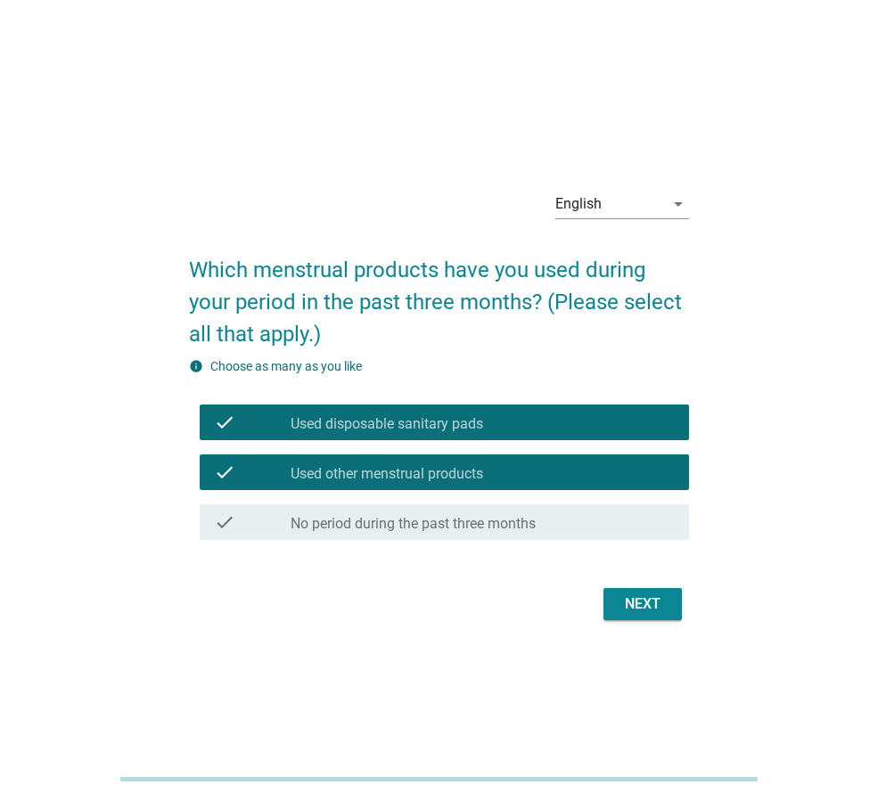
click at [531, 485] on div "check check_box Used other menstrual products" at bounding box center [444, 472] width 489 height 36
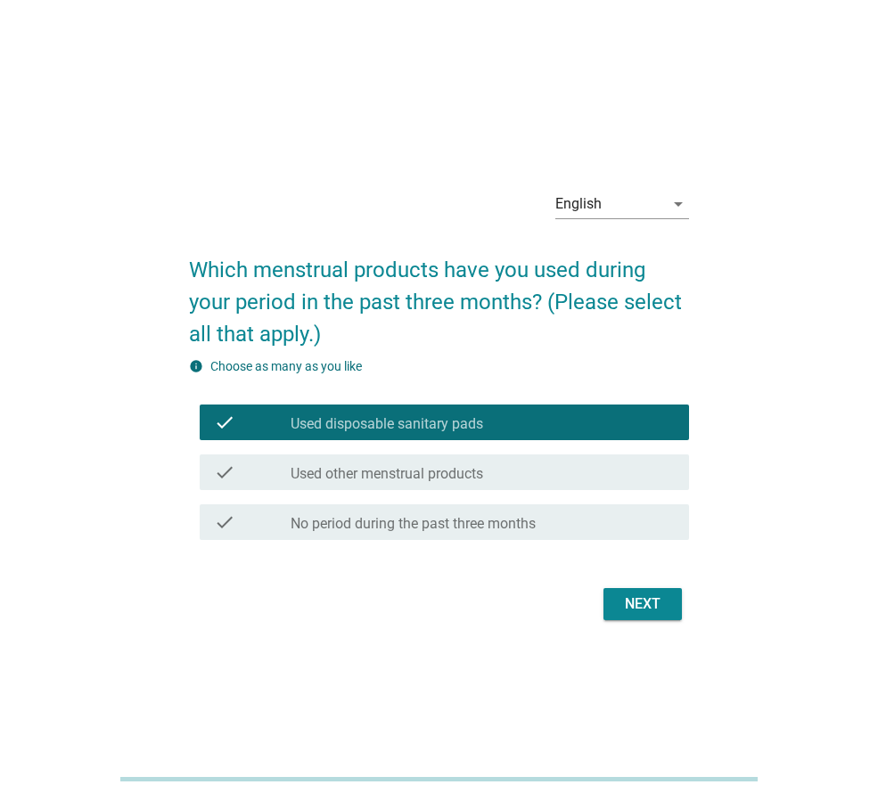
click at [614, 456] on div "check check_box Used other menstrual products" at bounding box center [444, 472] width 489 height 36
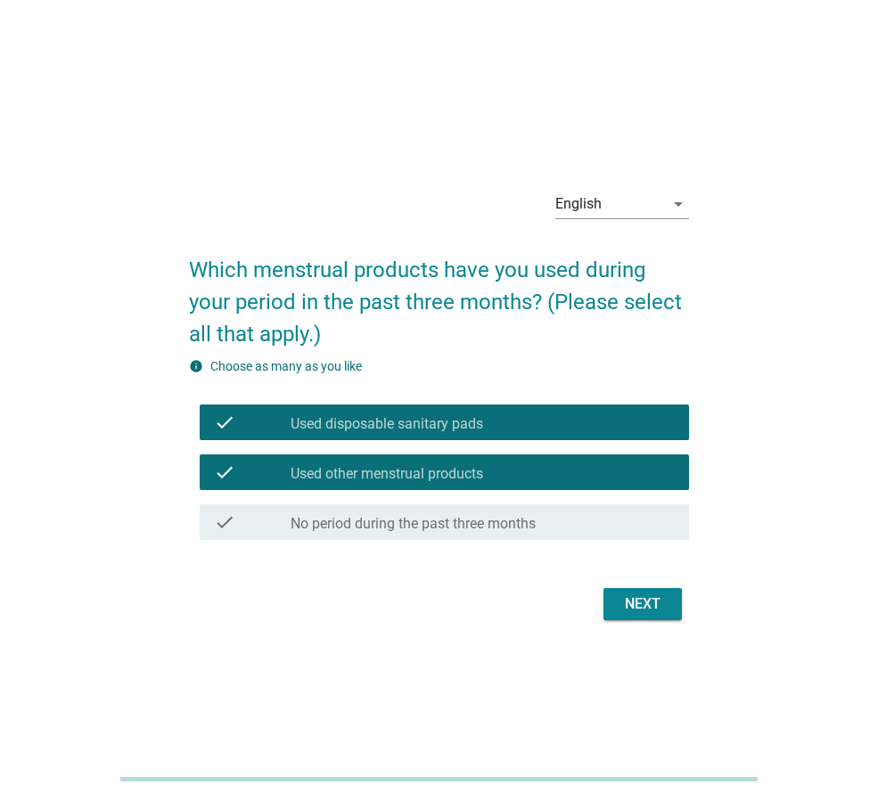
click at [610, 489] on div "check check_box Used other menstrual products" at bounding box center [444, 472] width 489 height 36
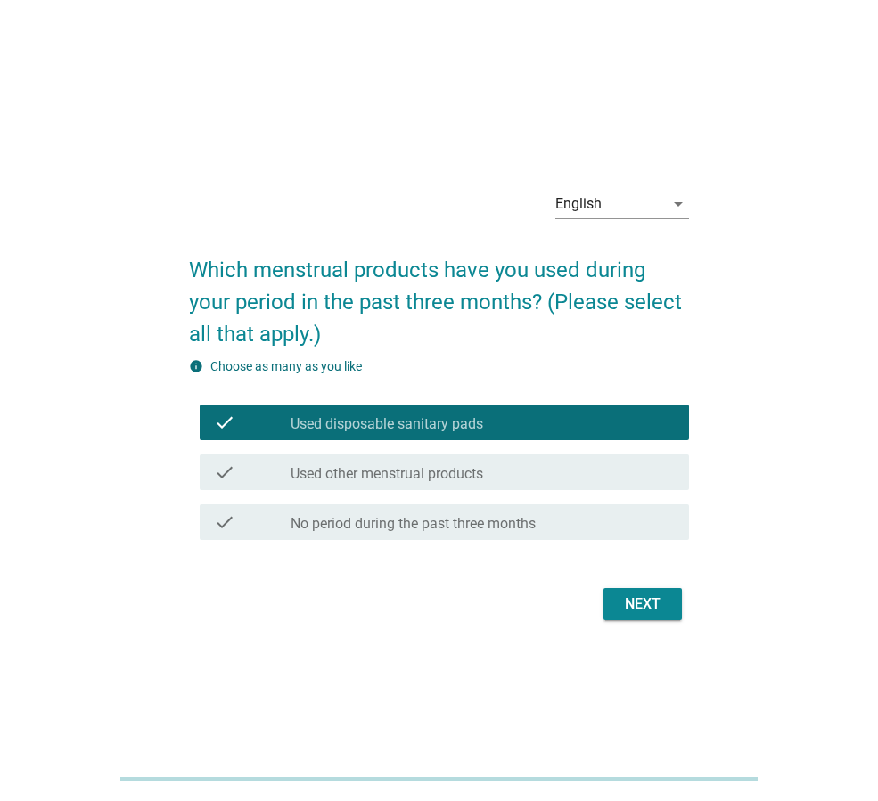
drag, startPoint x: 658, startPoint y: 630, endPoint x: 651, endPoint y: 623, distance: 9.5
click at [658, 629] on div "English arrow_drop_down Which menstrual products have you used during your peri…" at bounding box center [439, 400] width 528 height 479
click at [648, 609] on div "Next" at bounding box center [643, 604] width 50 height 21
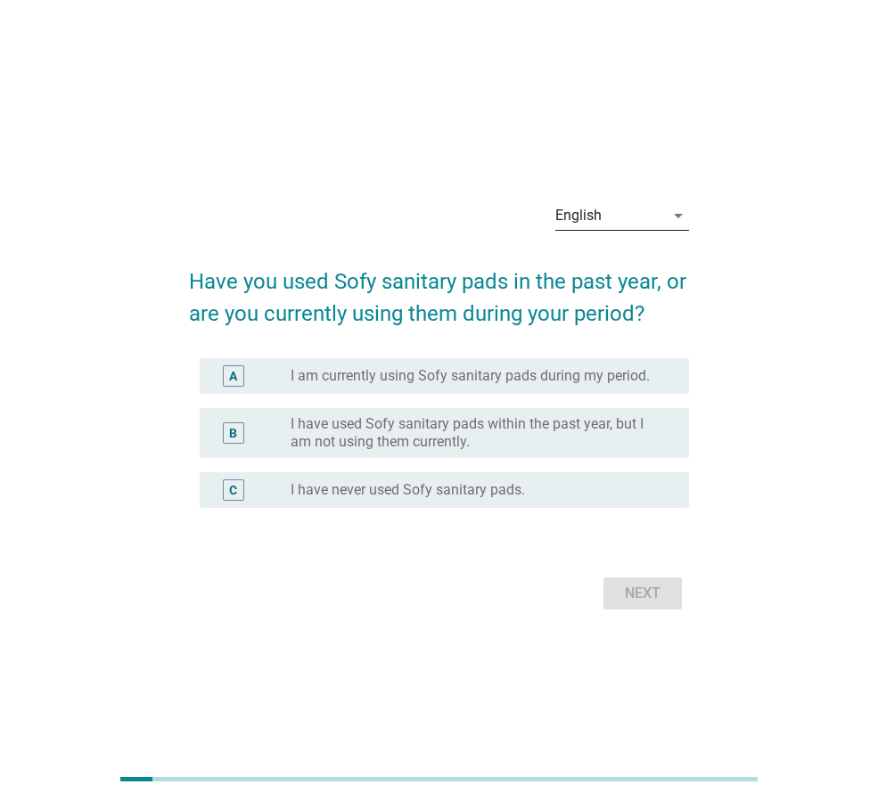
click at [610, 211] on div "English" at bounding box center [609, 215] width 109 height 29
click at [614, 266] on div "ภาษาไทย" at bounding box center [621, 272] width 105 height 21
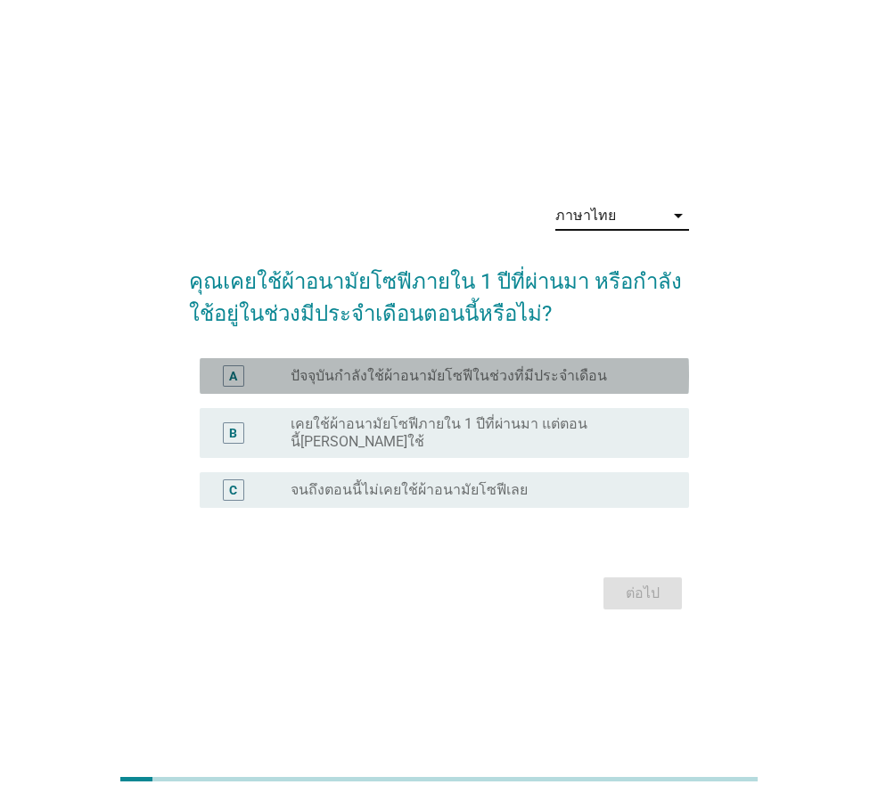
click at [482, 387] on div "radio_button_unchecked ปัจจุบันกำลังใช้ผ้าอนามัยโซฟีในช่วงที่มีประจำเดือน" at bounding box center [483, 375] width 384 height 21
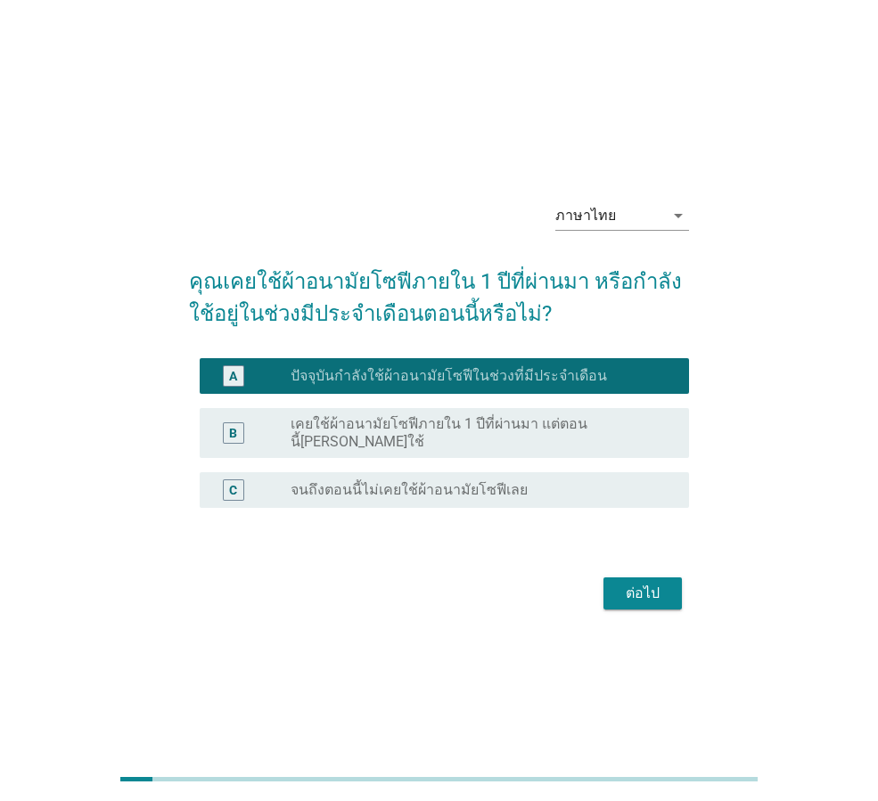
click at [620, 594] on div "ต่อไป" at bounding box center [643, 593] width 50 height 21
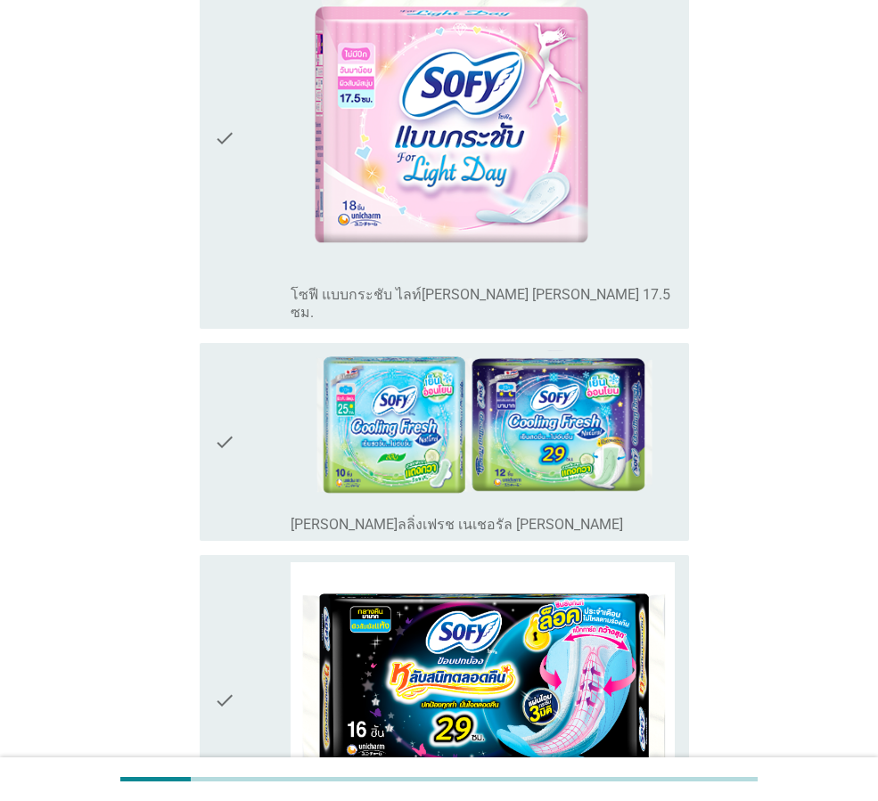
scroll to position [891, 0]
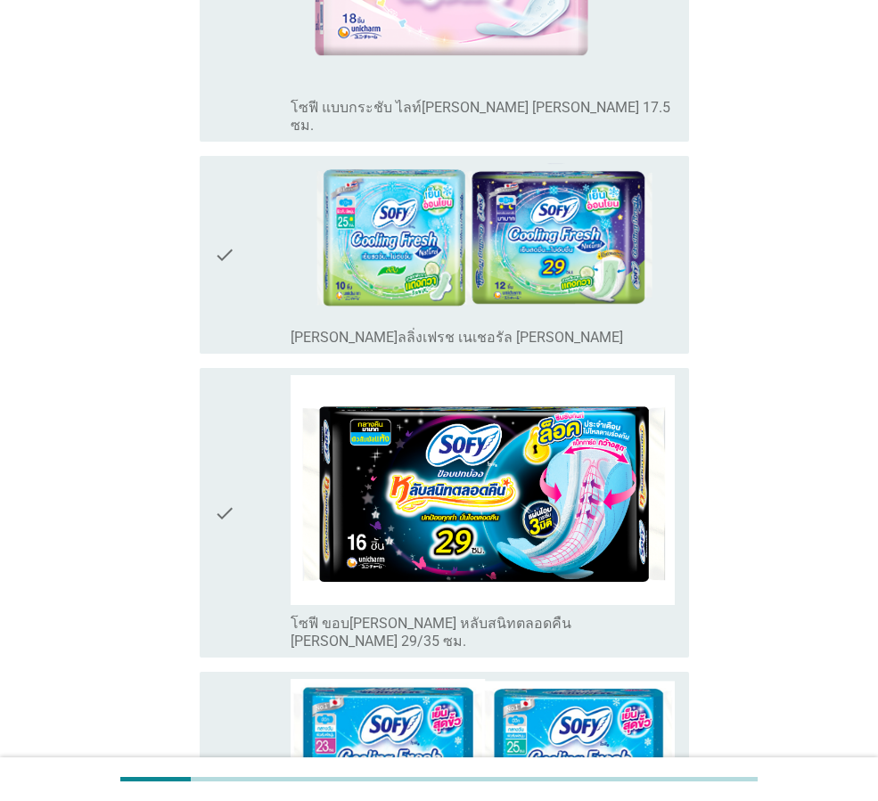
click at [217, 209] on icon "check" at bounding box center [224, 255] width 21 height 184
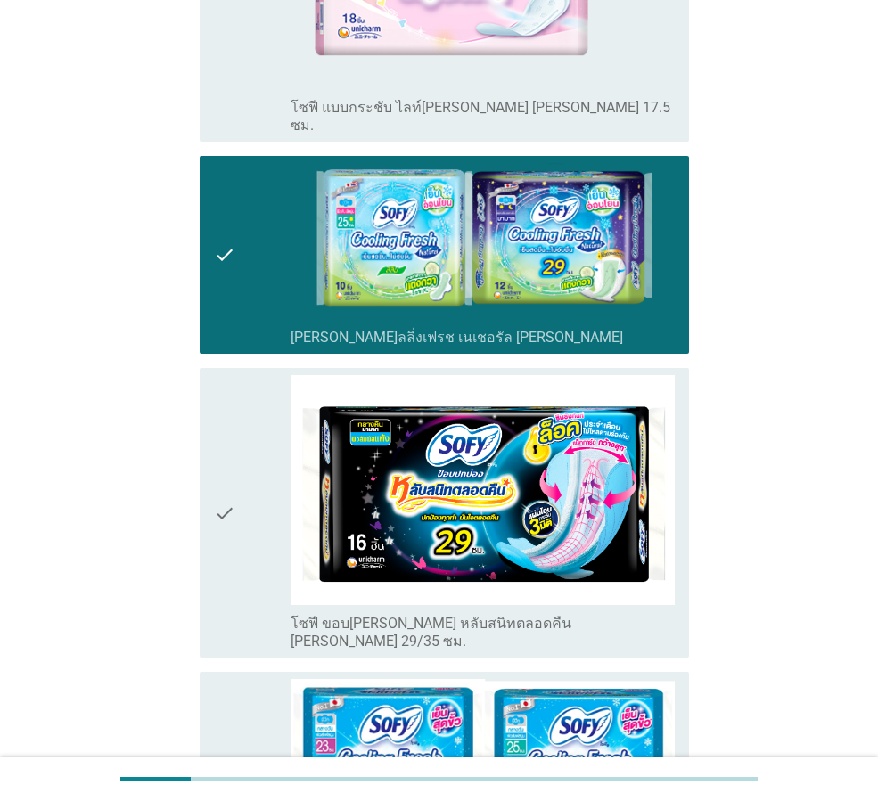
click at [259, 423] on div "check" at bounding box center [252, 512] width 77 height 275
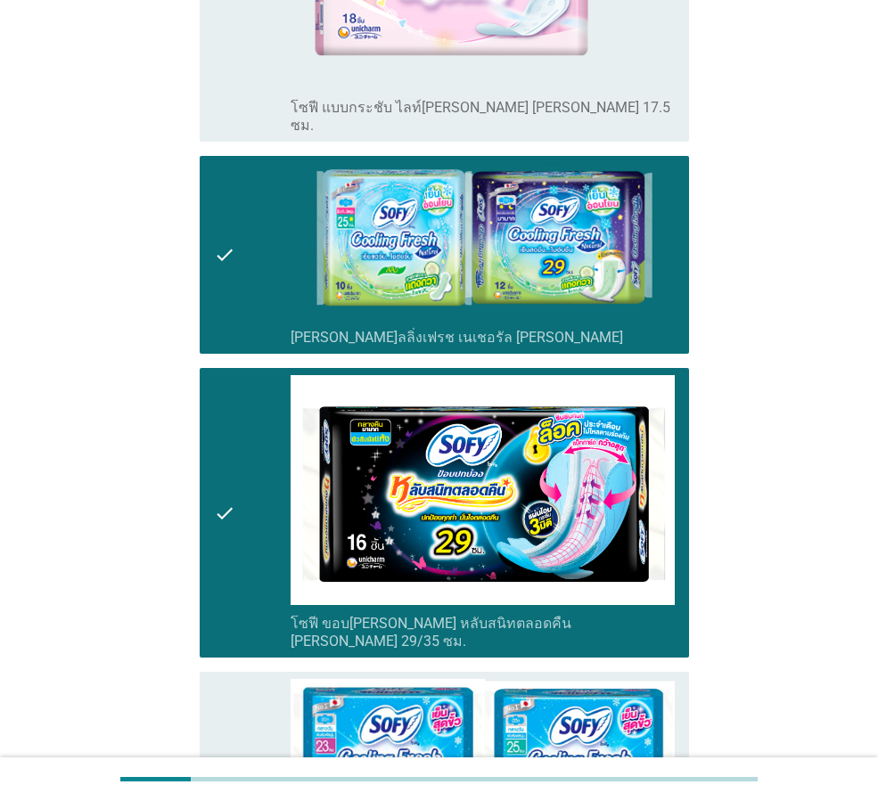
click at [233, 405] on icon "check" at bounding box center [224, 512] width 21 height 275
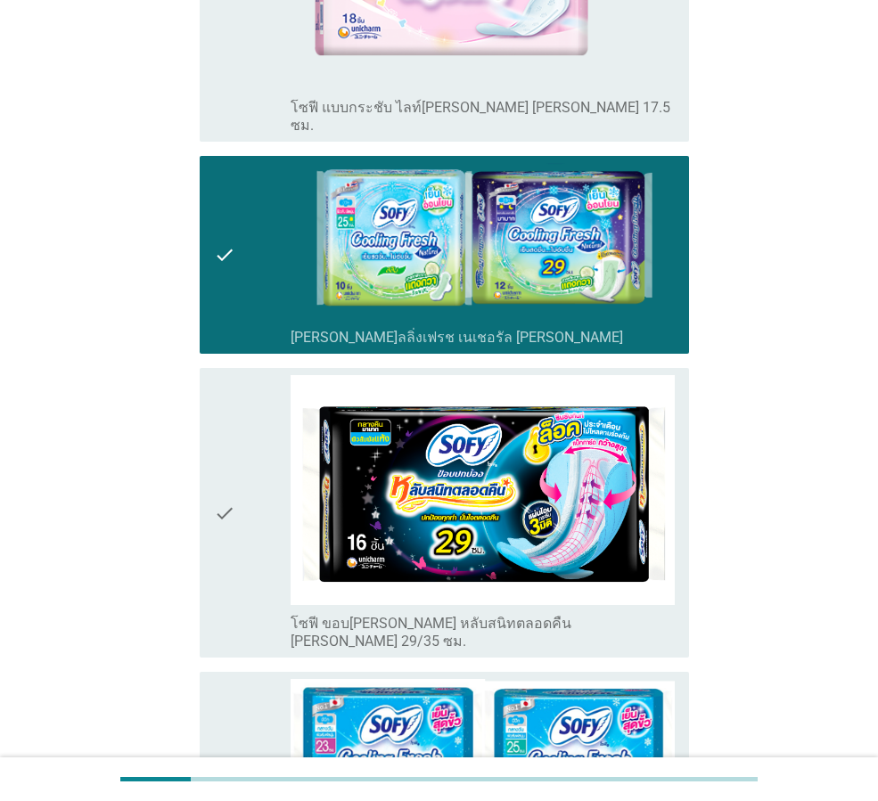
scroll to position [1486, 0]
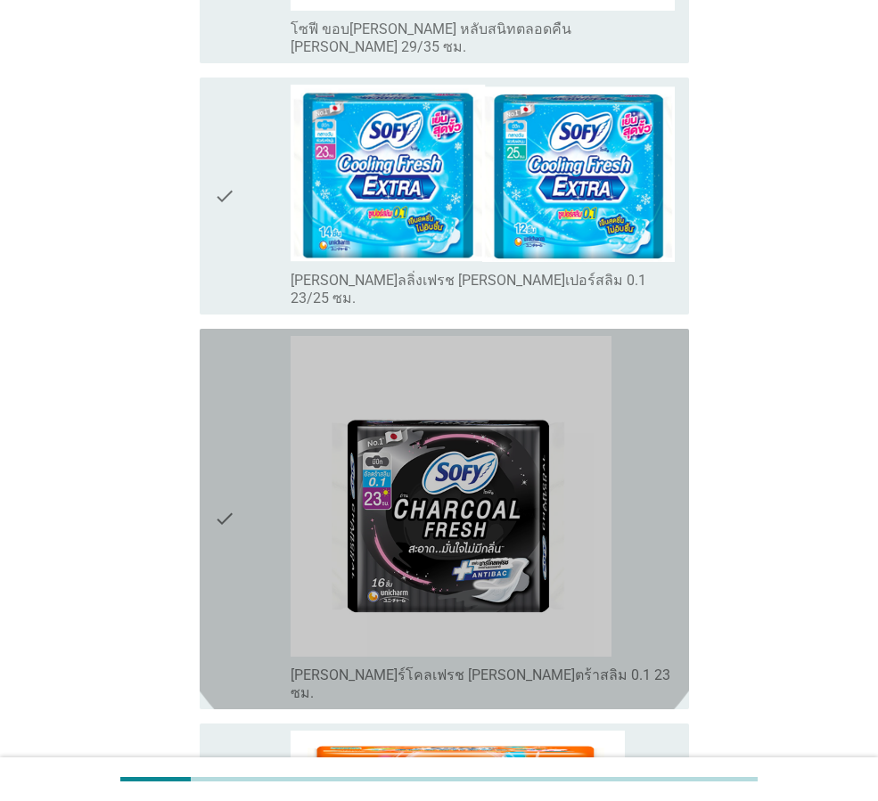
click at [233, 405] on icon "check" at bounding box center [224, 519] width 21 height 366
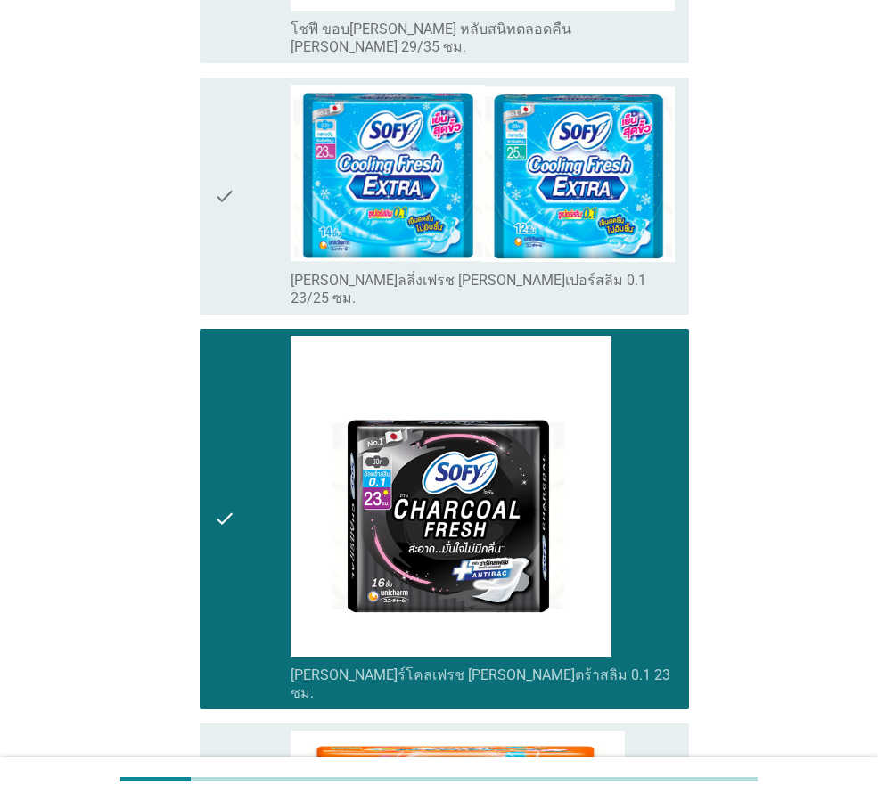
scroll to position [2377, 0]
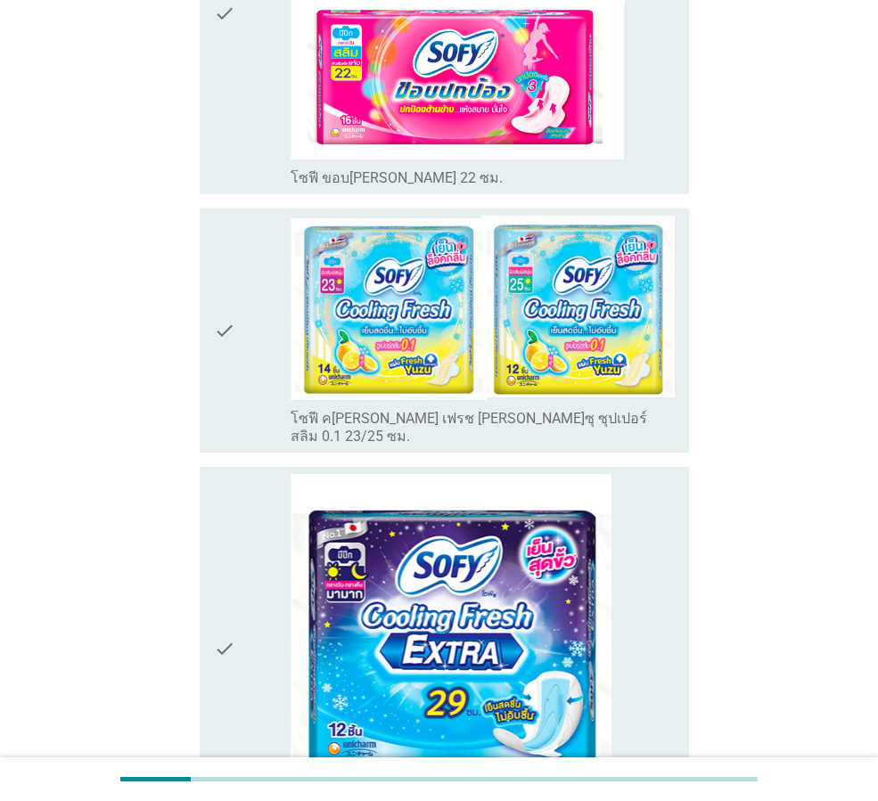
click at [208, 209] on div "check check_box_outline_blank โซฟี ค[PERSON_NAME] เฟรช [PERSON_NAME]ซุ ซุปเปอร์…" at bounding box center [444, 331] width 489 height 244
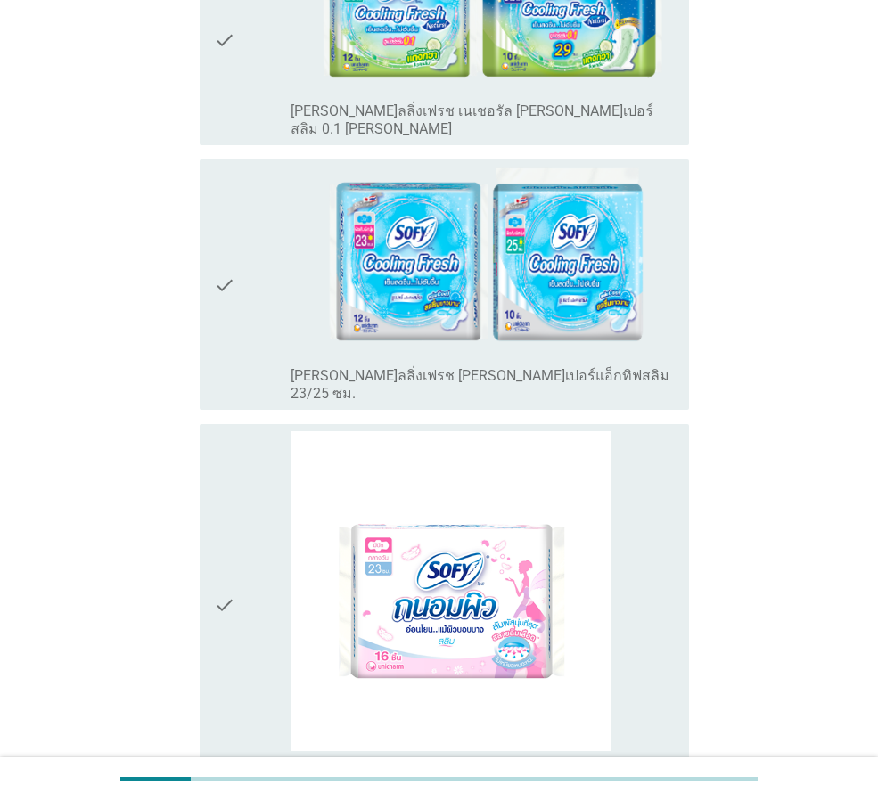
scroll to position [4159, 0]
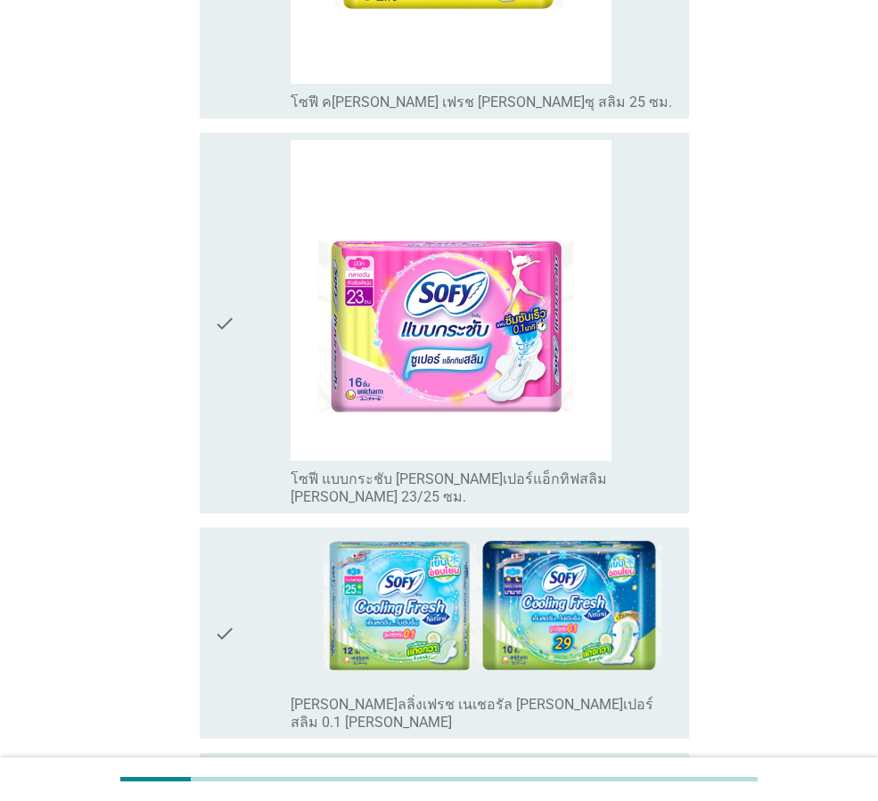
click at [212, 528] on div "check check_box_outline_blank [PERSON_NAME]ลลิ่งเฟรช เนเชอรัล [PERSON_NAME]เปอร…" at bounding box center [444, 633] width 489 height 211
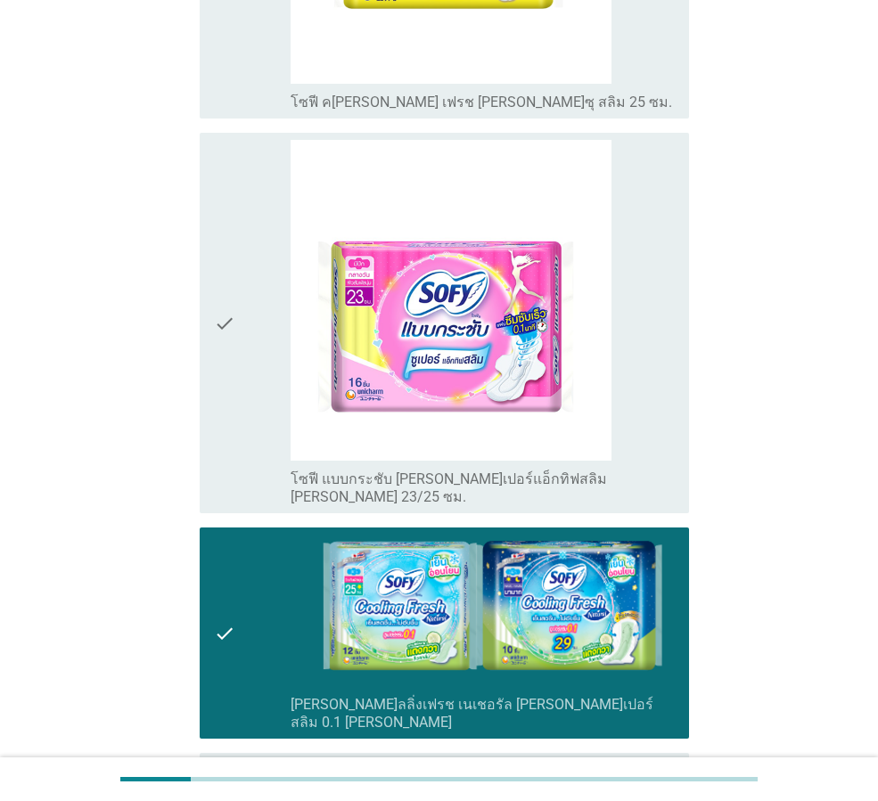
scroll to position [4937, 0]
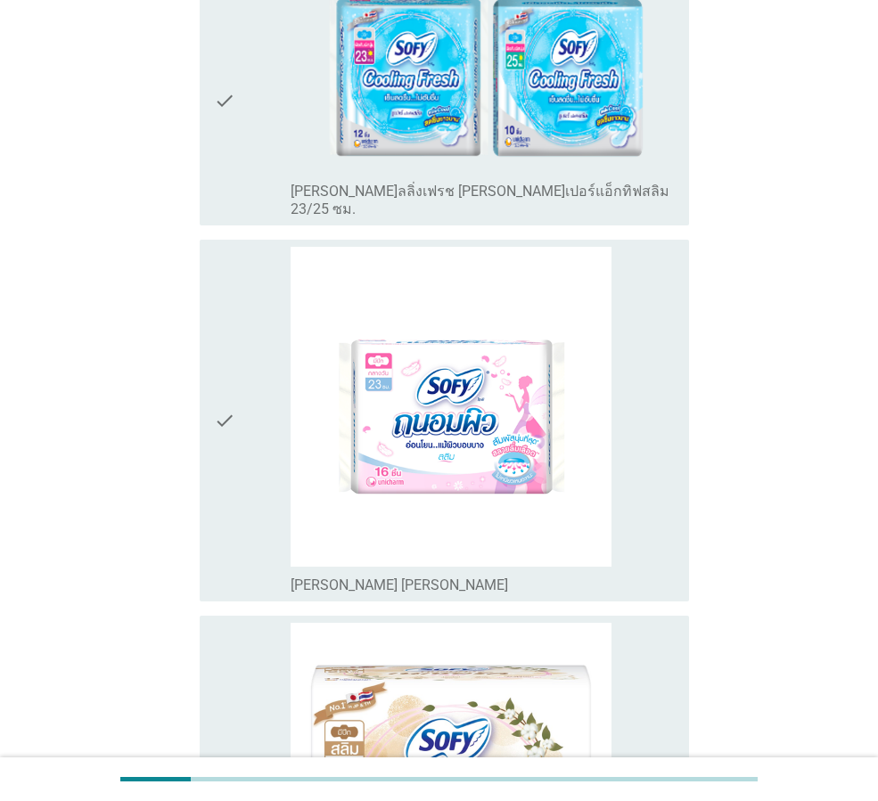
click at [210, 240] on div "check check_box_outline_blank [PERSON_NAME] [PERSON_NAME]" at bounding box center [444, 421] width 489 height 363
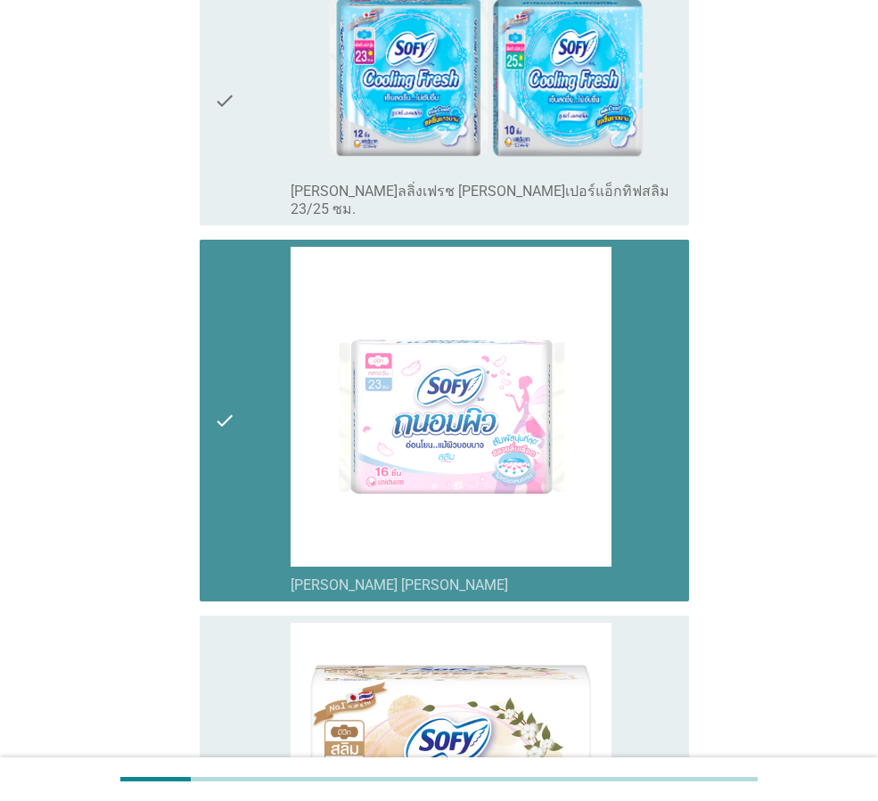
scroll to position [5050, 0]
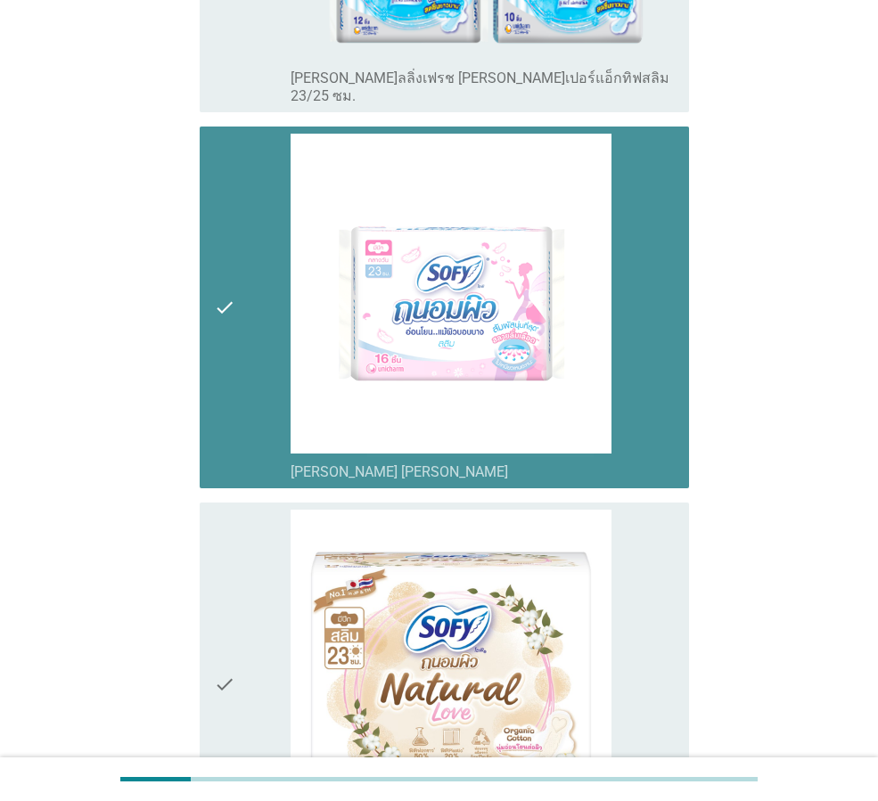
click at [230, 139] on icon "check" at bounding box center [224, 308] width 21 height 348
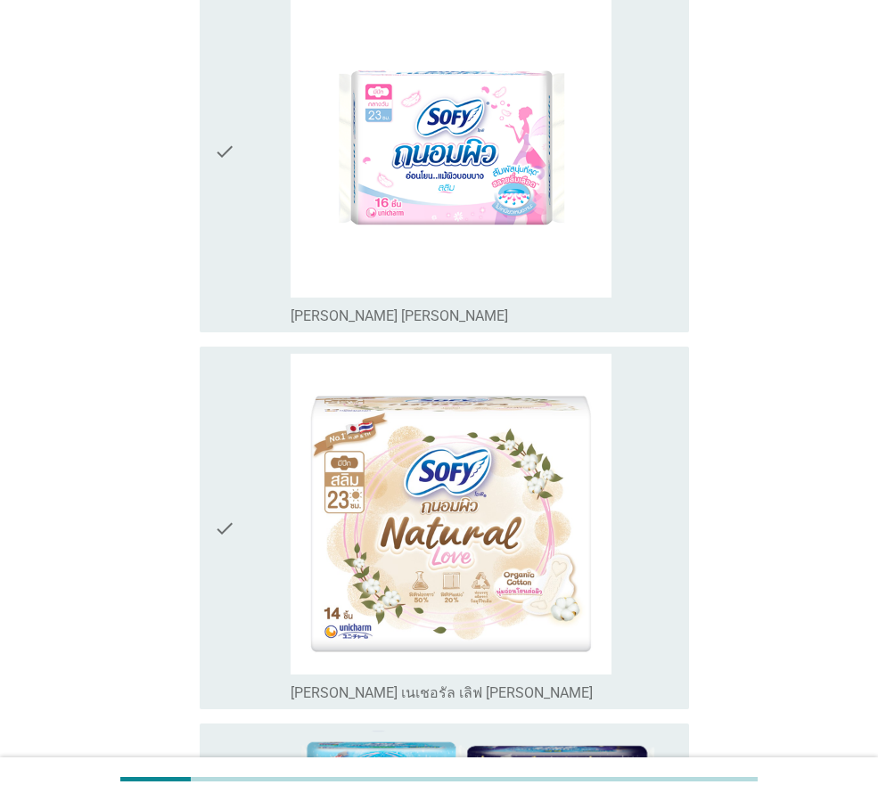
scroll to position [4617, 0]
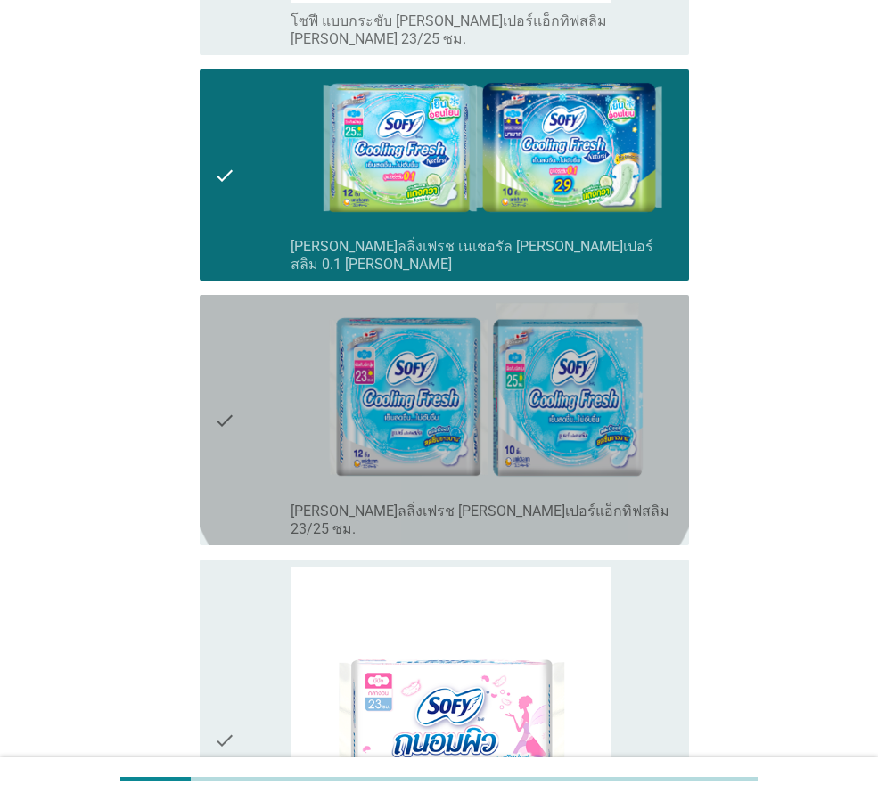
click at [204, 295] on div "check check_box_outline_blank [PERSON_NAME]ลลิ่งเฟรช [PERSON_NAME]เปอร์แอ็กทิฟส…" at bounding box center [444, 420] width 489 height 250
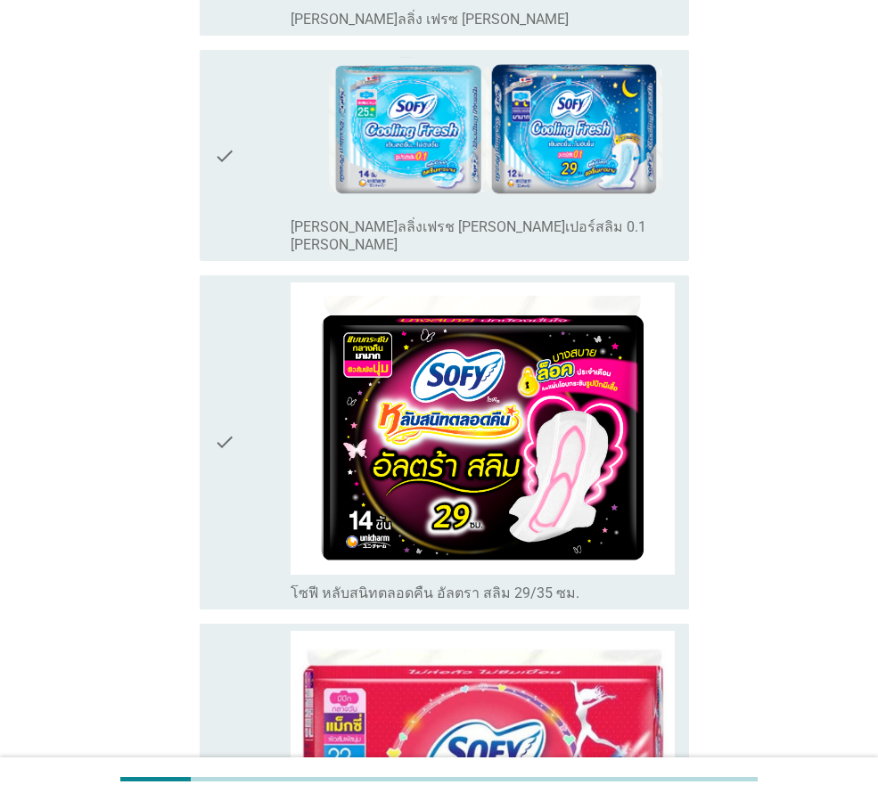
scroll to position [6696, 0]
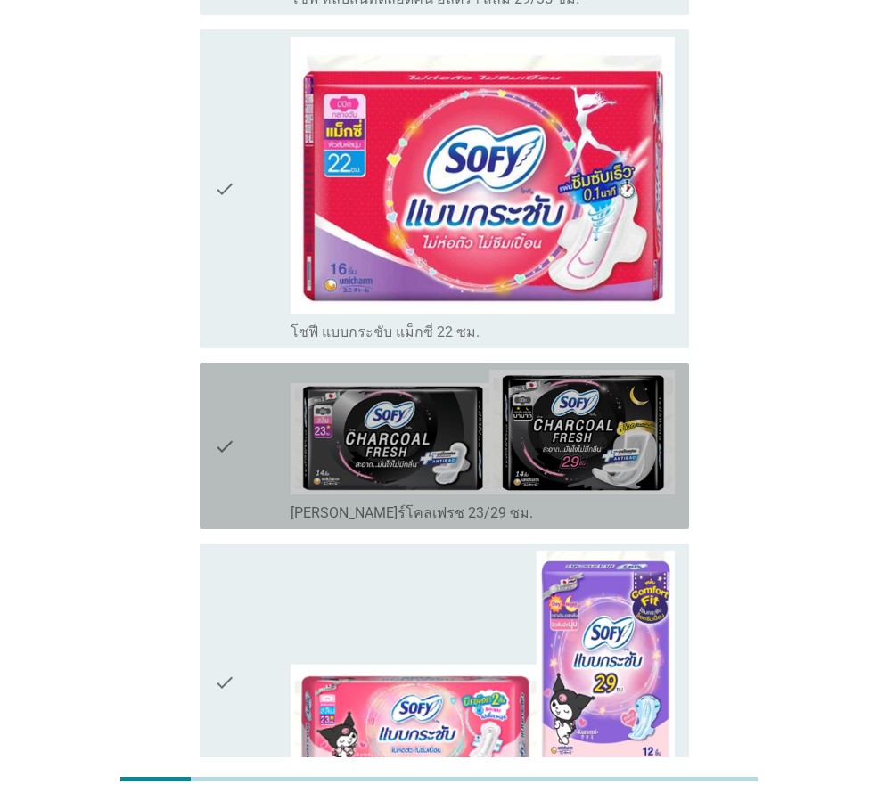
click at [220, 370] on icon "check" at bounding box center [224, 446] width 21 height 152
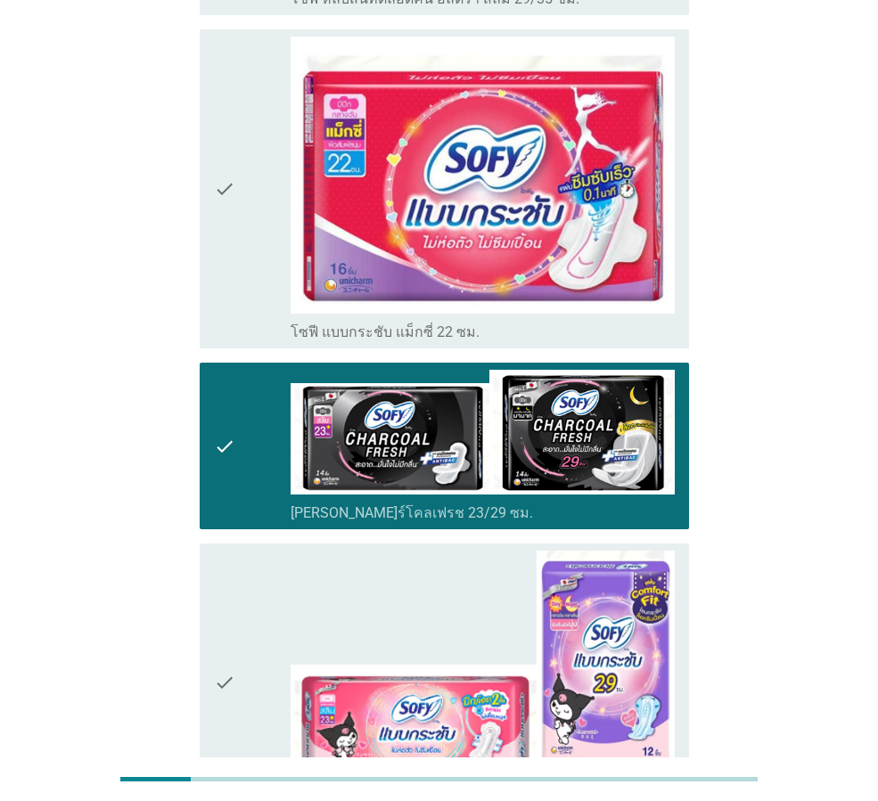
click at [225, 370] on icon "check" at bounding box center [224, 446] width 21 height 152
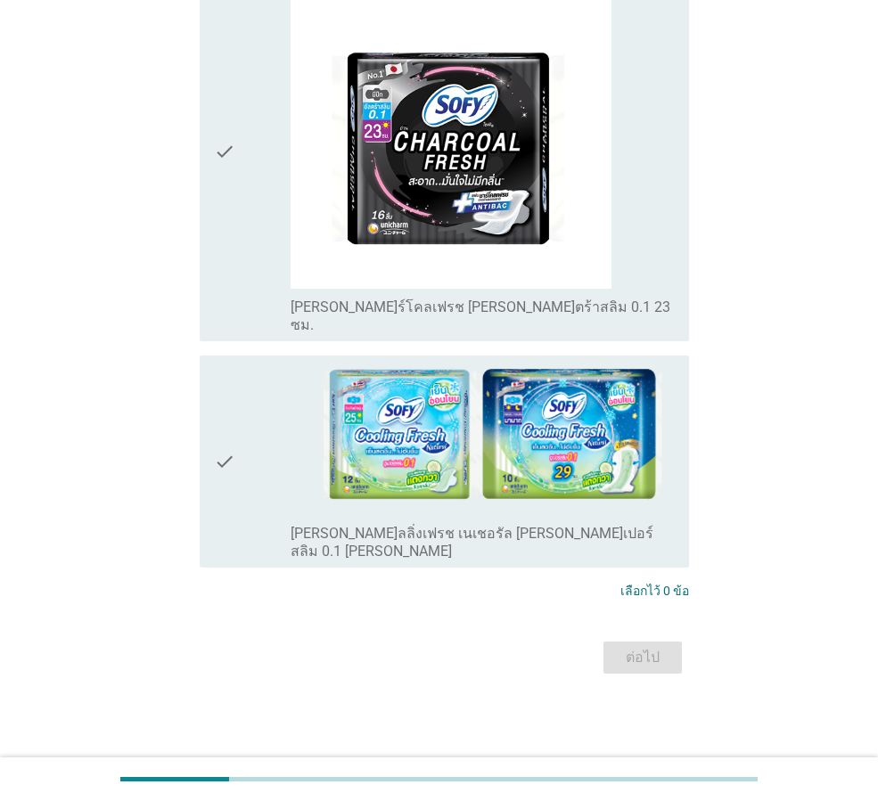
scroll to position [0, 0]
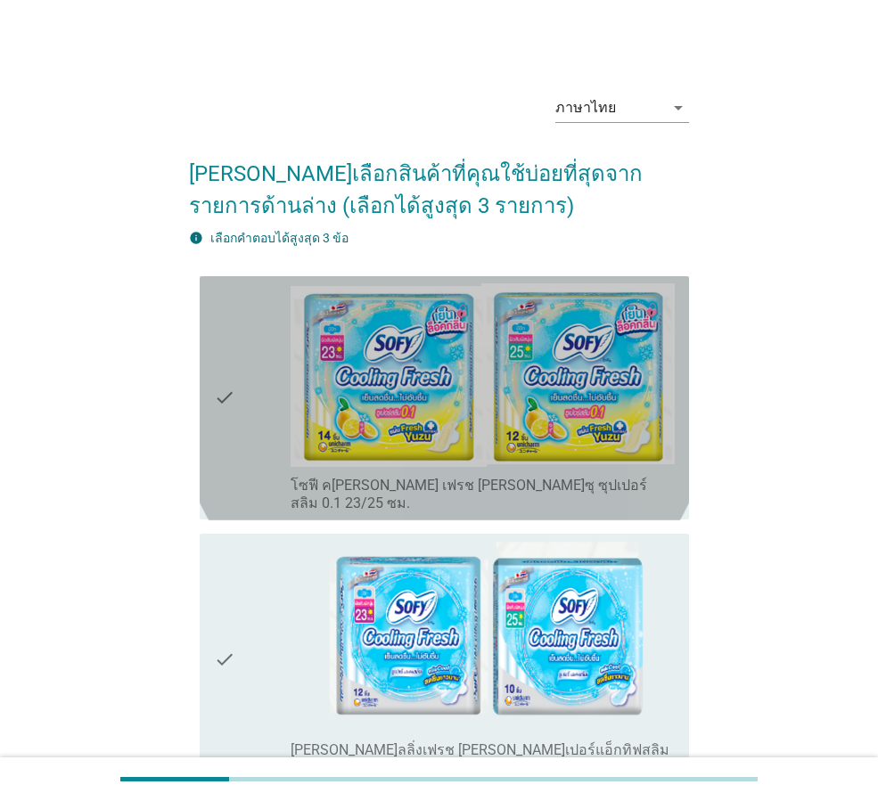
click at [249, 393] on div "check" at bounding box center [252, 398] width 77 height 230
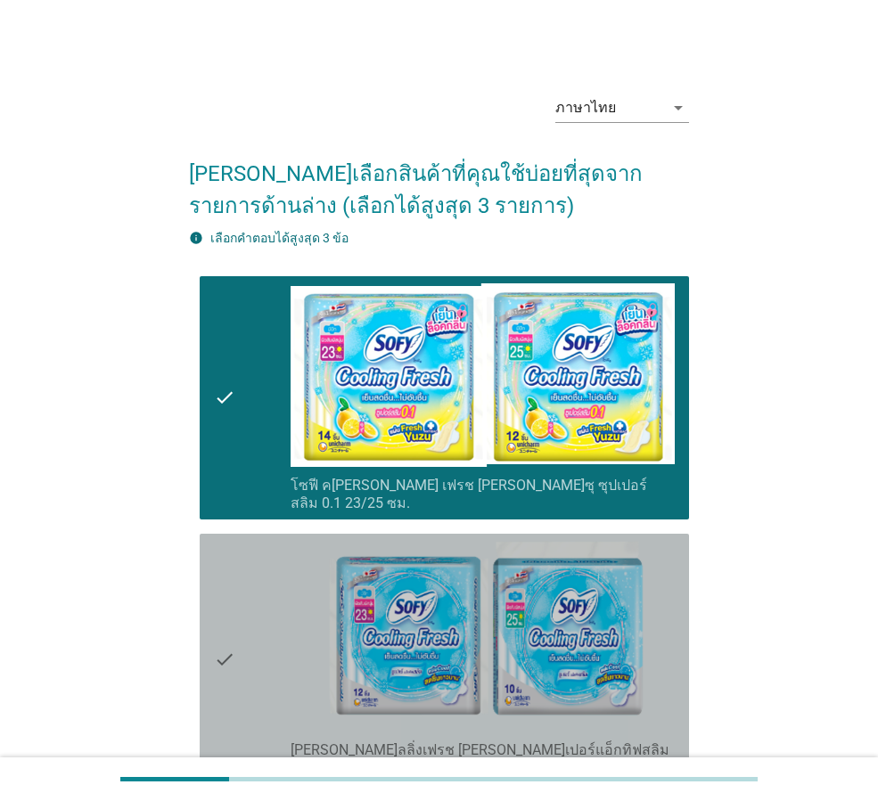
click at [253, 577] on div "check" at bounding box center [252, 659] width 77 height 236
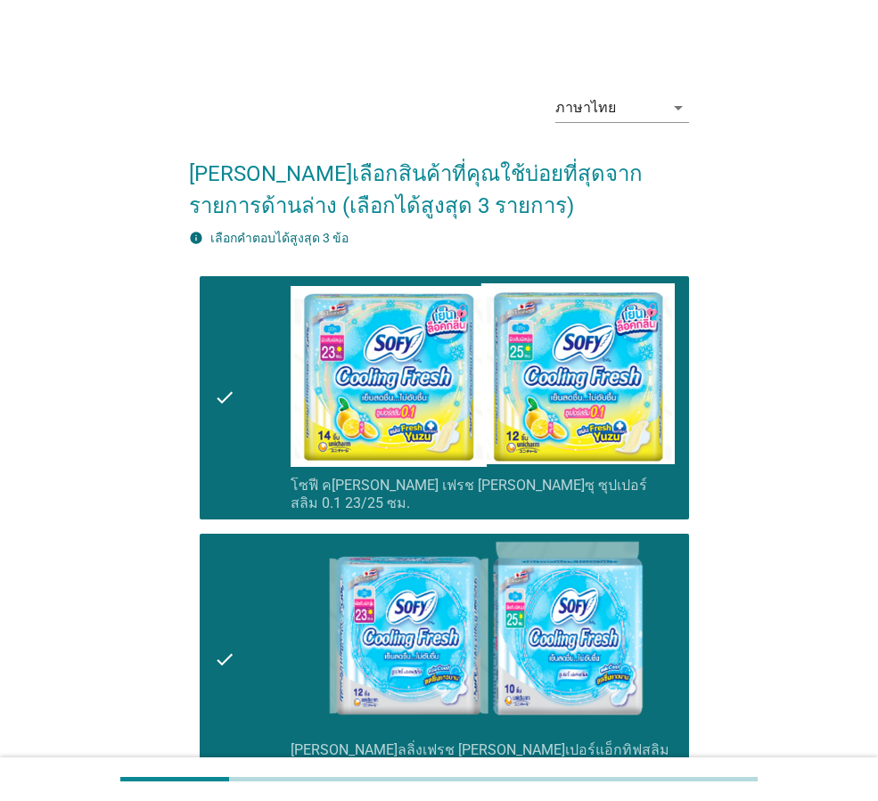
scroll to position [594, 0]
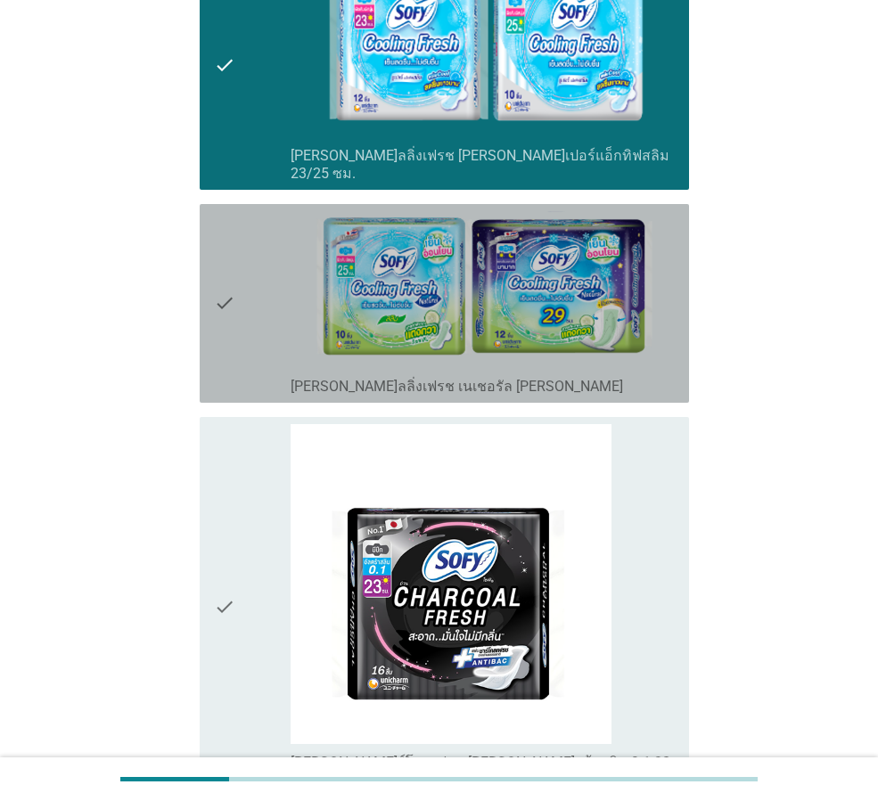
click at [207, 299] on div "check check_box_outline_blank [PERSON_NAME]ลลิ่งเฟรช เนเชอรัล [PERSON_NAME]" at bounding box center [444, 303] width 489 height 199
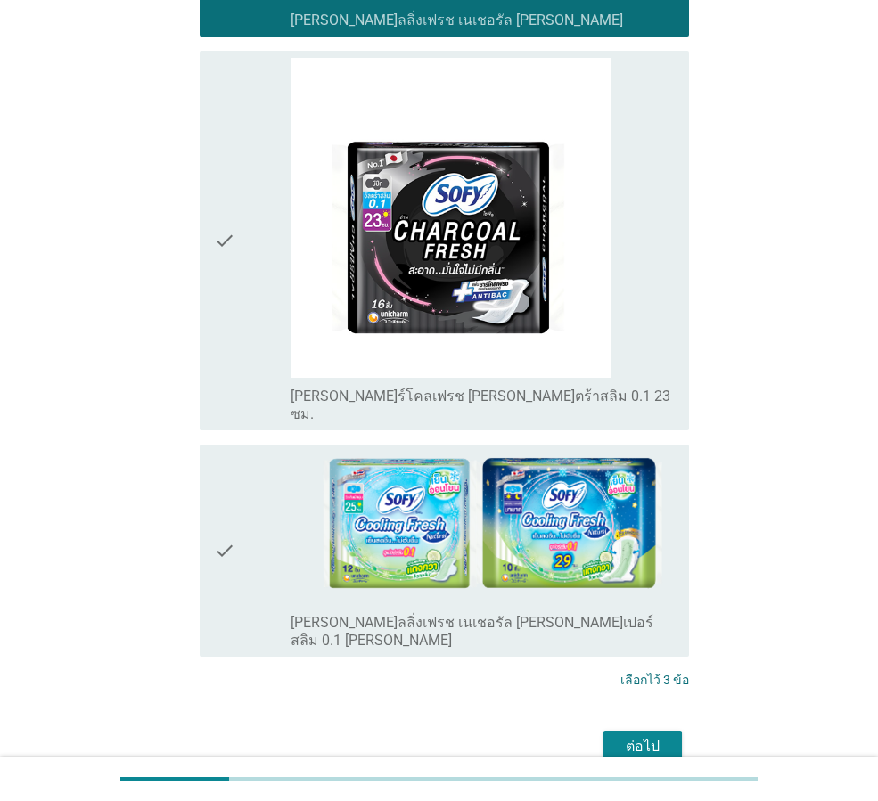
scroll to position [978, 0]
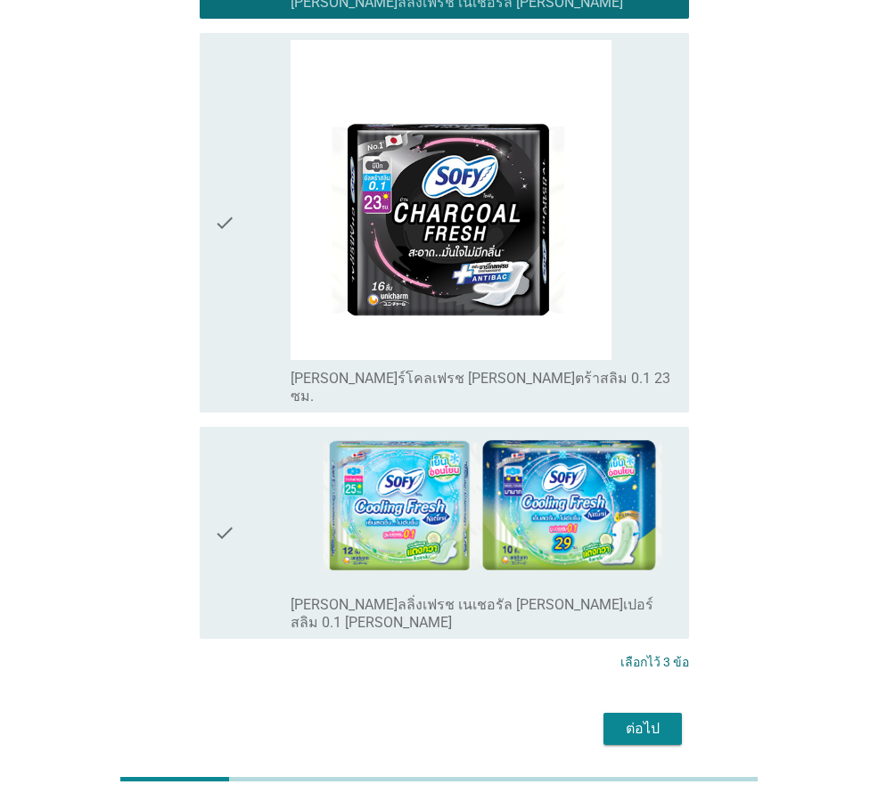
click at [668, 713] on button "ต่อไป" at bounding box center [642, 729] width 78 height 32
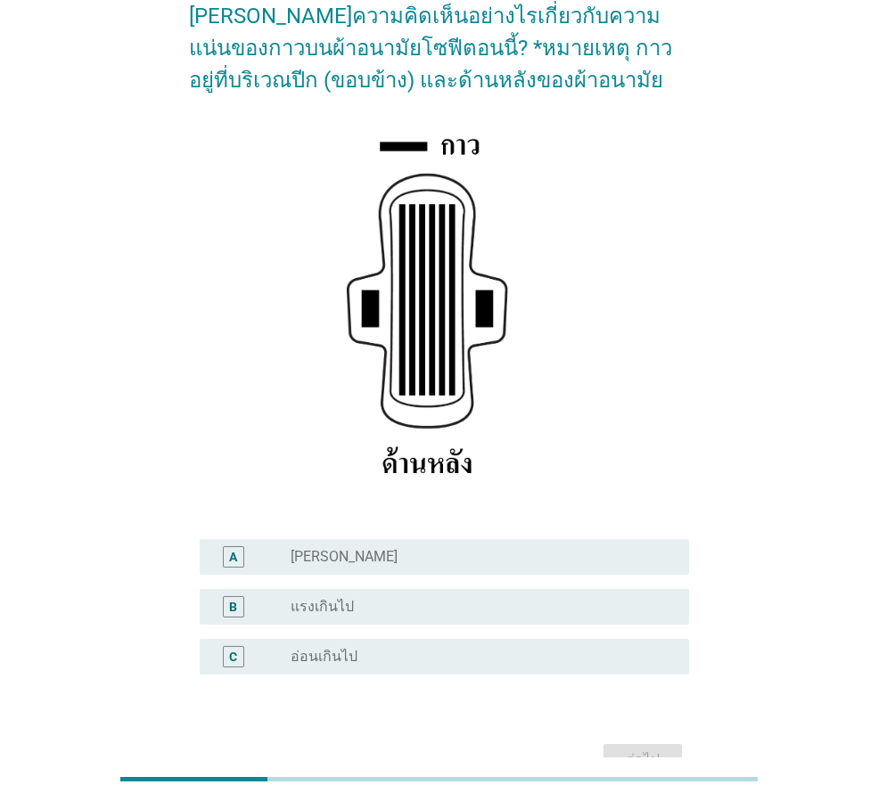
scroll to position [260, 0]
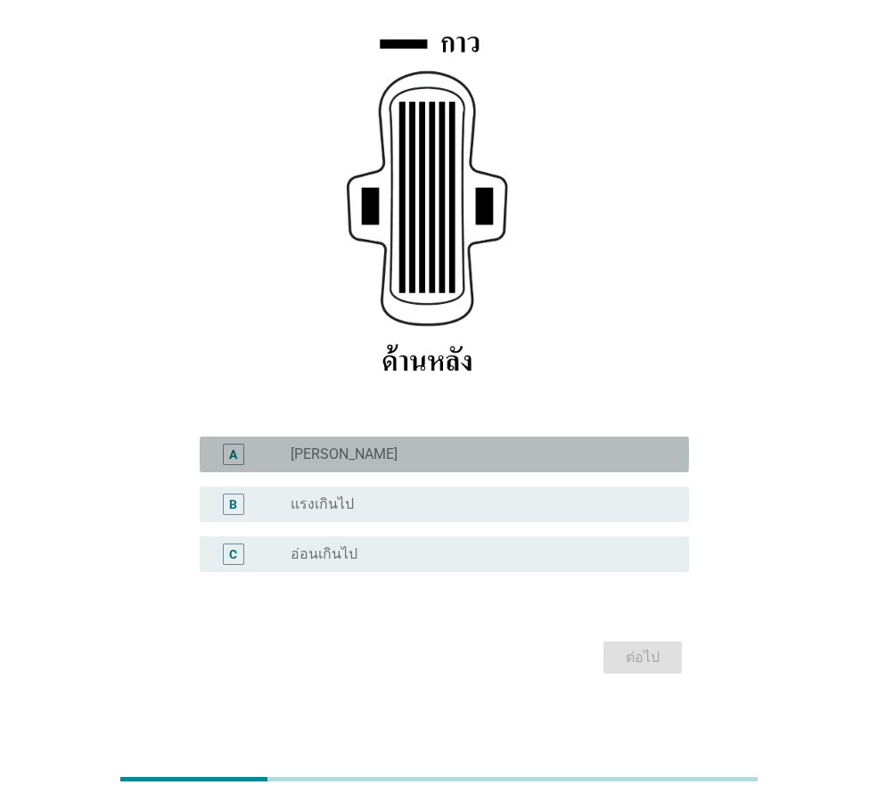
click at [493, 457] on div "radio_button_unchecked [PERSON_NAME]" at bounding box center [476, 455] width 370 height 18
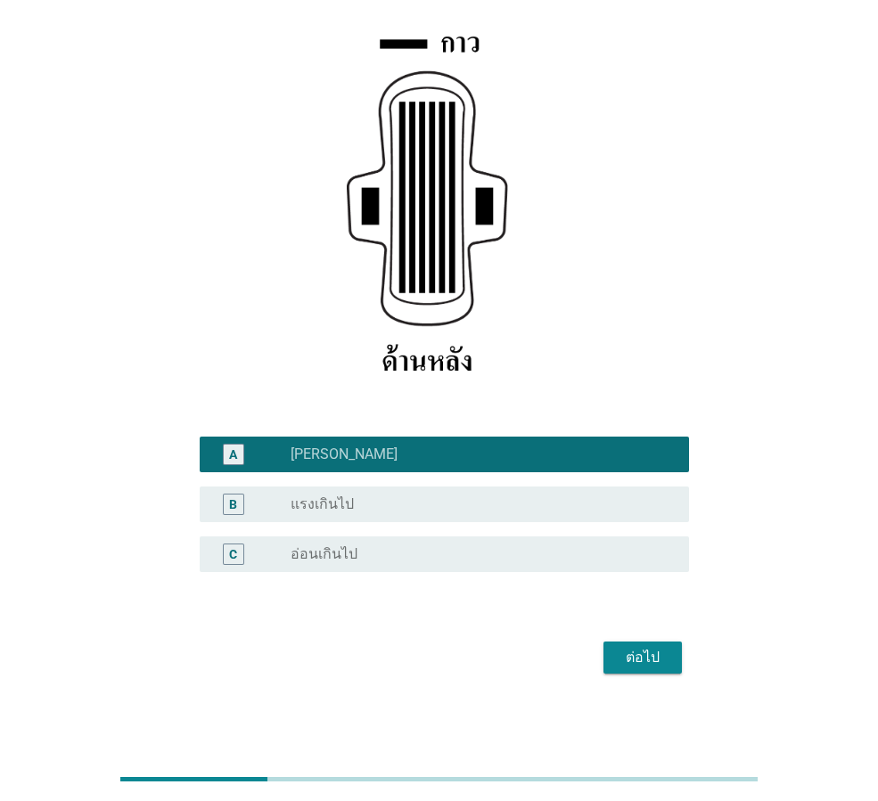
click at [640, 659] on div "ต่อไป" at bounding box center [643, 657] width 50 height 21
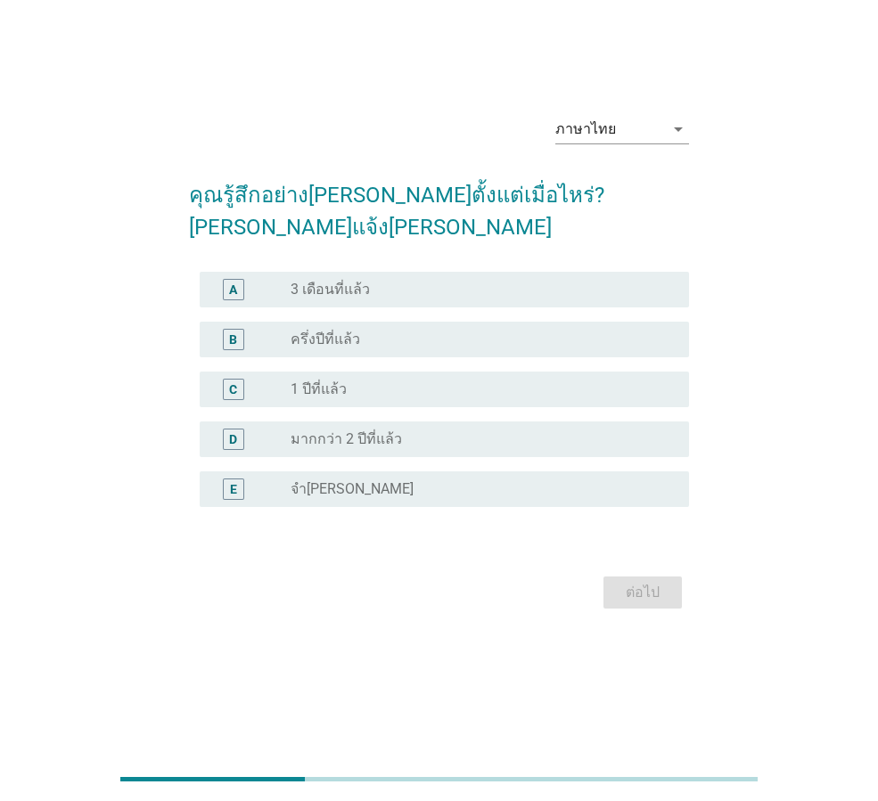
scroll to position [0, 0]
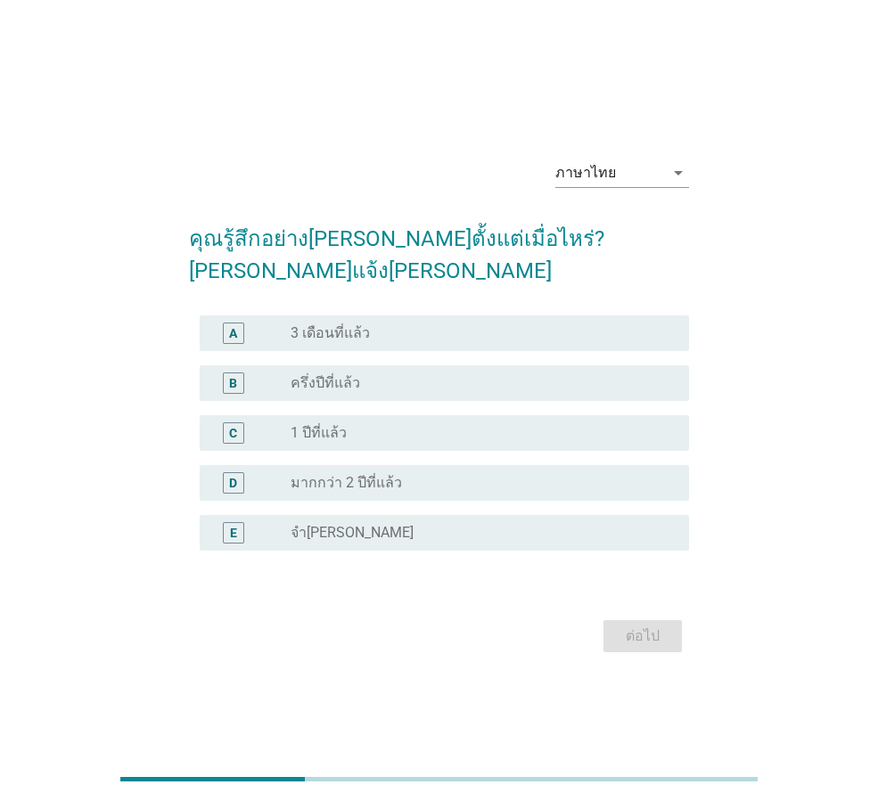
click at [495, 524] on div "radio_button_unchecked จำ[PERSON_NAME]" at bounding box center [476, 533] width 370 height 18
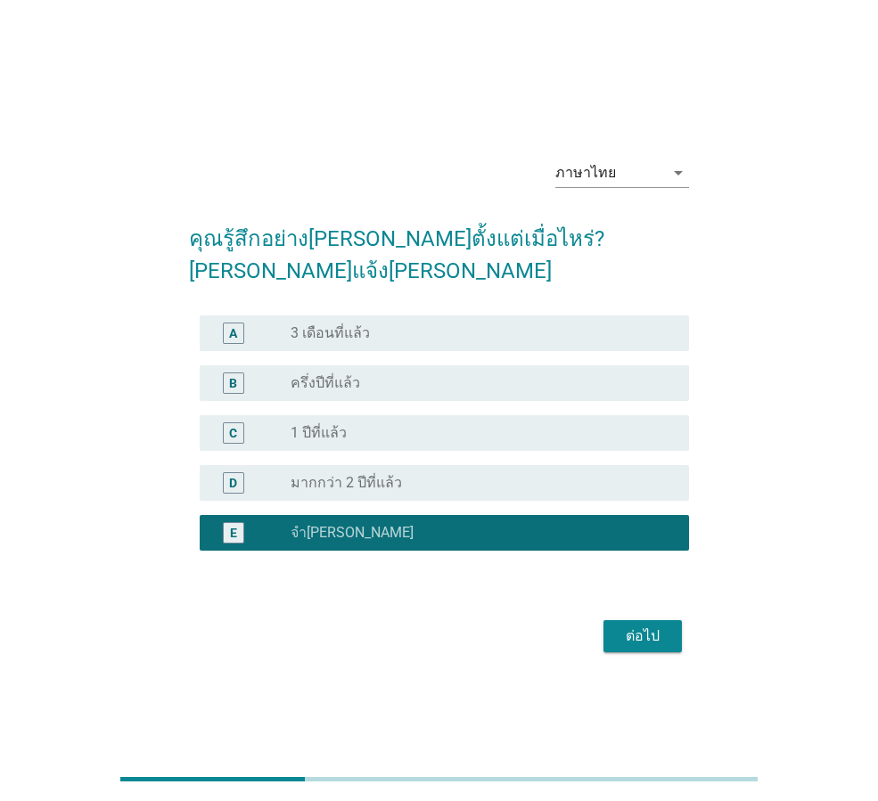
click at [591, 474] on div "radio_button_unchecked มากกว่า 2 ปีที่แล้ว" at bounding box center [476, 483] width 370 height 18
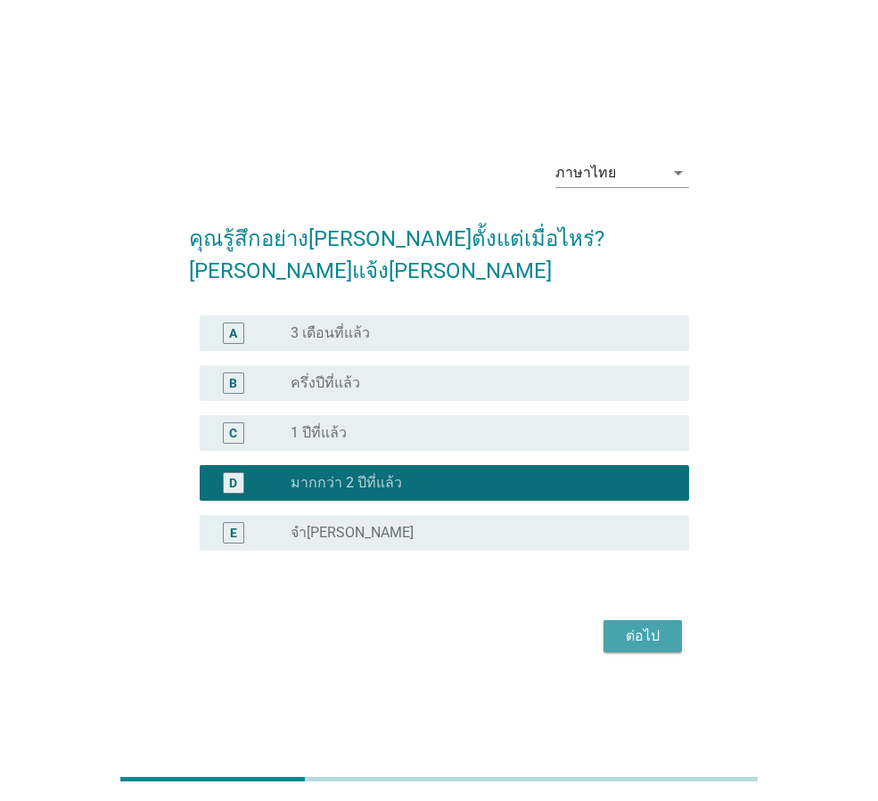
click at [650, 626] on div "ต่อไป" at bounding box center [643, 636] width 50 height 21
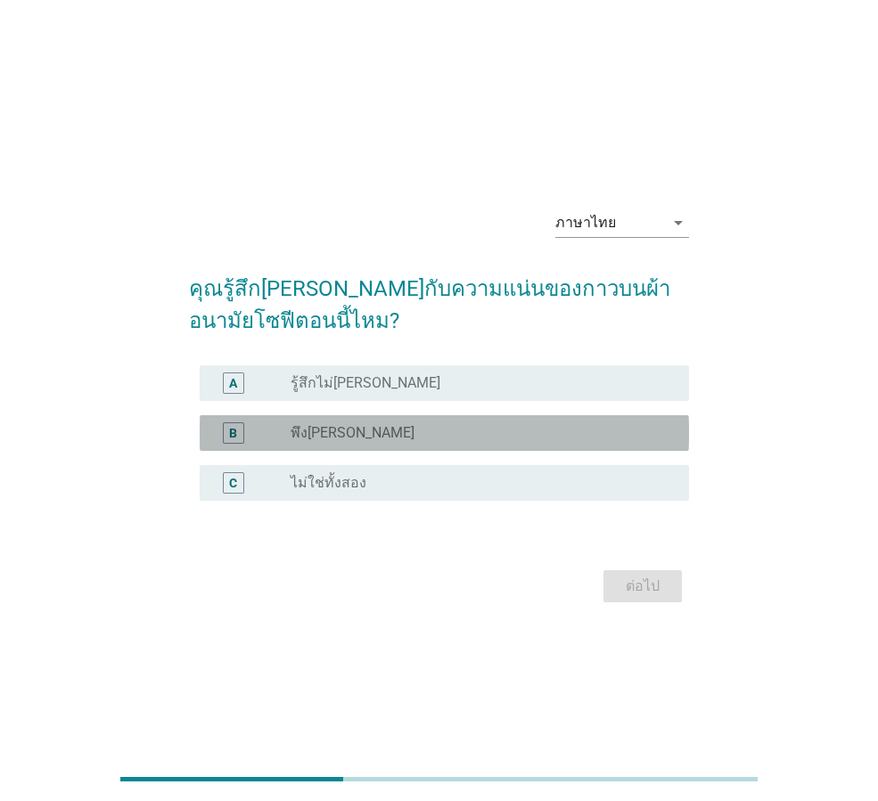
click at [530, 444] on div "B radio_button_unchecked พึง[PERSON_NAME]" at bounding box center [444, 433] width 489 height 36
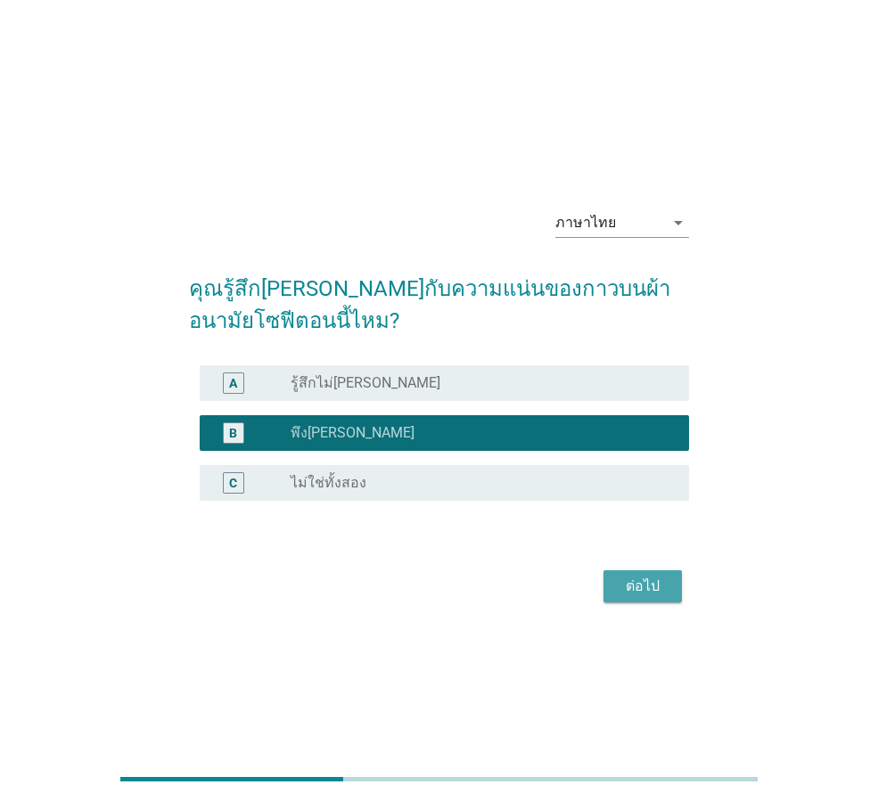
click at [609, 588] on button "ต่อไป" at bounding box center [642, 586] width 78 height 32
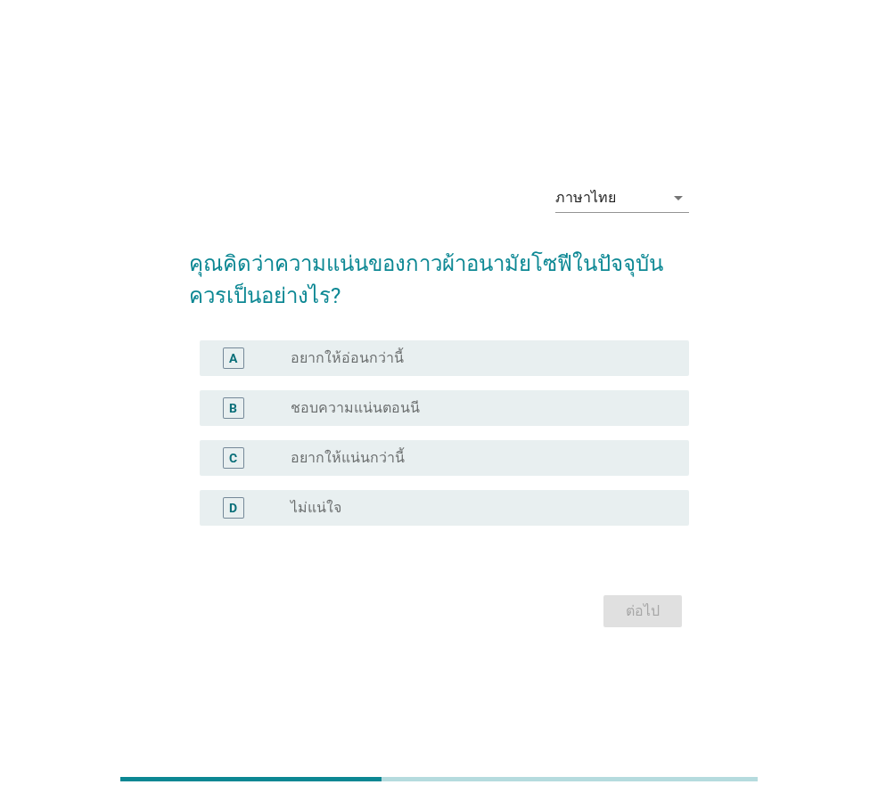
click at [520, 418] on div "radio_button_unchecked ชอบความแน่นตอนนี" at bounding box center [483, 407] width 384 height 21
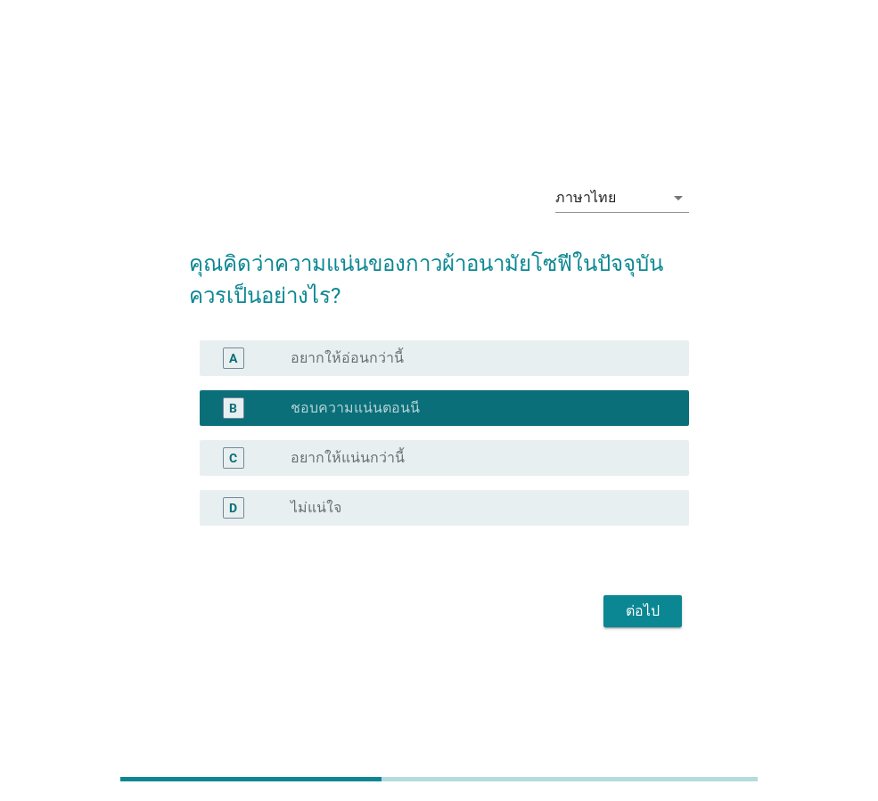
drag, startPoint x: 572, startPoint y: 365, endPoint x: 577, endPoint y: 381, distance: 16.9
click at [573, 365] on div "radio_button_unchecked อยากให้อ่อนกว่านี้" at bounding box center [476, 358] width 370 height 18
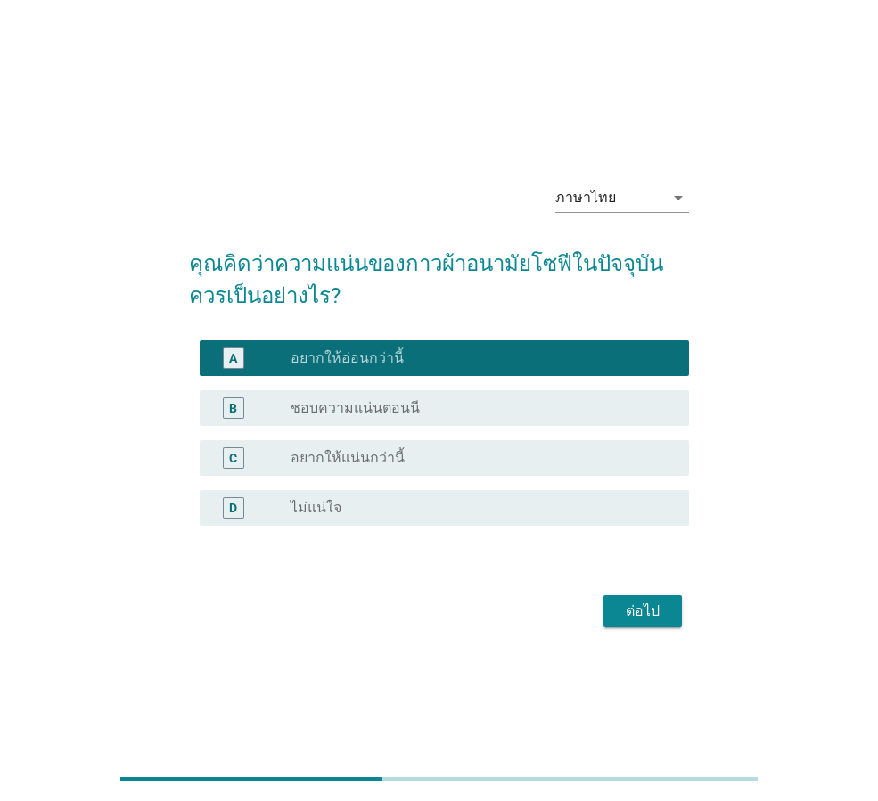
click at [659, 618] on div "ต่อไป" at bounding box center [643, 611] width 50 height 21
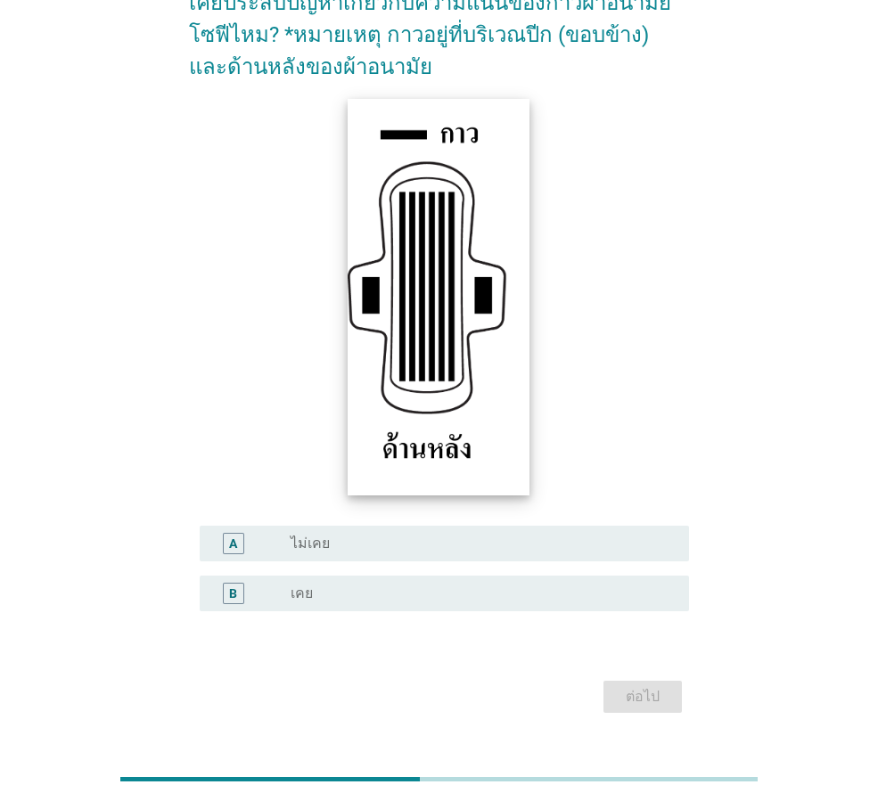
scroll to position [210, 0]
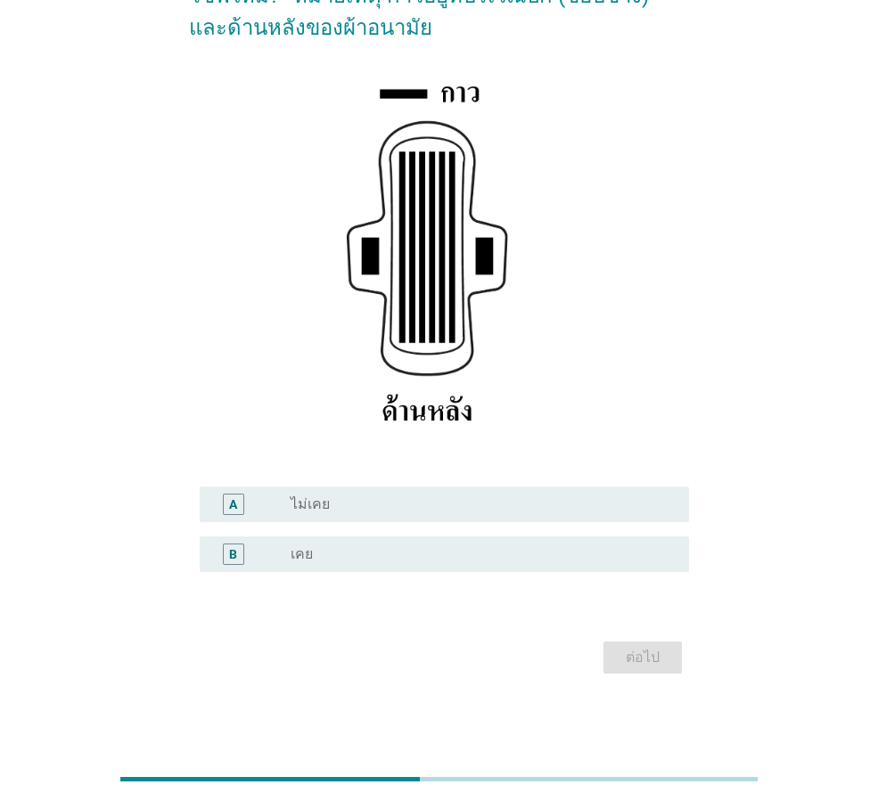
click at [504, 556] on div "radio_button_unchecked เคย" at bounding box center [476, 554] width 370 height 18
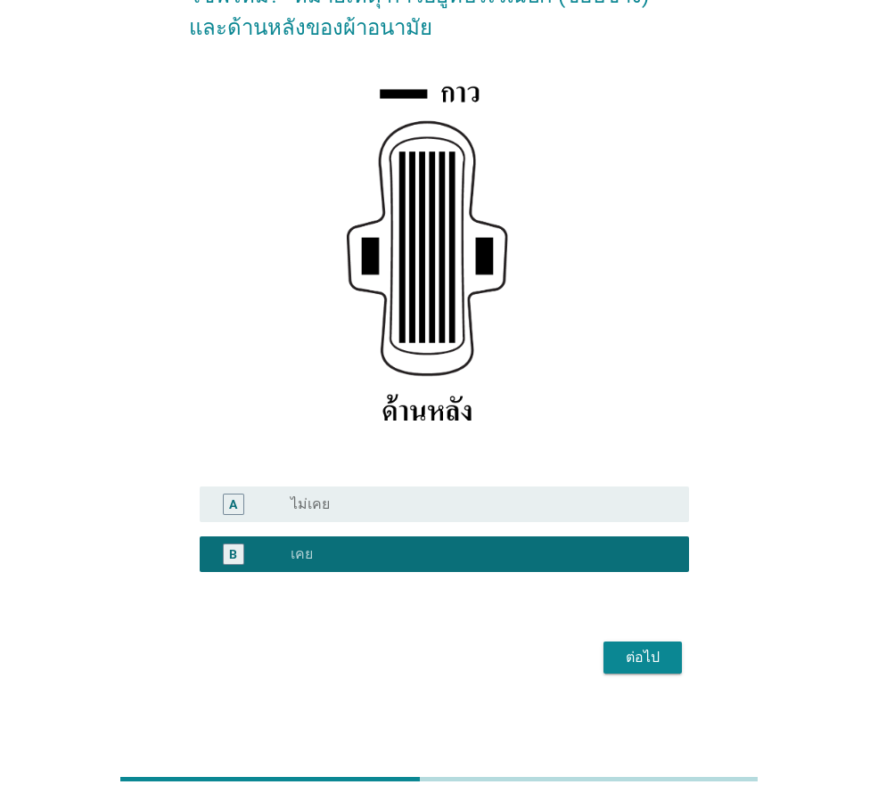
click at [625, 655] on div "ต่อไป" at bounding box center [643, 657] width 50 height 21
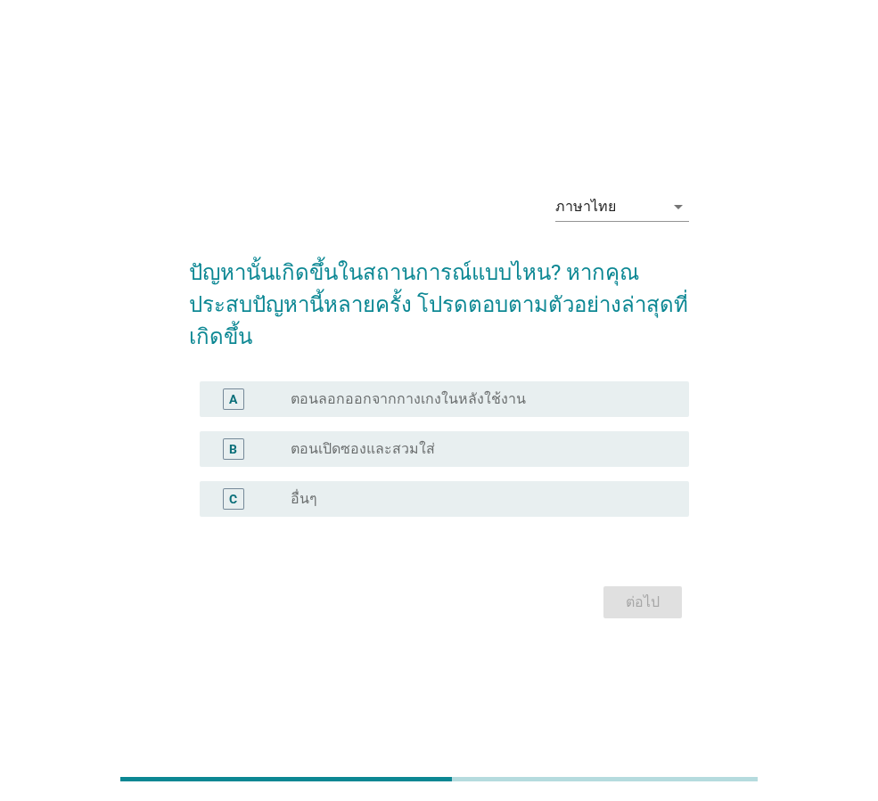
click at [504, 390] on label "ตอนลอกออกจากกางเกงในหลังใช้งาน" at bounding box center [408, 399] width 235 height 18
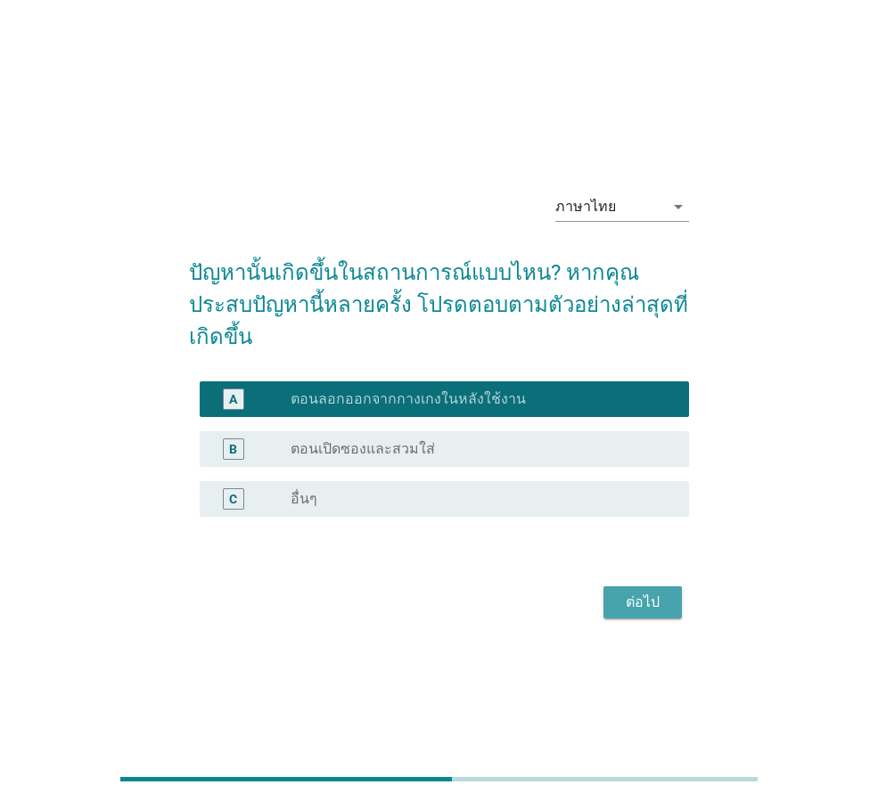
click at [644, 592] on div "ต่อไป" at bounding box center [643, 602] width 50 height 21
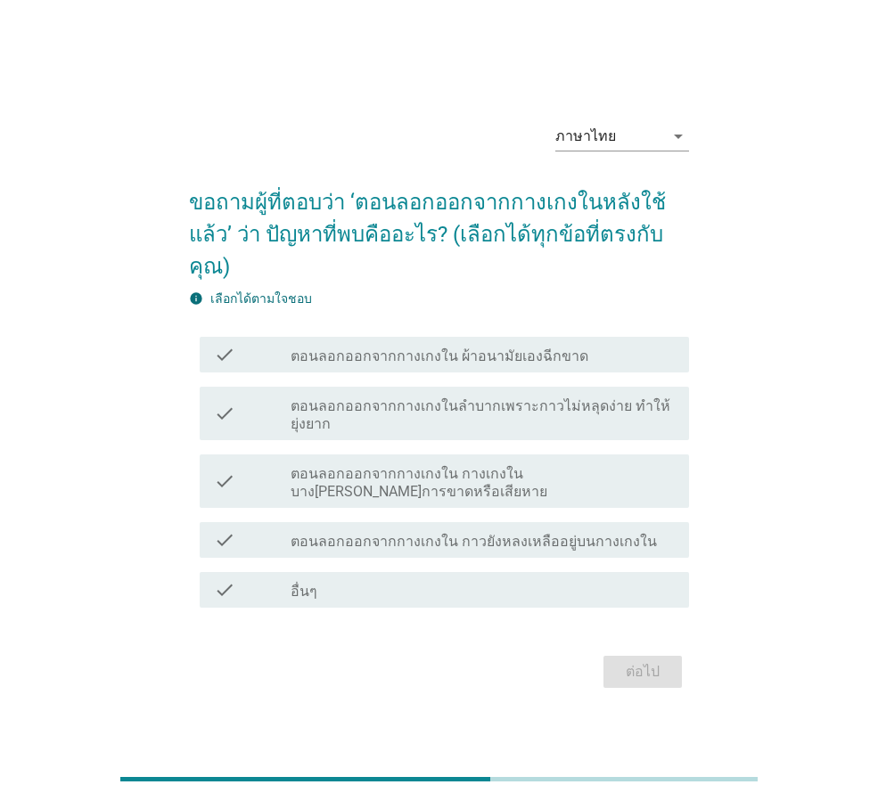
click at [558, 348] on label "ตอนลอกออกจากกางเกงใน ผ้าอนามัยเองฉีกขาด" at bounding box center [440, 357] width 298 height 18
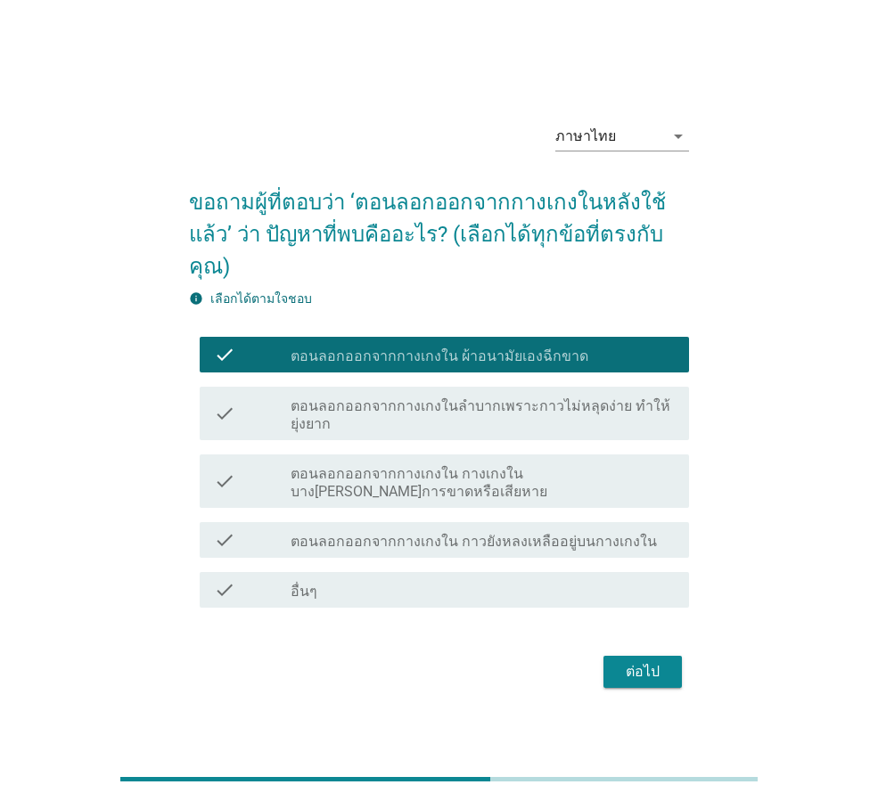
click at [544, 479] on label "ตอนลอกออกจากกางเกงใน กางเกงในบาง[PERSON_NAME]การขาดหรือเสียหาย" at bounding box center [483, 483] width 384 height 36
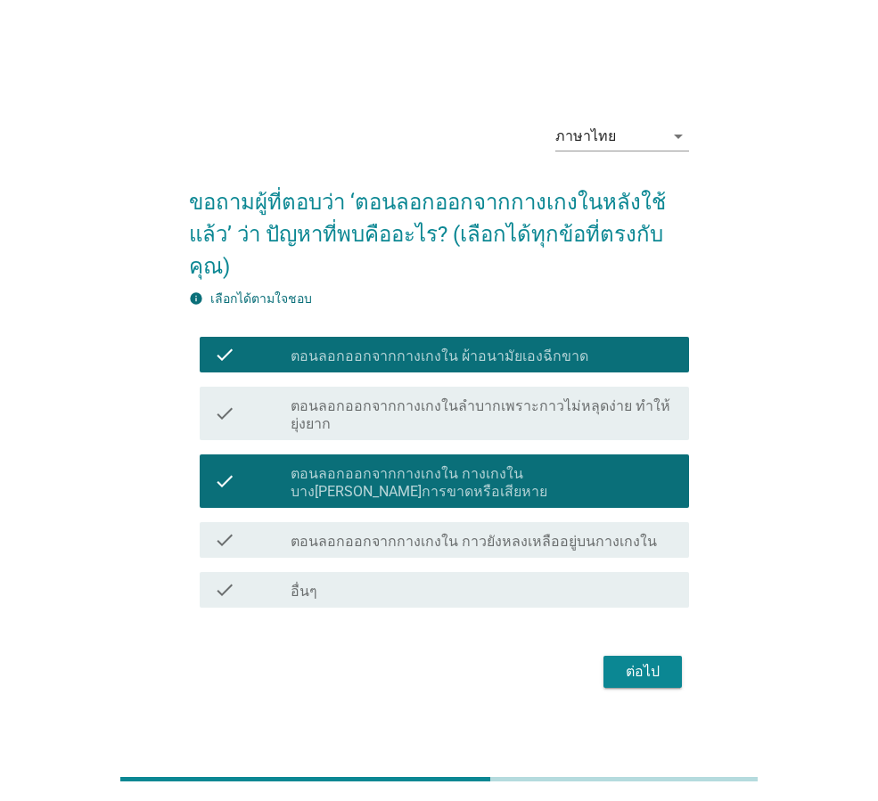
click at [614, 533] on label "ตอนลอกออกจากกางเกงใน กาวยังหลงเหลืออยู่บนกางเกงใน" at bounding box center [474, 542] width 366 height 18
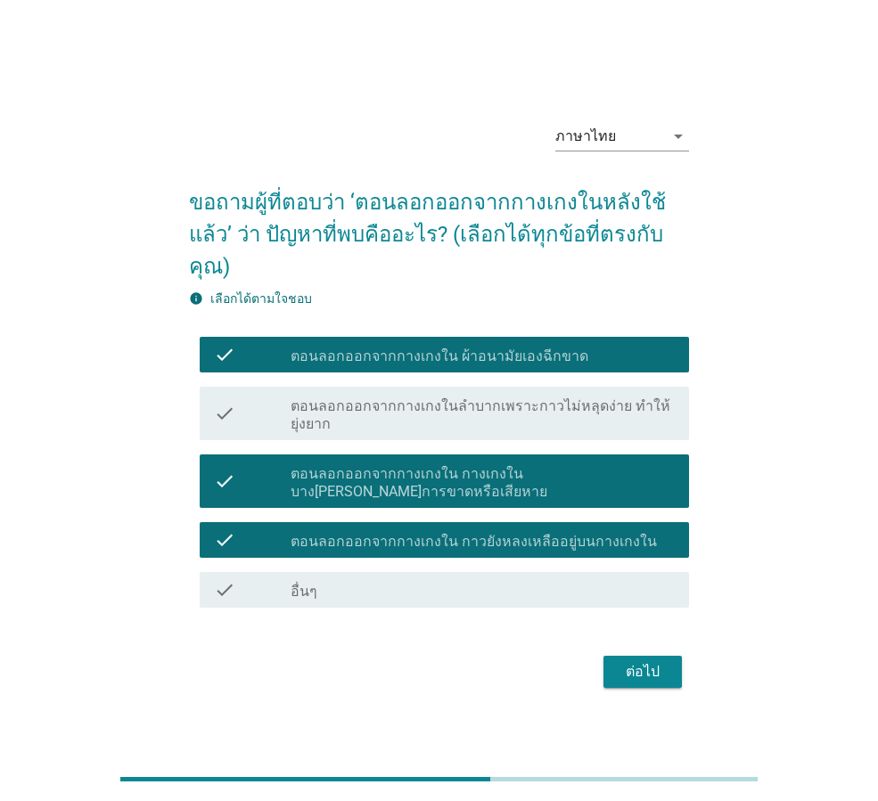
click at [611, 472] on label "ตอนลอกออกจากกางเกงใน กางเกงในบาง[PERSON_NAME]การขาดหรือเสียหาย" at bounding box center [483, 483] width 384 height 36
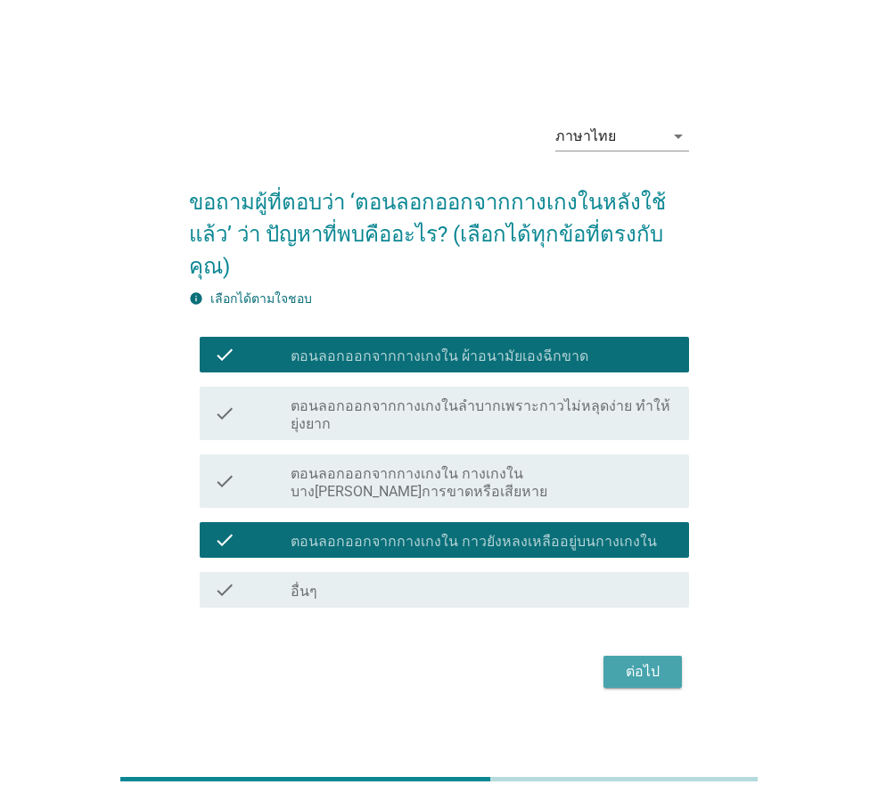
click at [649, 661] on div "ต่อไป" at bounding box center [643, 671] width 50 height 21
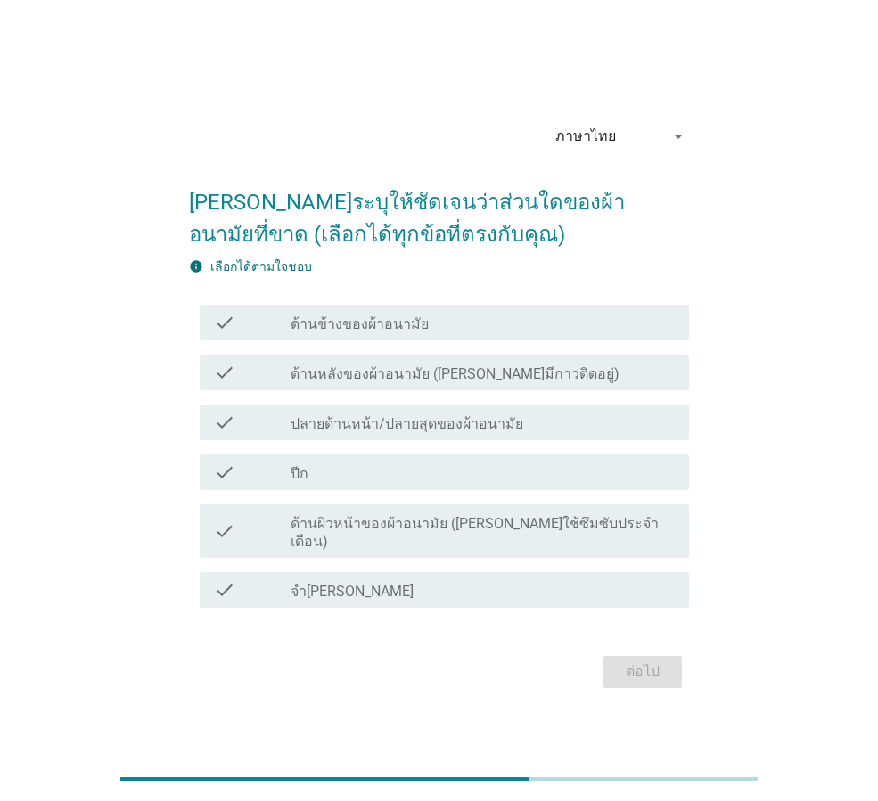
click at [576, 383] on div "check_box_outline_blank ด้านหลังของผ้าอนามัย ([PERSON_NAME]มีกาวติดอยู่)" at bounding box center [483, 372] width 384 height 21
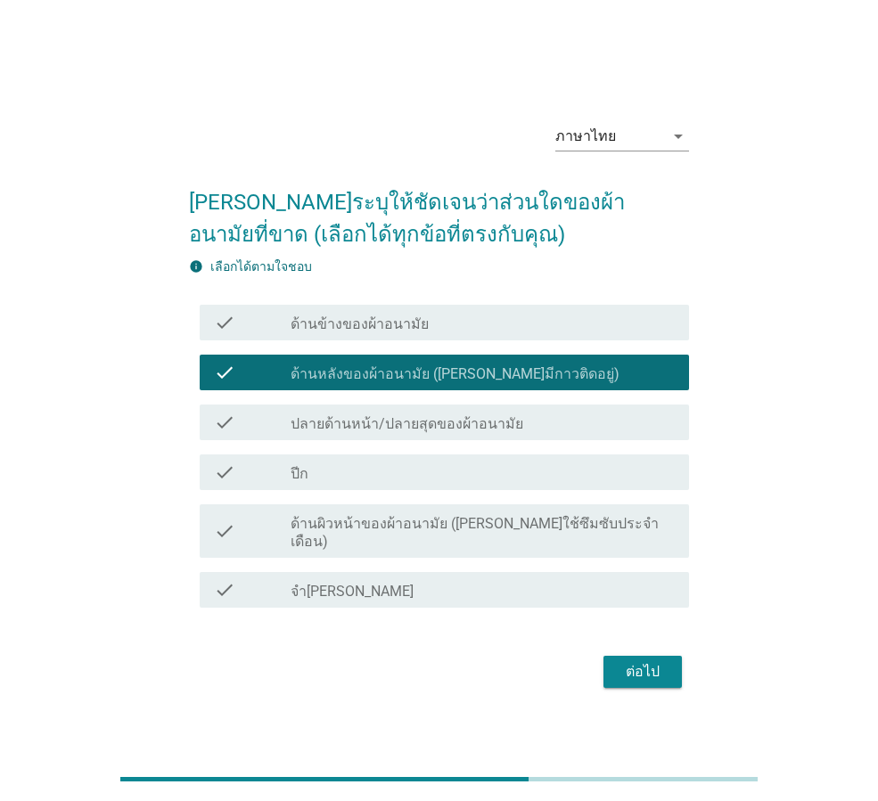
click at [592, 483] on div "check_box_outline_blank ปีก" at bounding box center [483, 472] width 384 height 21
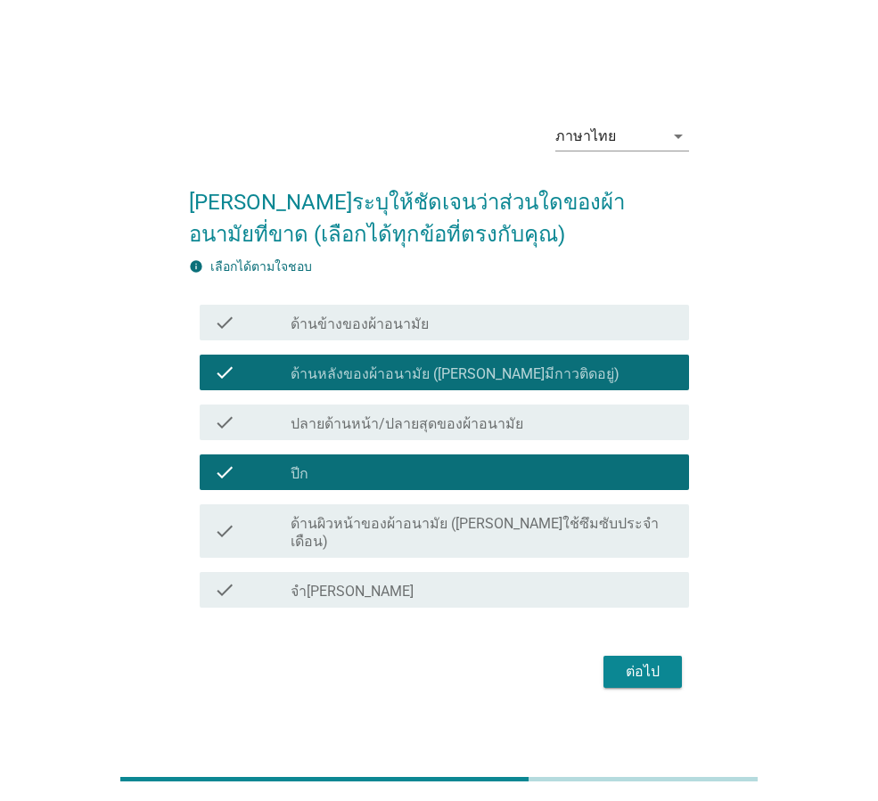
click at [563, 381] on div "check_box_outline_blank ด้านหลังของผ้าอนามัย ([PERSON_NAME]มีกาวติดอยู่)" at bounding box center [483, 372] width 384 height 21
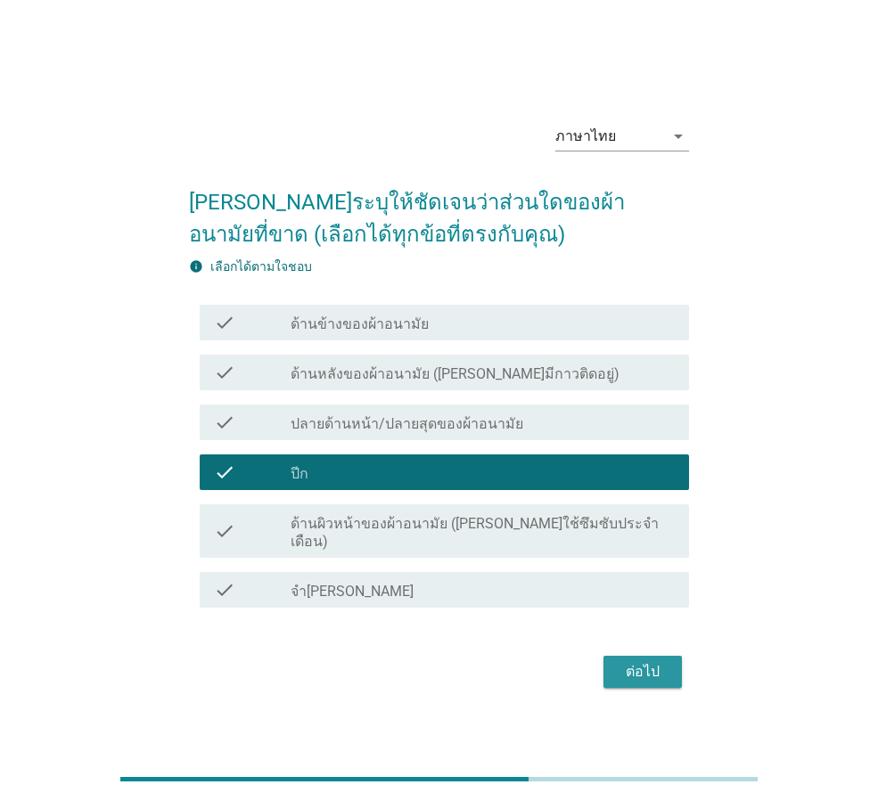
click at [653, 667] on div "ต่อไป" at bounding box center [643, 671] width 50 height 21
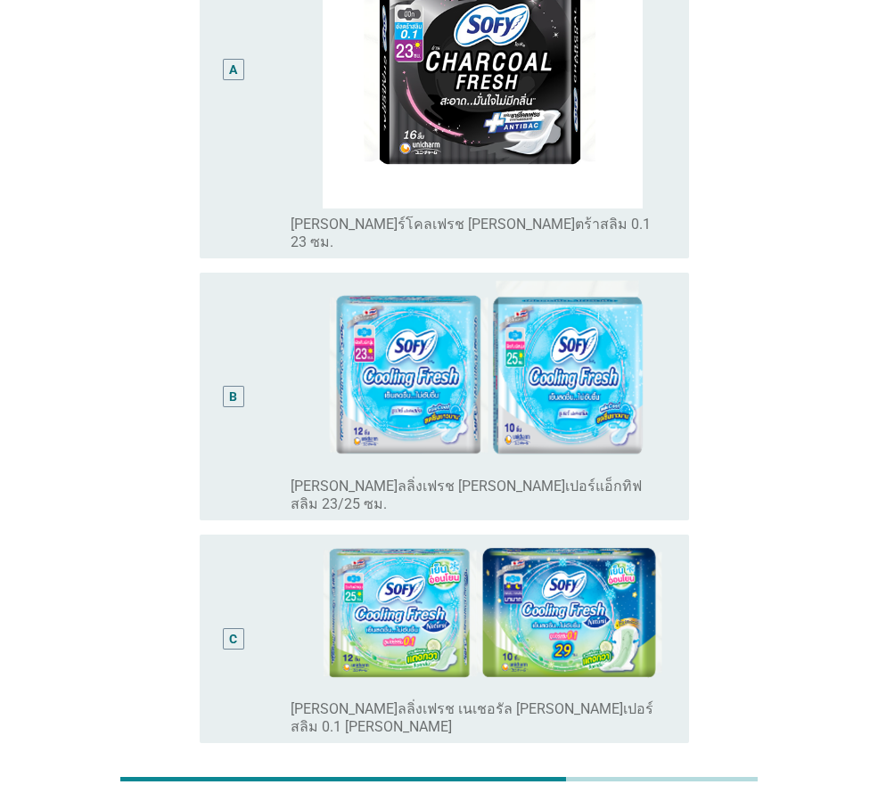
scroll to position [594, 0]
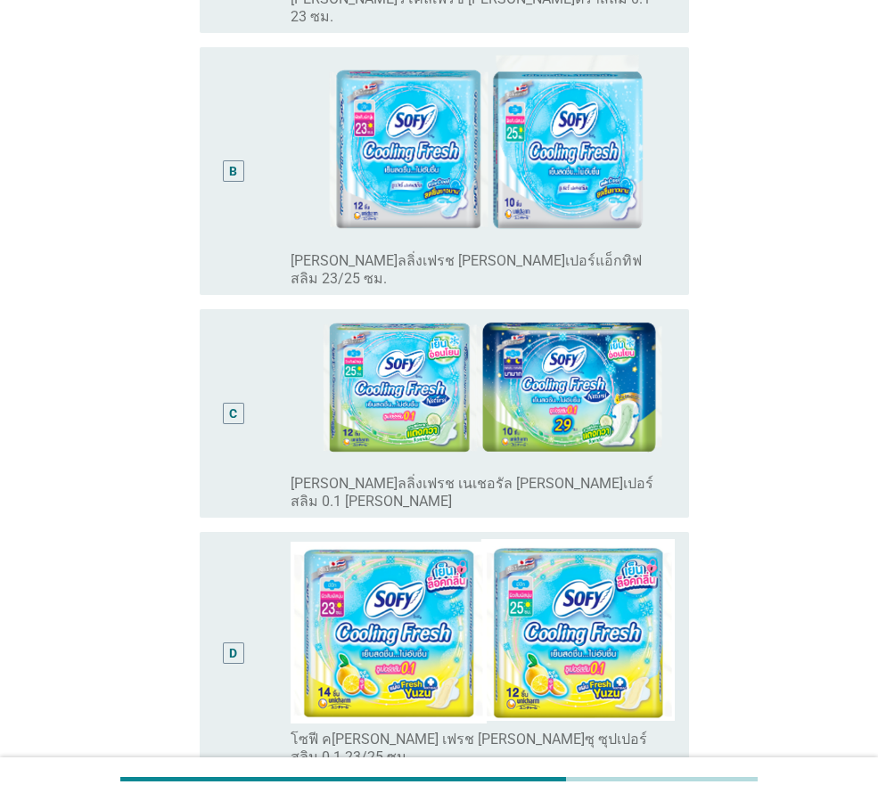
click at [240, 403] on div "C" at bounding box center [233, 413] width 21 height 21
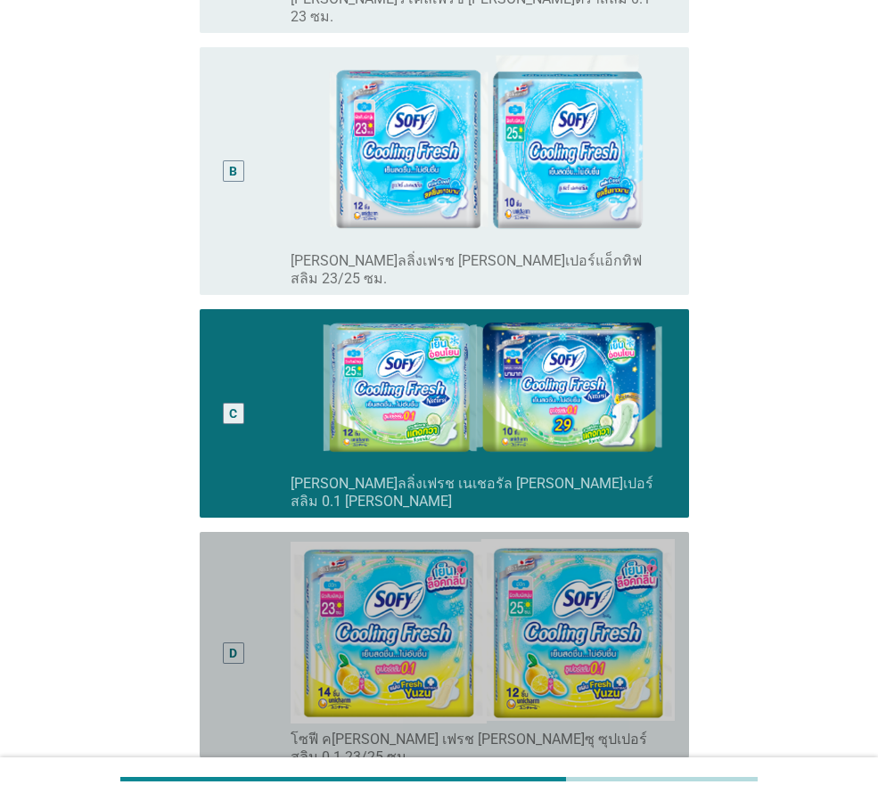
click at [227, 539] on div "D" at bounding box center [233, 652] width 38 height 227
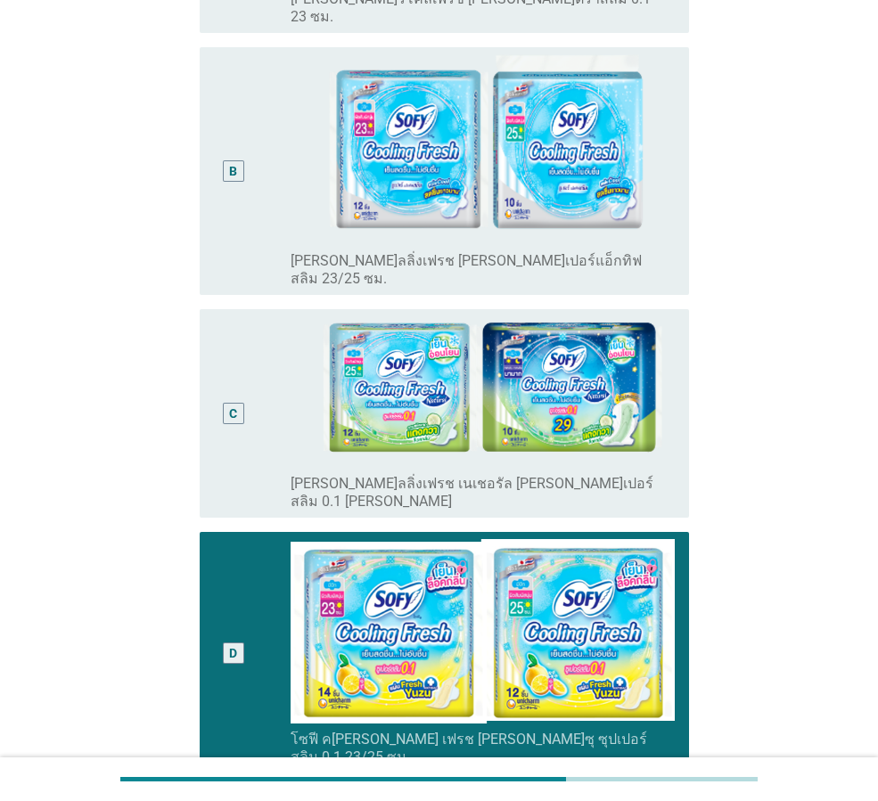
click at [216, 143] on div "B" at bounding box center [233, 170] width 38 height 233
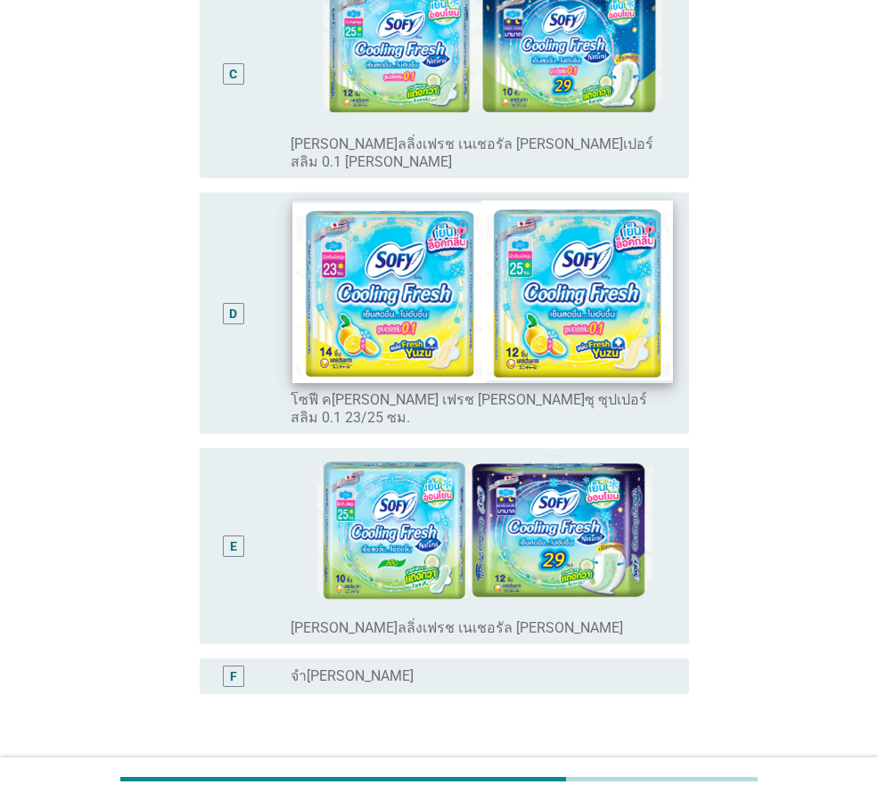
scroll to position [985, 0]
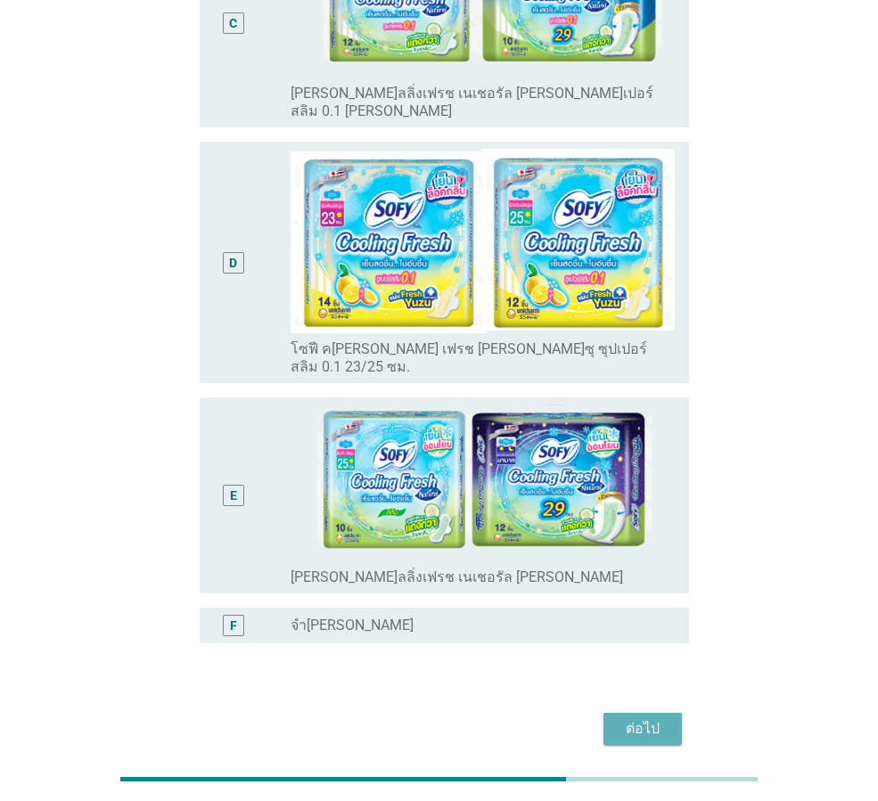
click at [667, 713] on button "ต่อไป" at bounding box center [642, 729] width 78 height 32
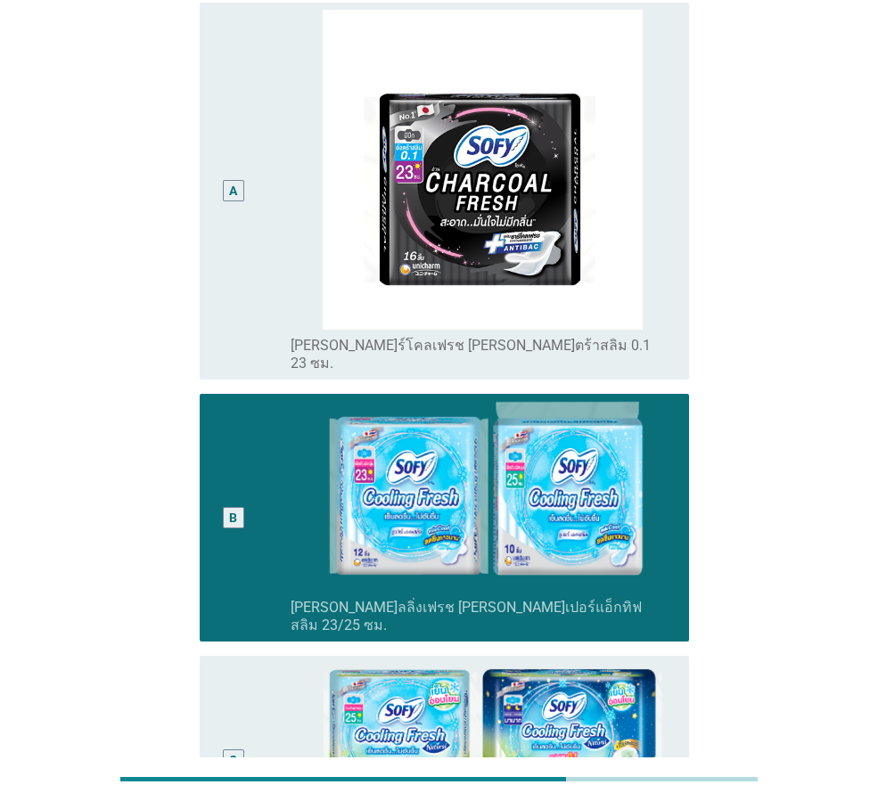
scroll to position [0, 0]
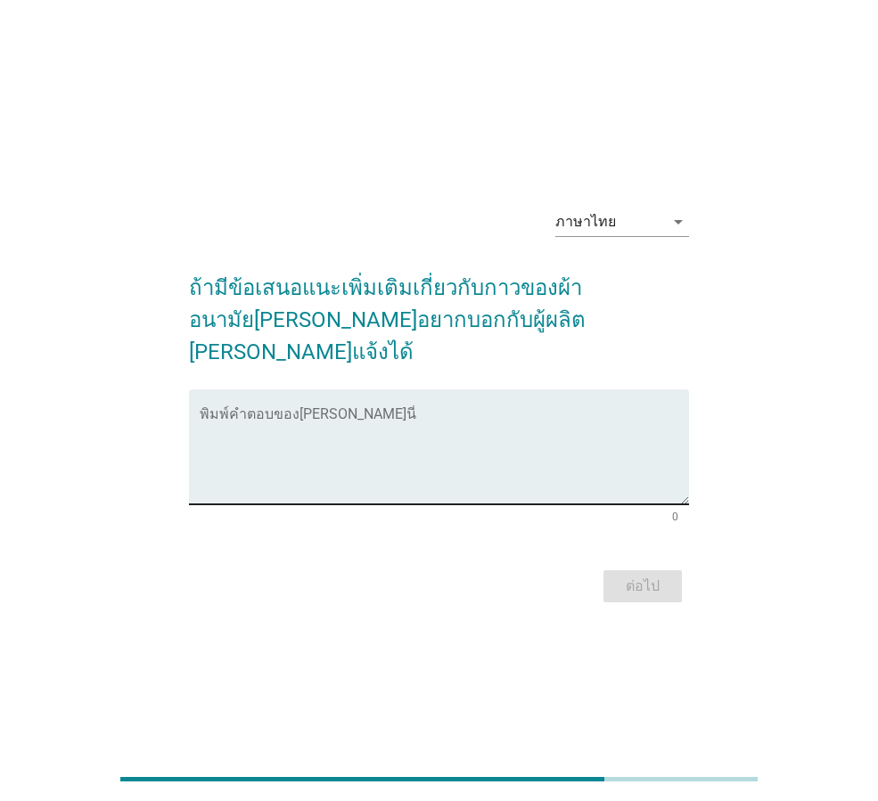
click at [546, 433] on textarea "พิมพ์คำตอบของคุณ ที่นี่" at bounding box center [444, 458] width 489 height 94
click at [537, 421] on textarea "พิมพ์คำตอบของคุณ ที่นี่" at bounding box center [444, 458] width 489 height 94
click at [305, 411] on textarea "พิมพ์คำตอบของคุณ ที่นี่" at bounding box center [444, 458] width 489 height 94
click at [304, 411] on textarea "พิมพ์คำตอบของคุณ ที่นี่" at bounding box center [444, 458] width 489 height 94
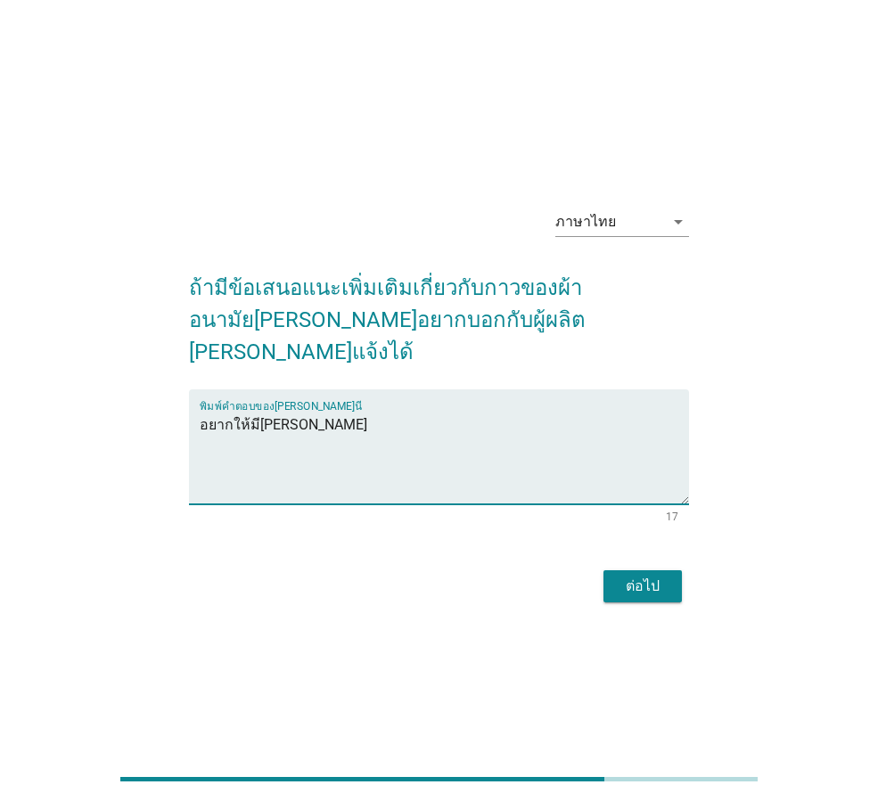
type textarea "อยากให้มี[PERSON_NAME]"
click at [637, 570] on button "ต่อไป" at bounding box center [642, 586] width 78 height 32
